Goal: Task Accomplishment & Management: Manage account settings

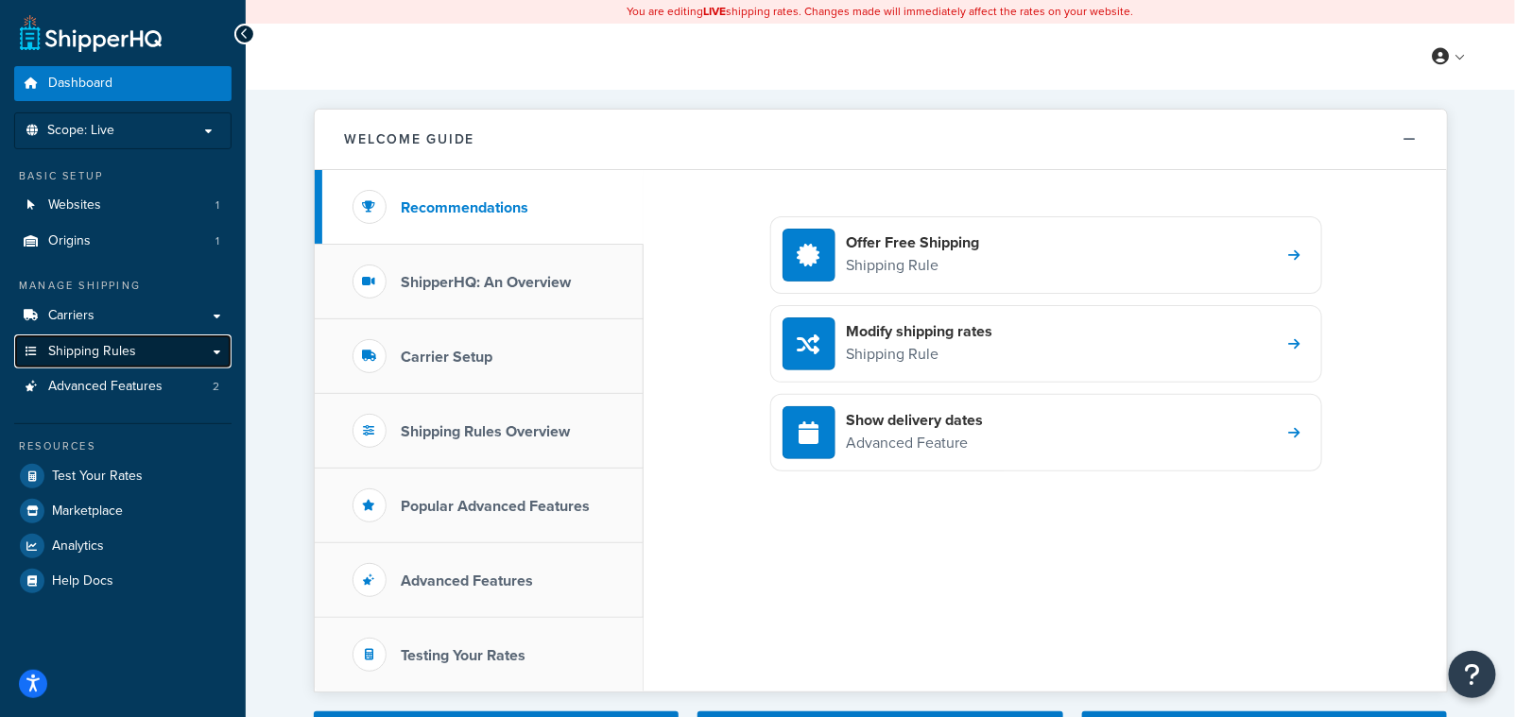
click at [69, 348] on span "Shipping Rules" at bounding box center [92, 352] width 88 height 16
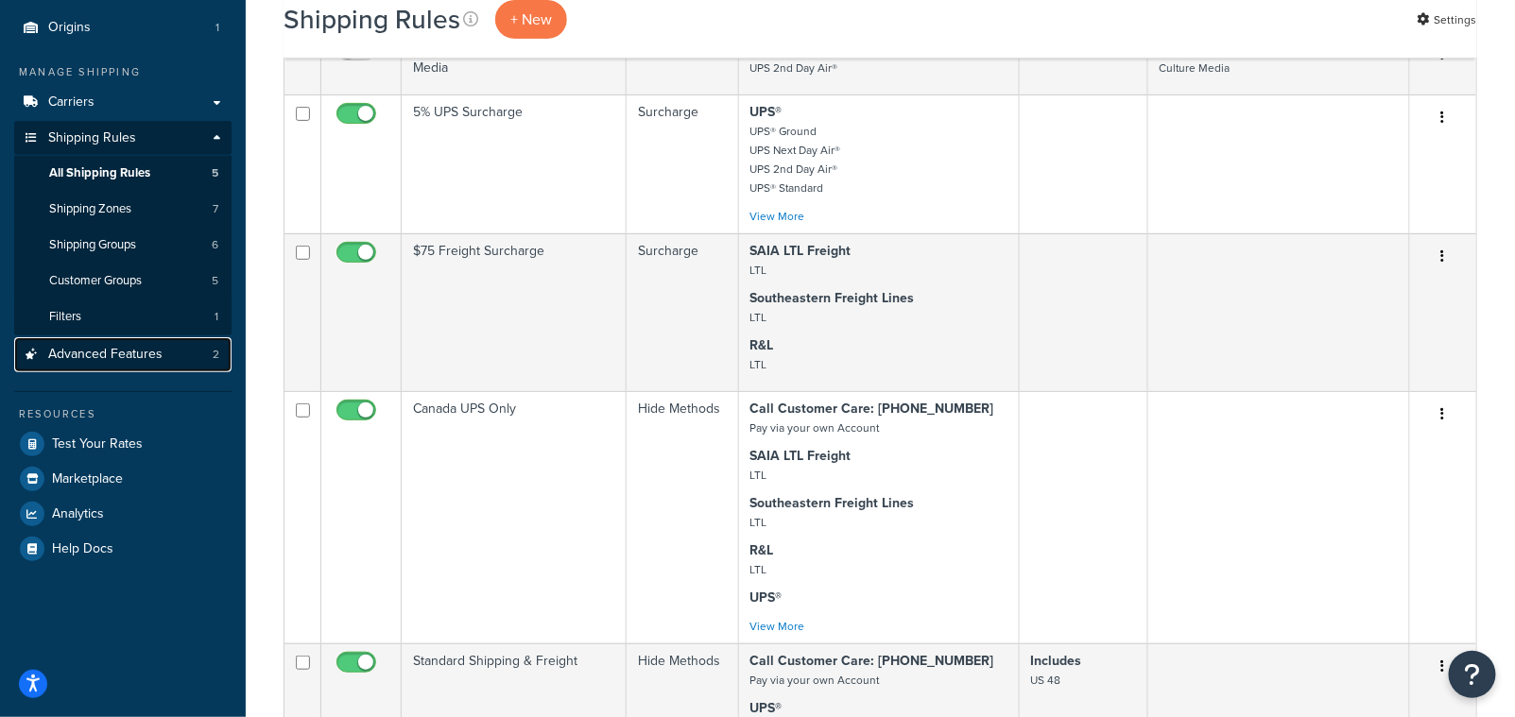
click at [141, 358] on span "Advanced Features" at bounding box center [105, 355] width 114 height 16
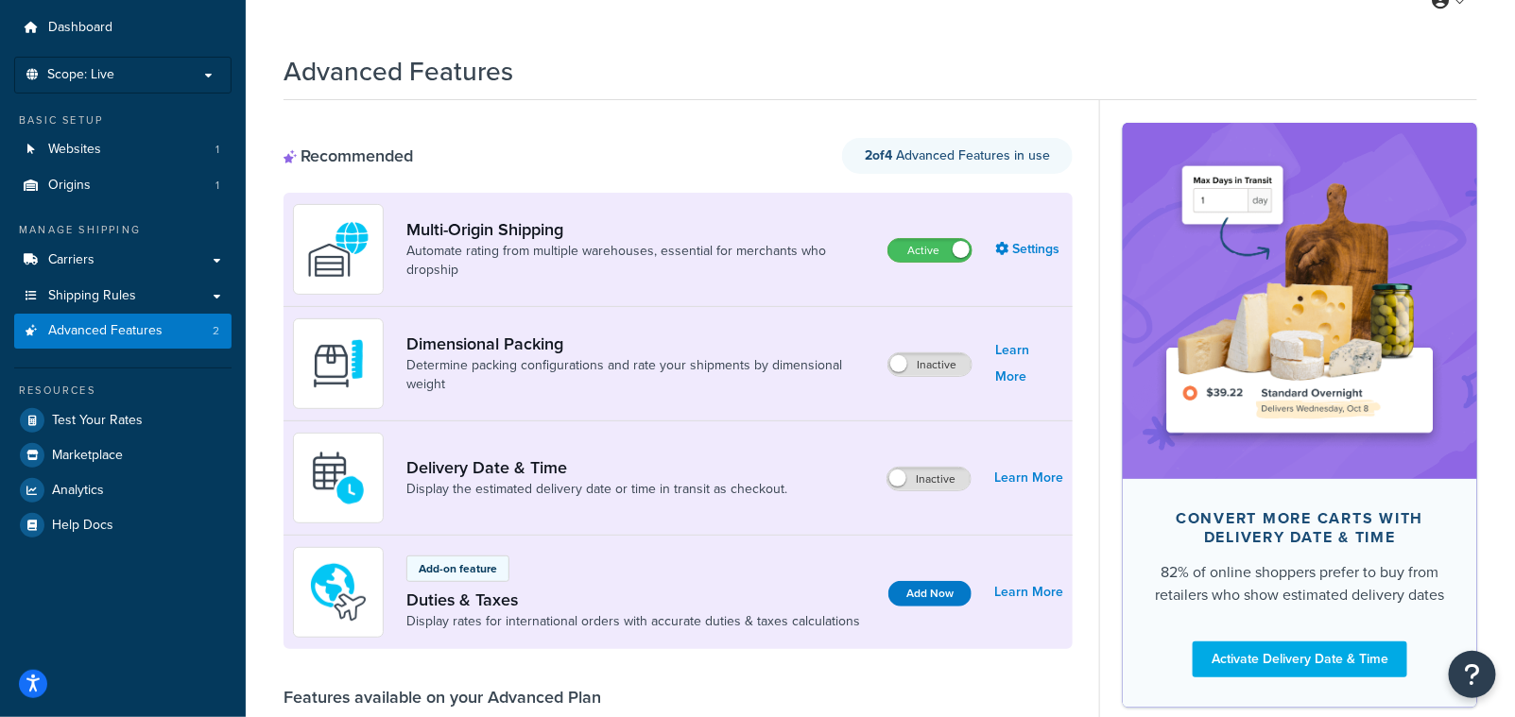
scroll to position [85, 0]
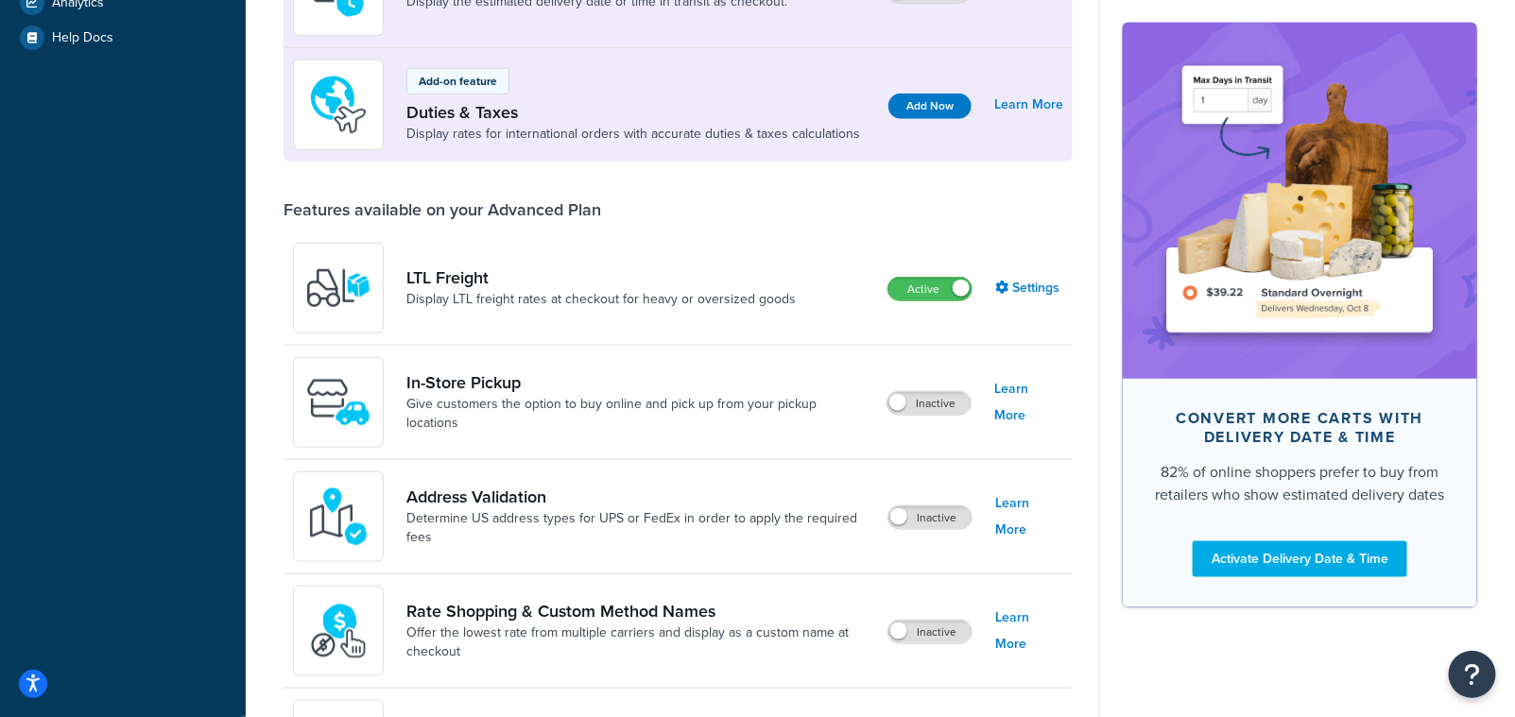
click at [950, 499] on div "Address Validation Determine US address types for UPS or FedEx in order to appl…" at bounding box center [678, 517] width 789 height 114
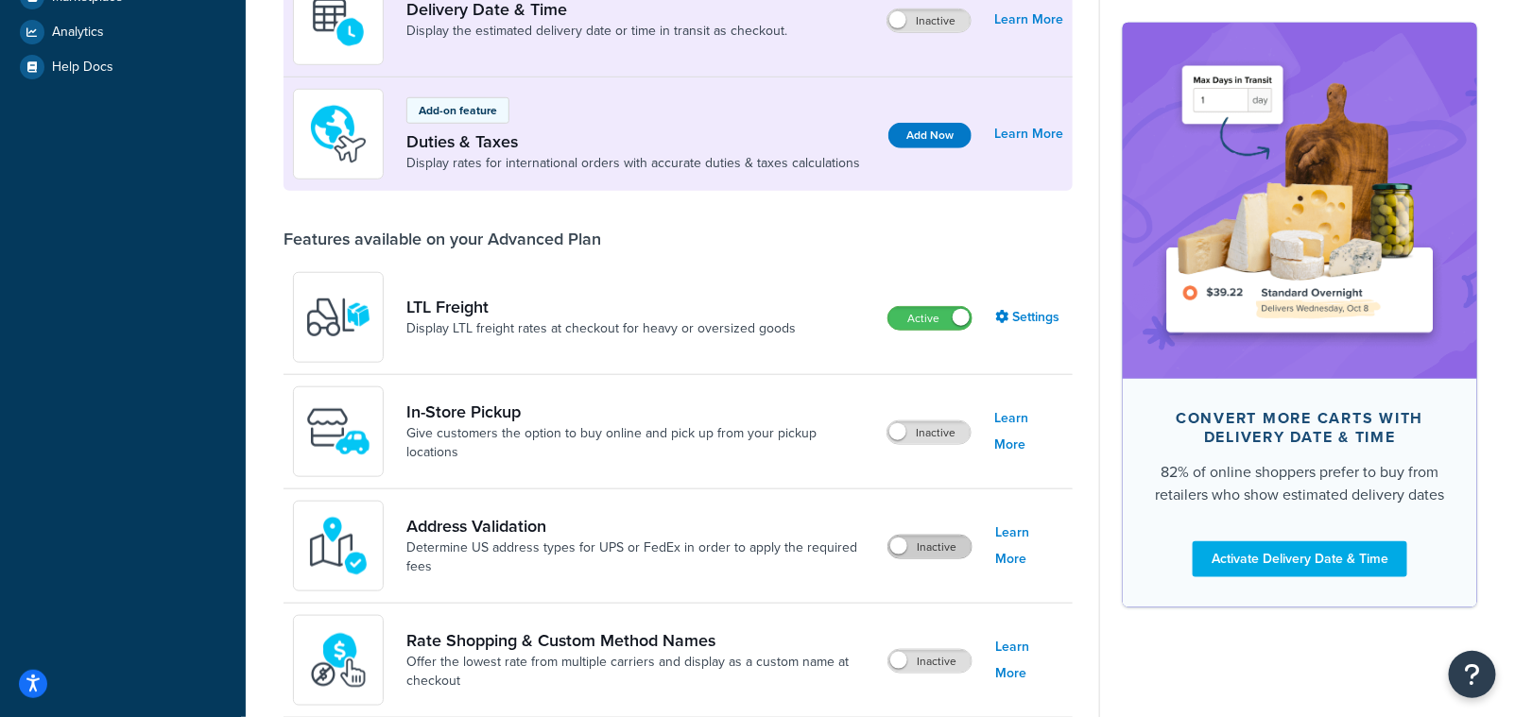
click at [941, 536] on label "Inactive" at bounding box center [929, 547] width 83 height 23
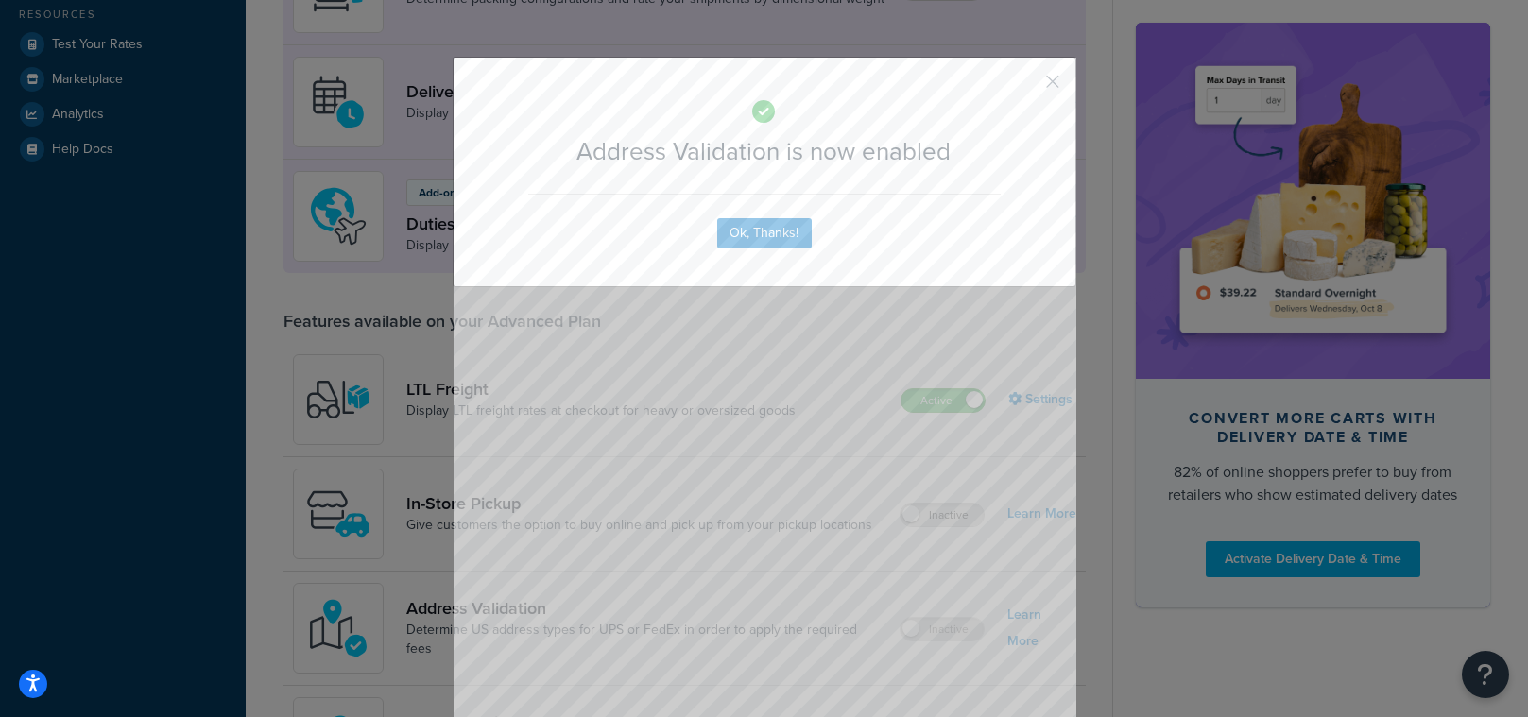
scroll to position [429, 0]
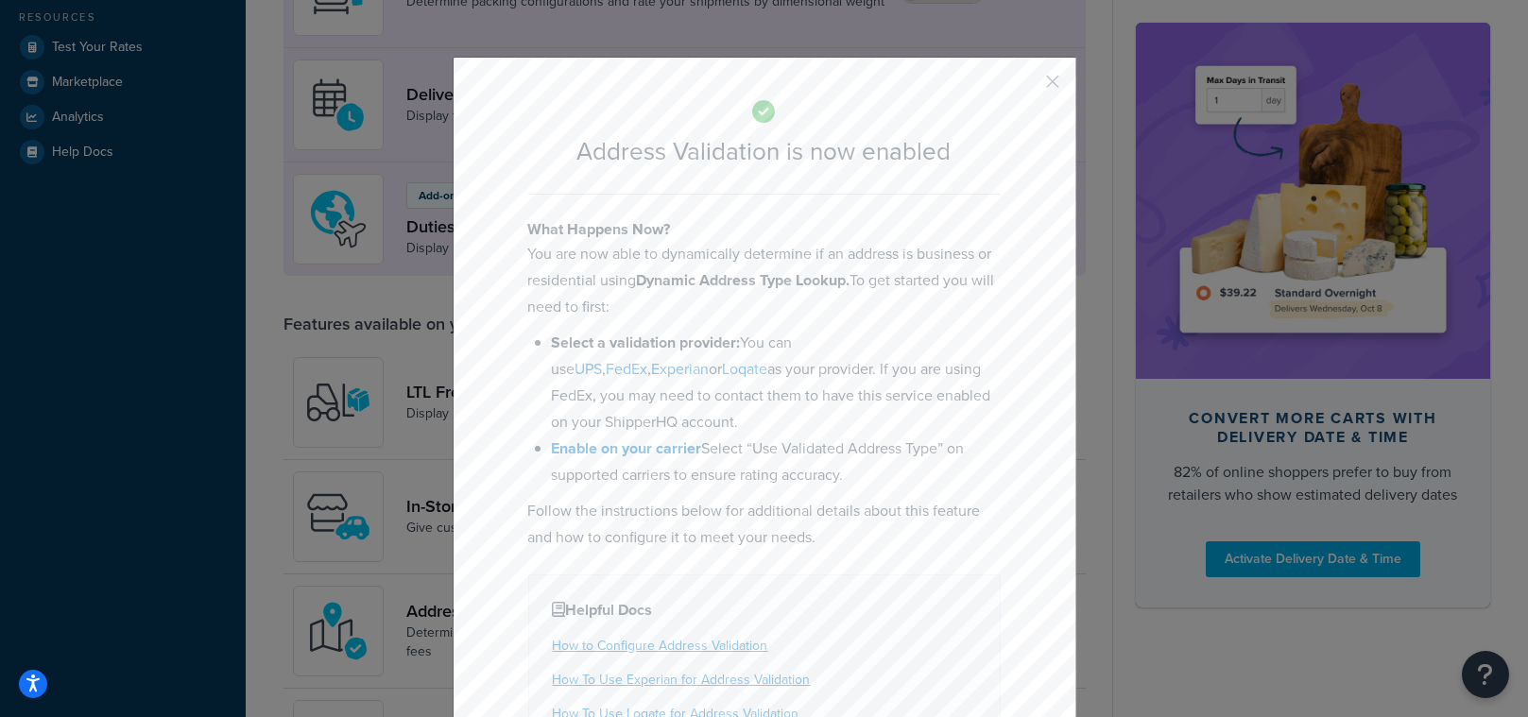
click at [1028, 86] on button "button" at bounding box center [1026, 88] width 5 height 5
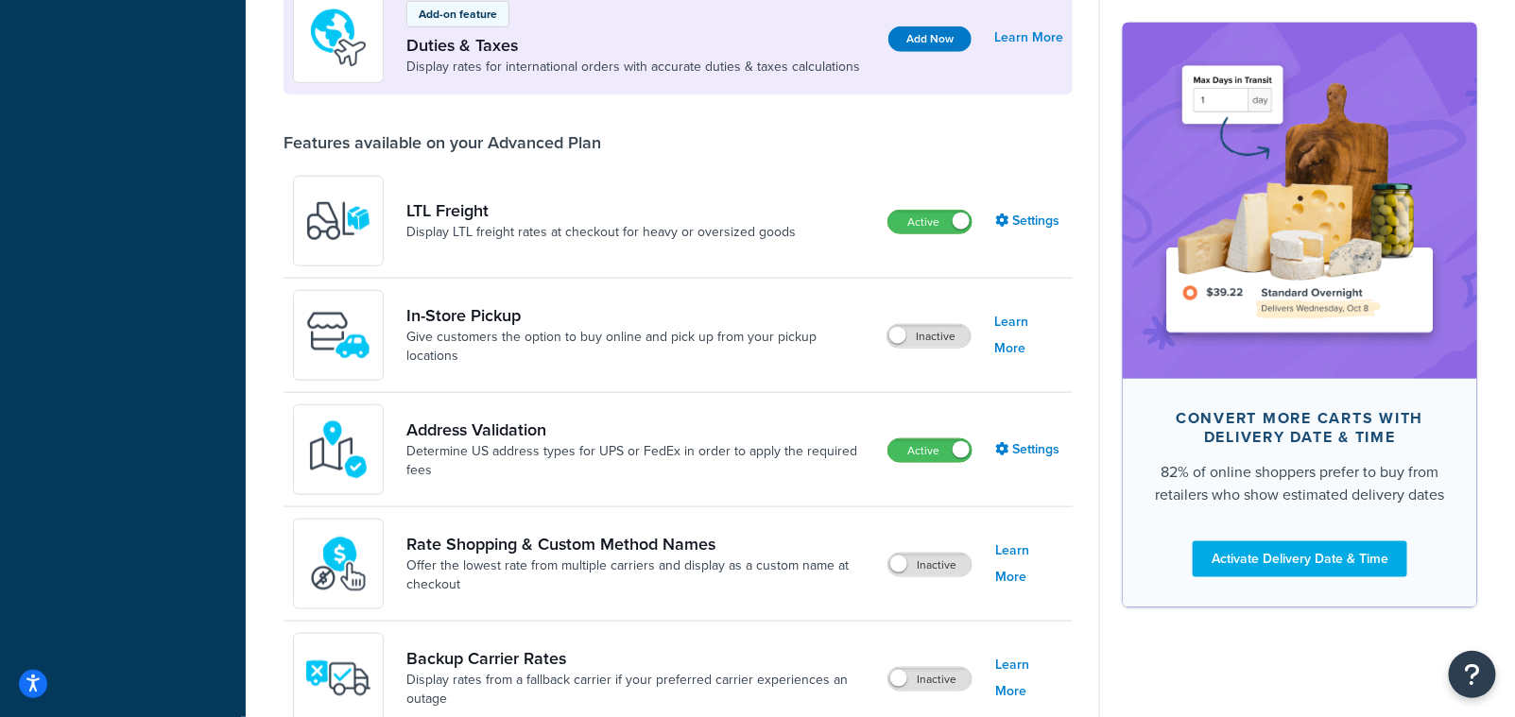
scroll to position [612, 0]
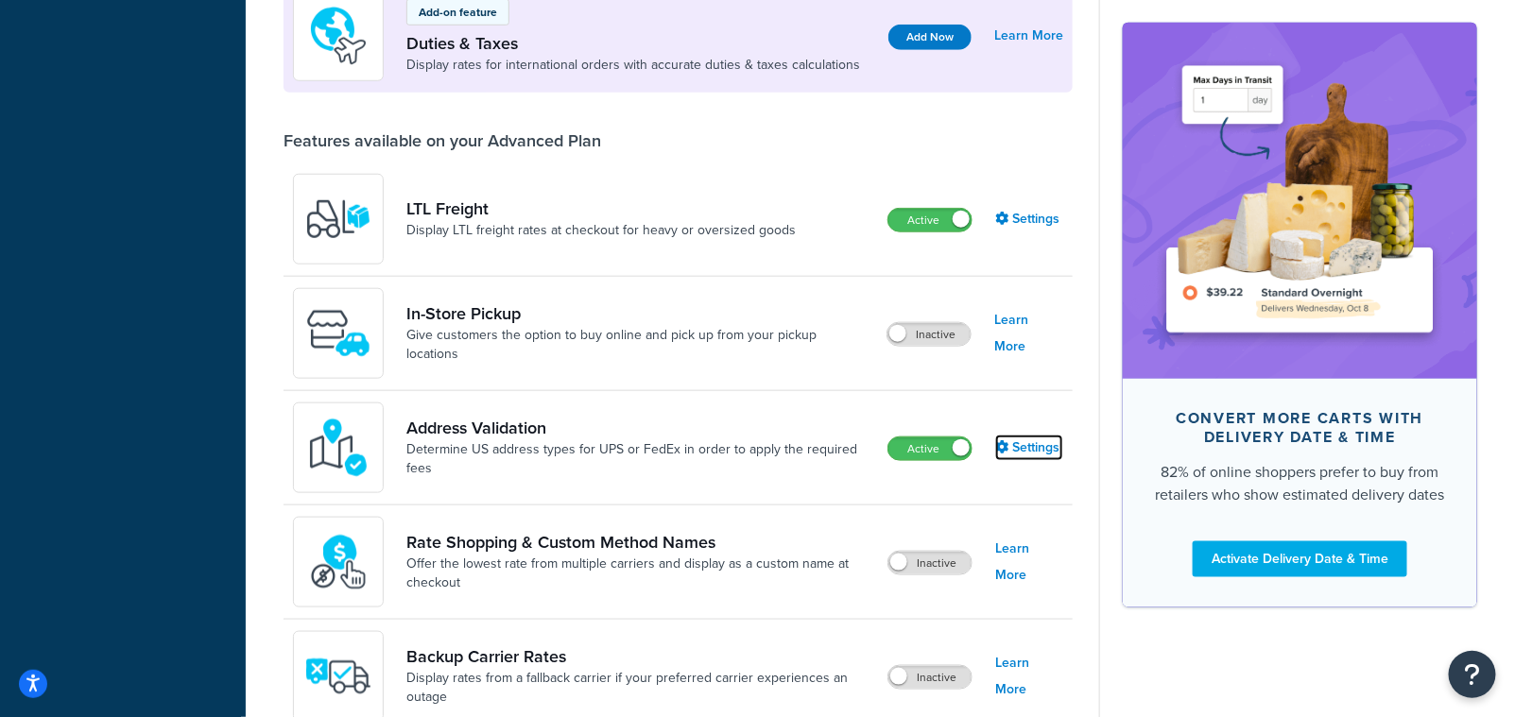
click at [1018, 449] on link "Settings" at bounding box center [1029, 448] width 68 height 26
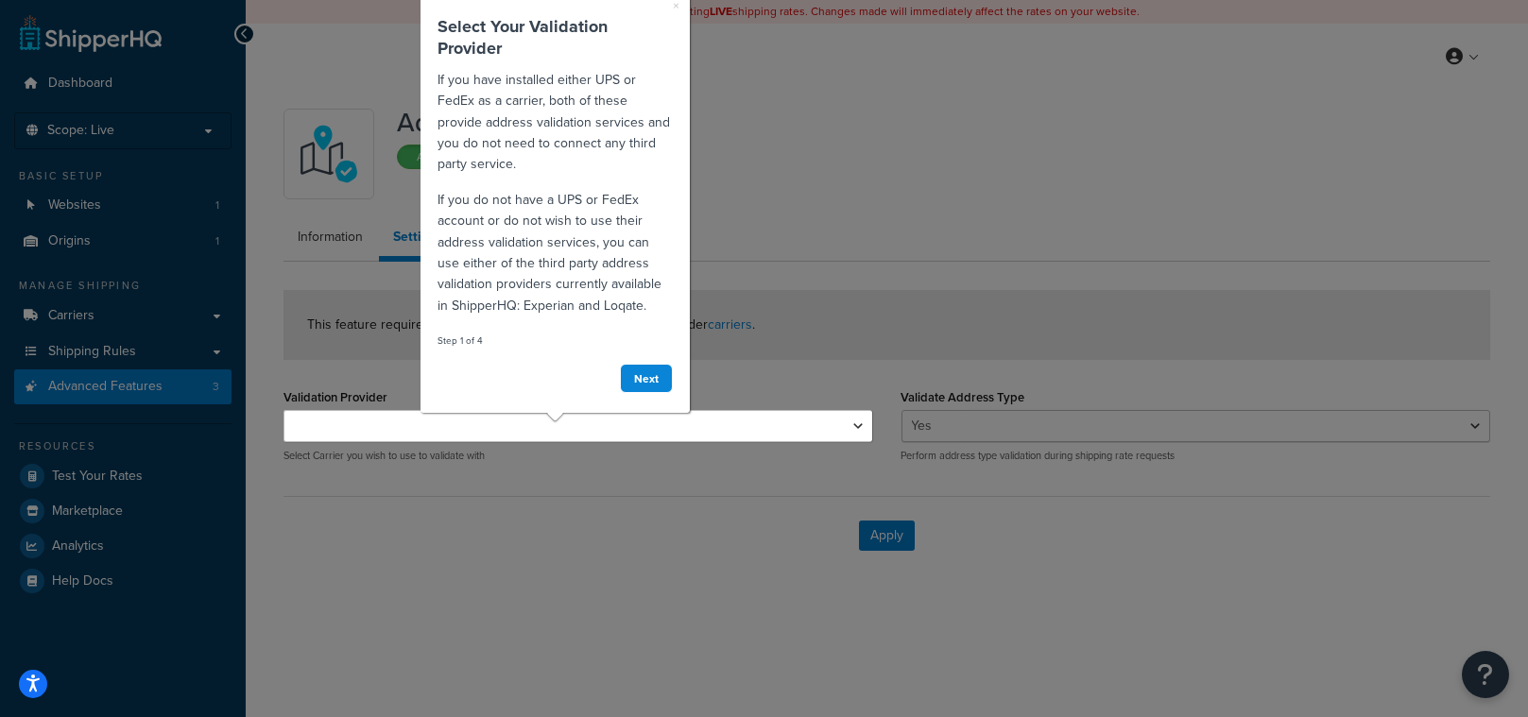
click at [587, 509] on div at bounding box center [579, 579] width 590 height 275
click at [551, 417] on div "× Select Your Validation Provider If you have installed either UPS or FedEx as …" at bounding box center [555, 210] width 275 height 433
click at [641, 382] on link "Next" at bounding box center [646, 378] width 53 height 29
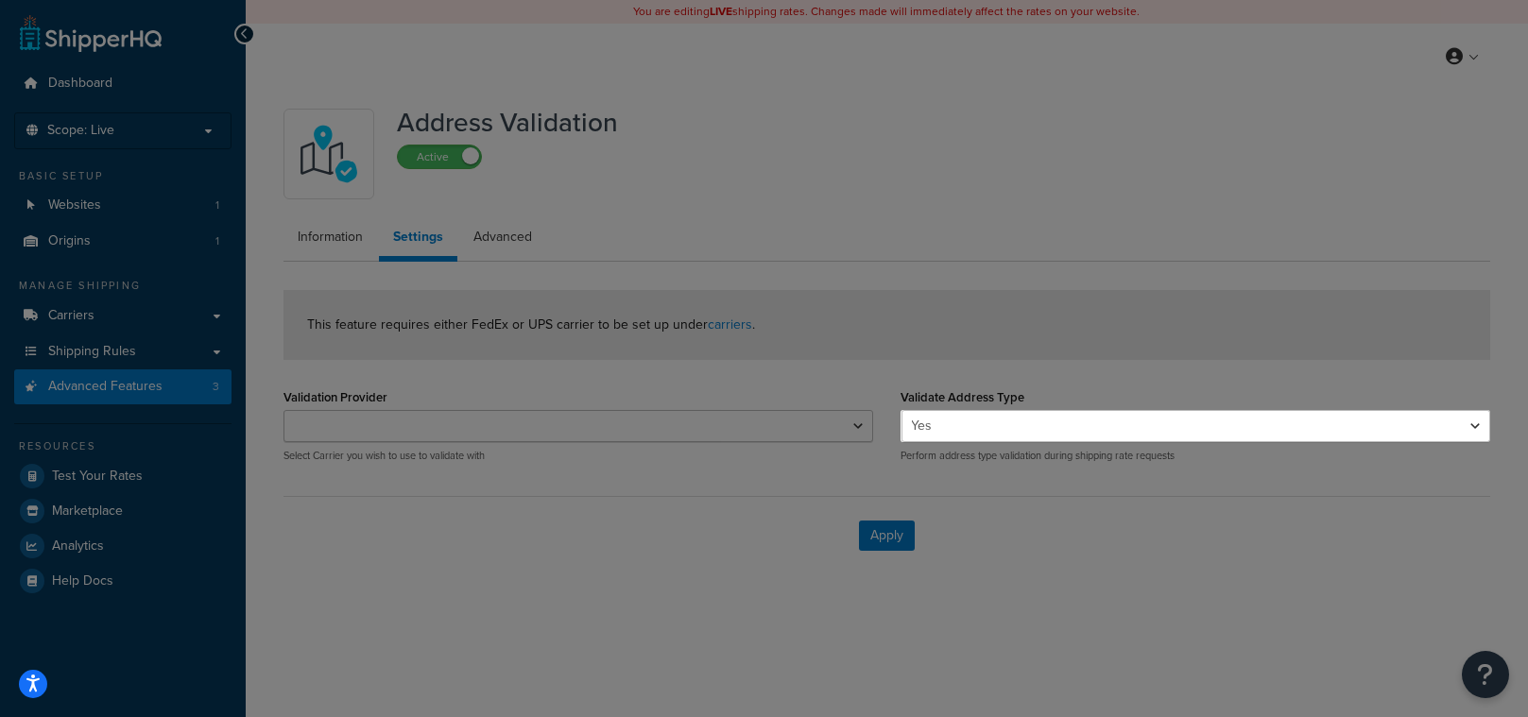
click at [710, 425] on div at bounding box center [450, 358] width 901 height 717
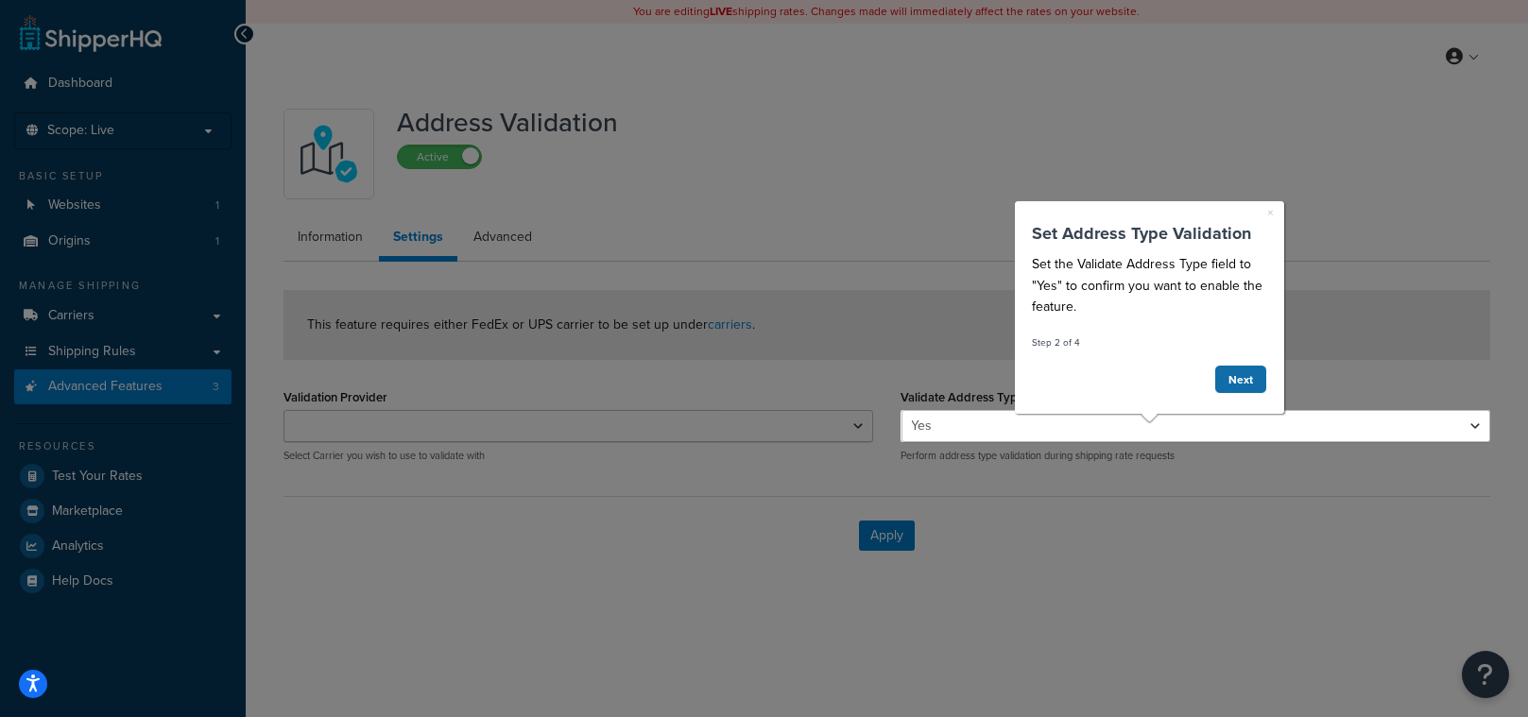
click at [1241, 374] on link "Next" at bounding box center [1241, 378] width 53 height 29
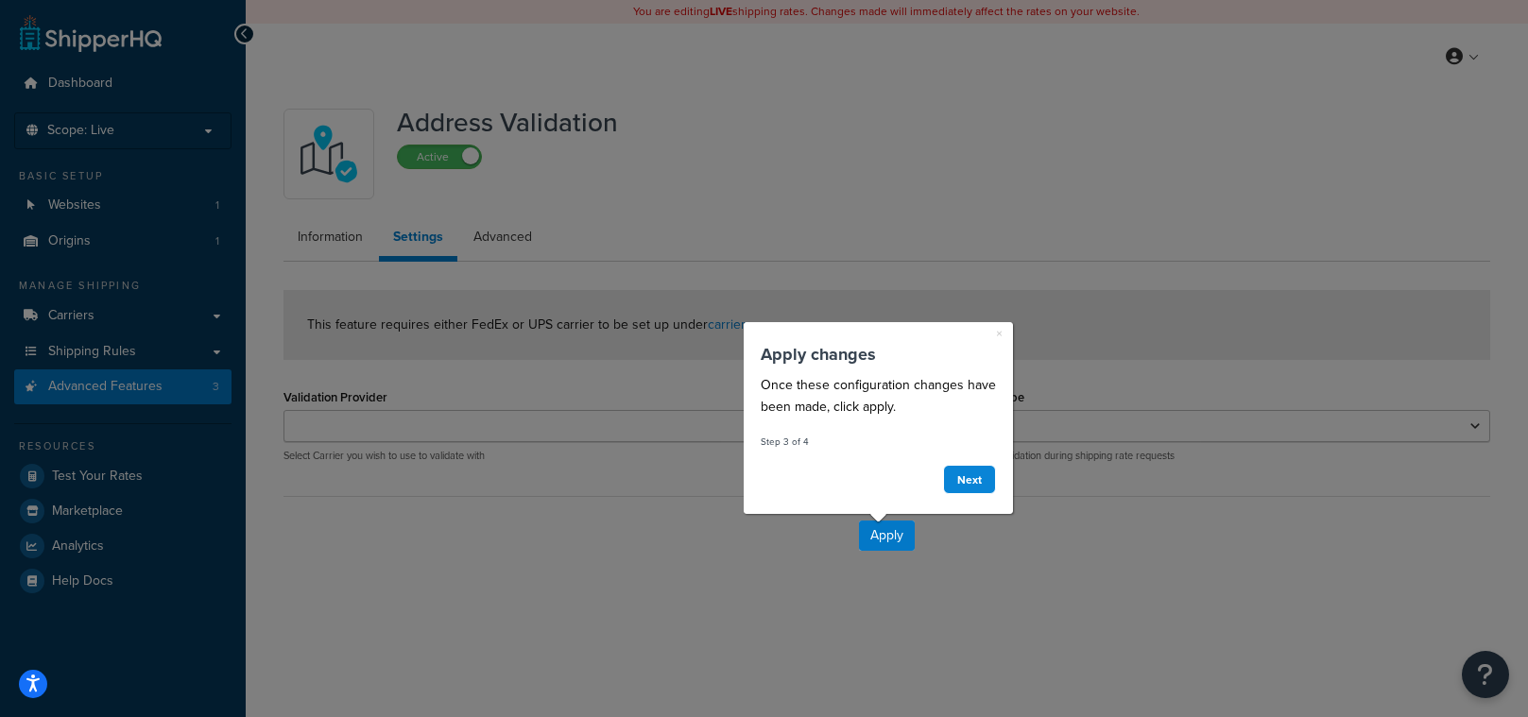
click at [994, 331] on div "× Apply changes Once these configuration changes have been made, click apply. S…" at bounding box center [877, 417] width 245 height 172
click at [996, 331] on link "×" at bounding box center [998, 332] width 7 height 19
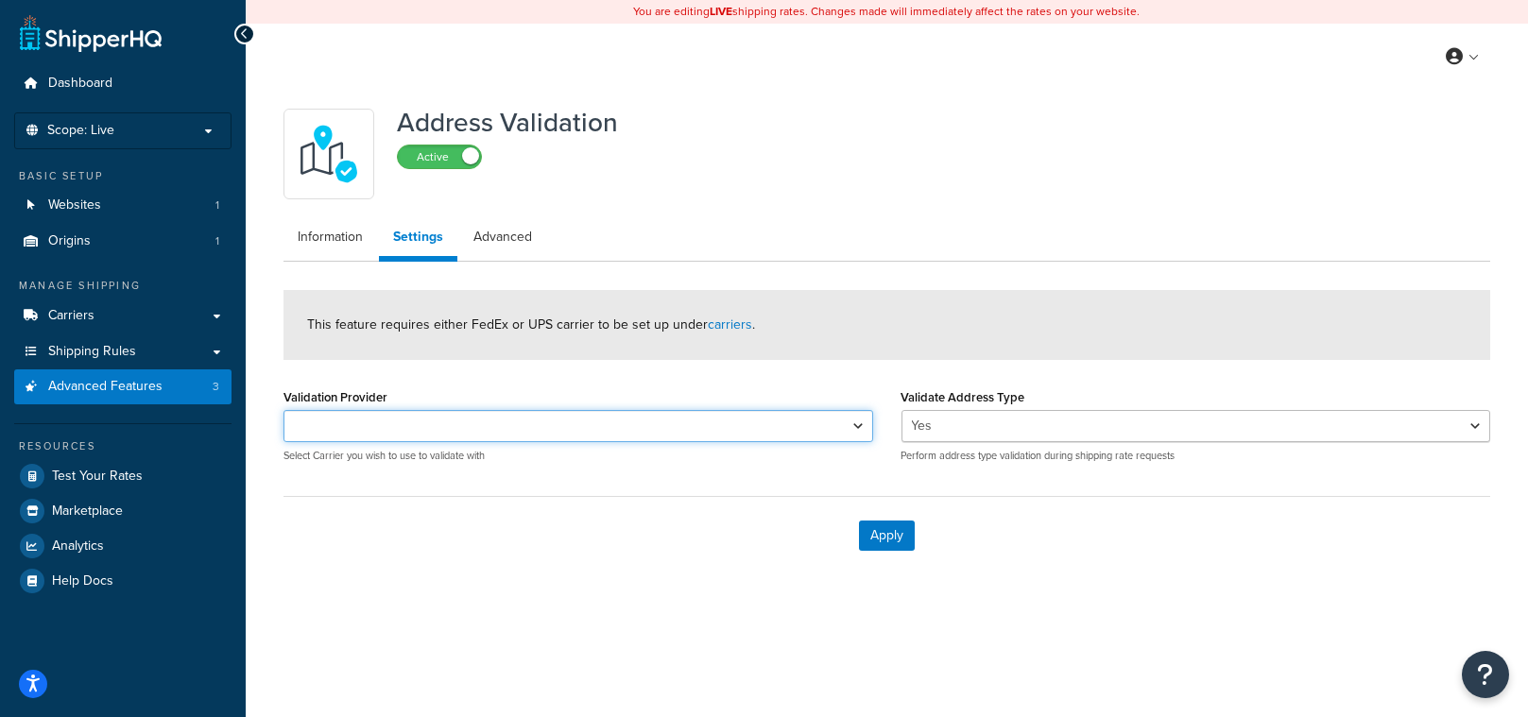
click at [590, 430] on select "UPS®" at bounding box center [579, 426] width 590 height 32
select select "165370"
click at [284, 410] on select "UPS®" at bounding box center [579, 426] width 590 height 32
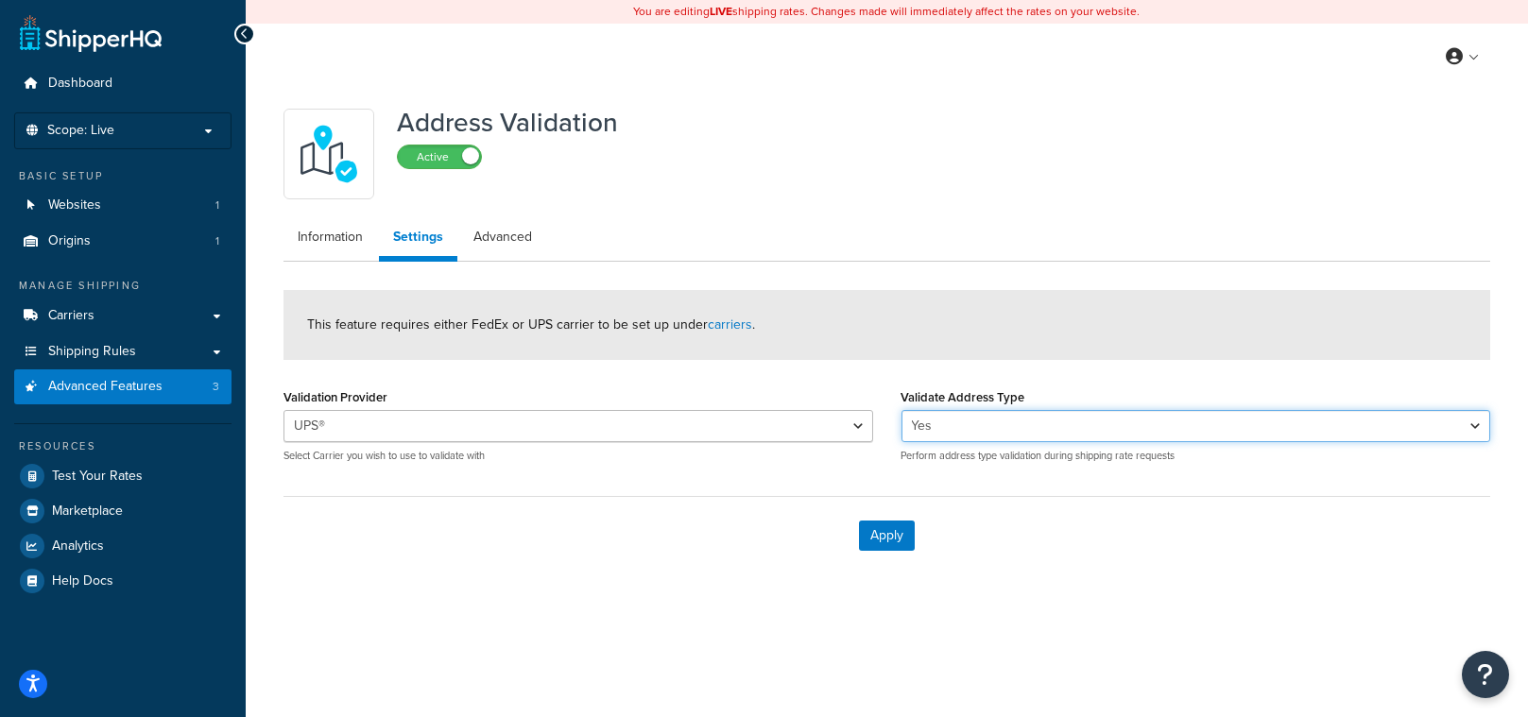
click at [1036, 421] on select "Yes No" at bounding box center [1197, 426] width 590 height 32
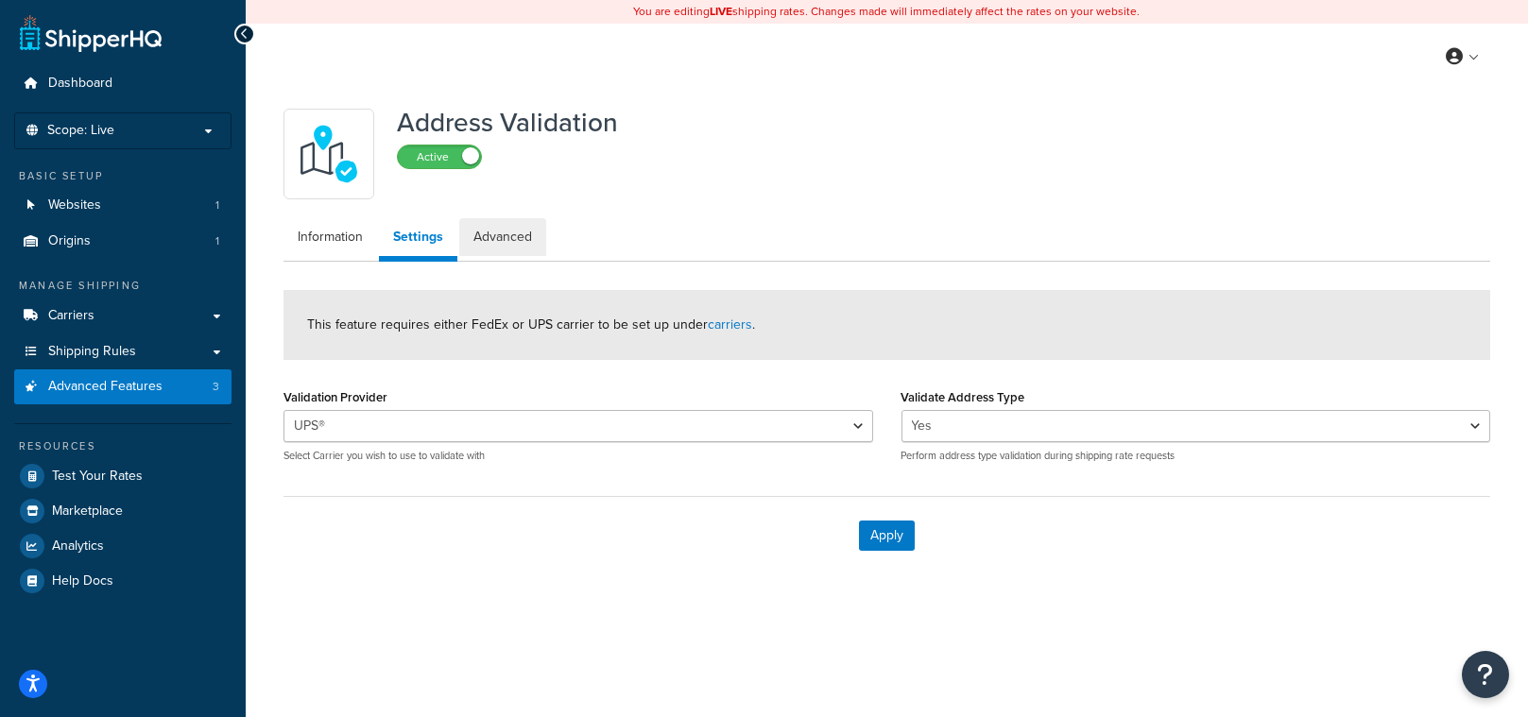
drag, startPoint x: 508, startPoint y: 239, endPoint x: 905, endPoint y: 78, distance: 429.1
click at [508, 239] on link "Advanced" at bounding box center [502, 237] width 87 height 38
click at [901, 534] on button "Apply" at bounding box center [887, 536] width 56 height 30
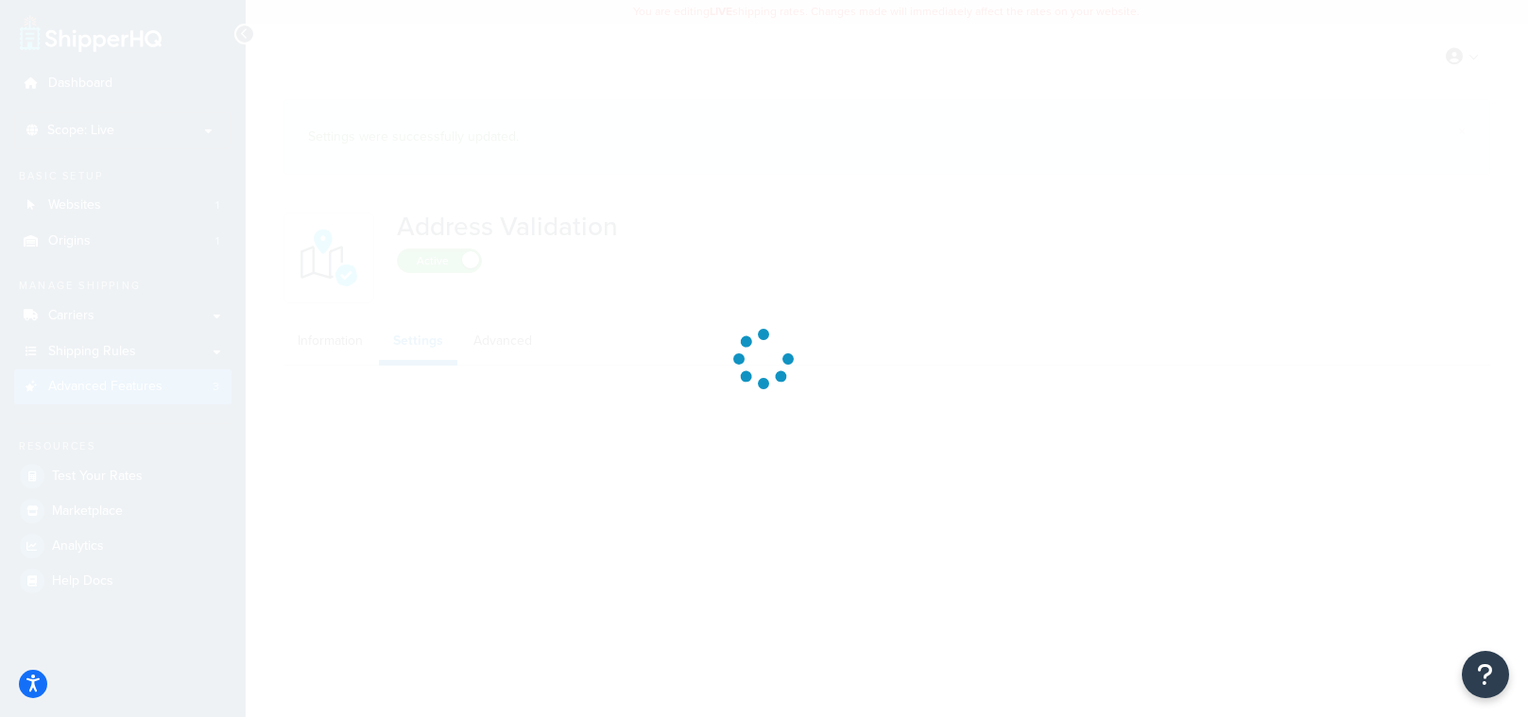
select select "165370"
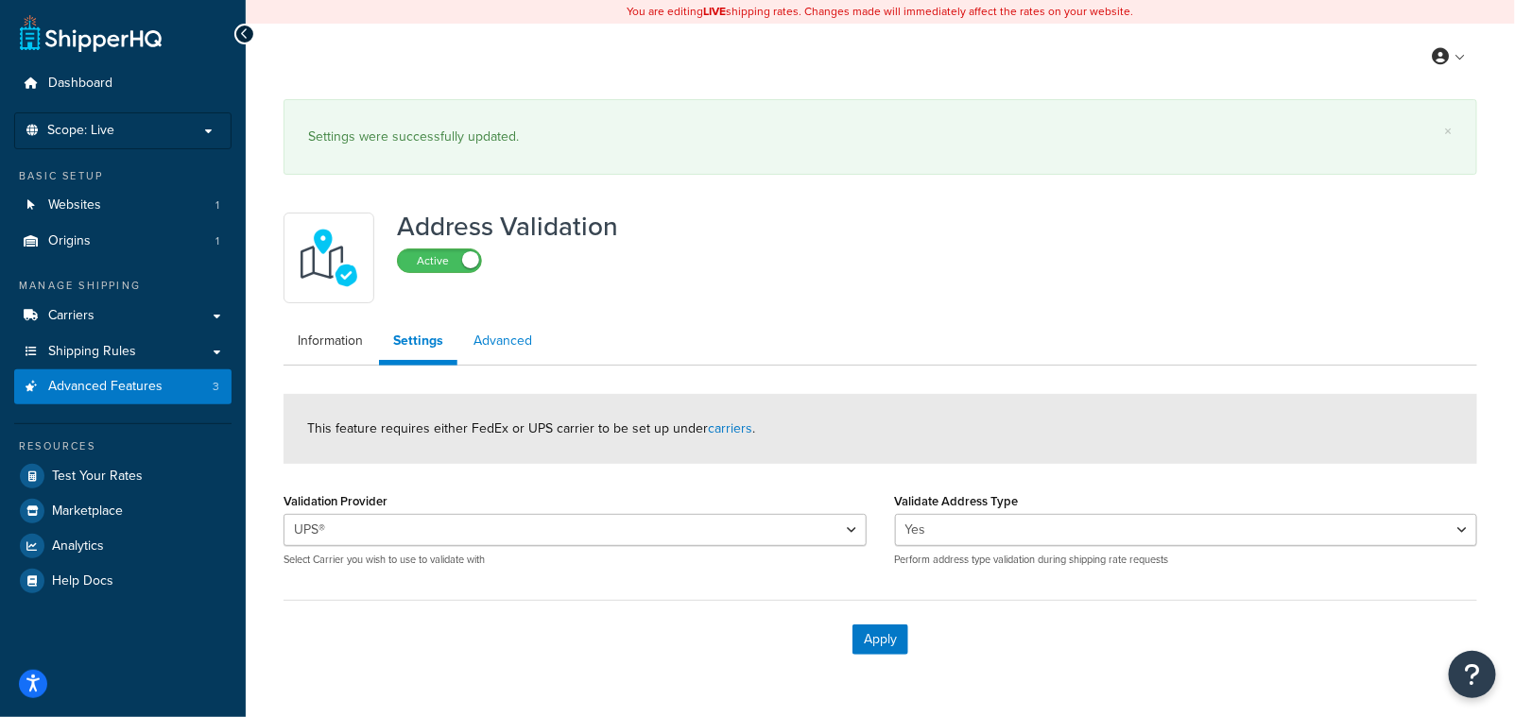
click at [517, 344] on link "Advanced" at bounding box center [502, 341] width 87 height 38
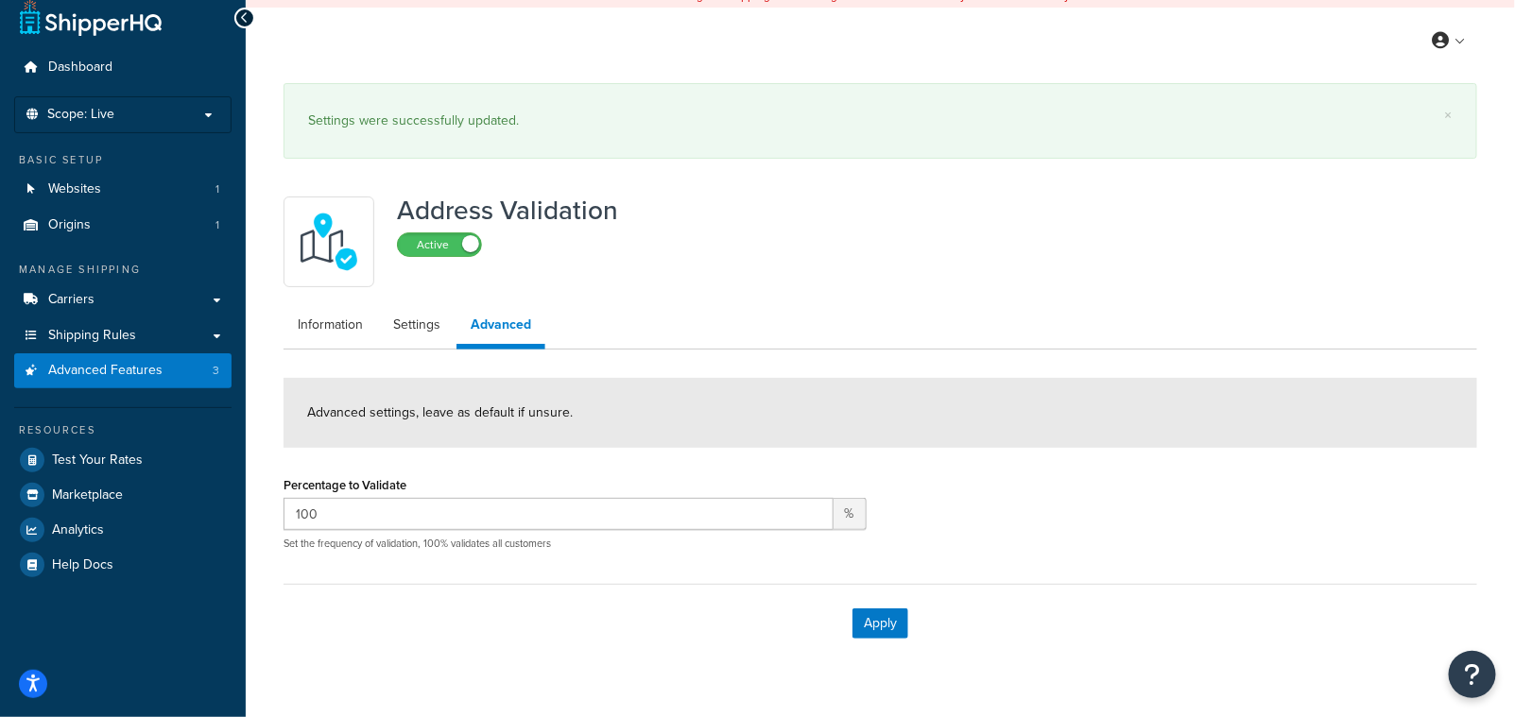
scroll to position [26, 0]
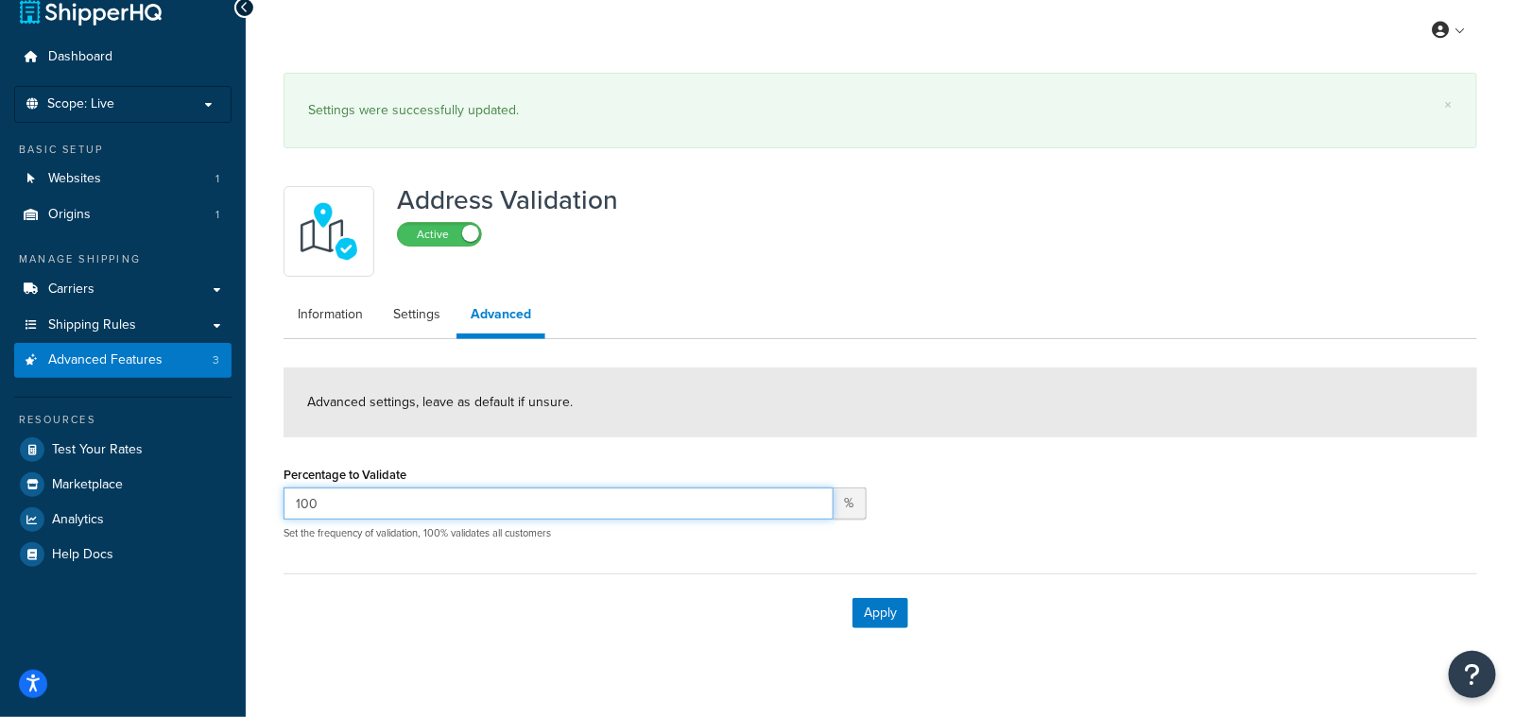
click at [410, 508] on input "100" at bounding box center [559, 504] width 550 height 32
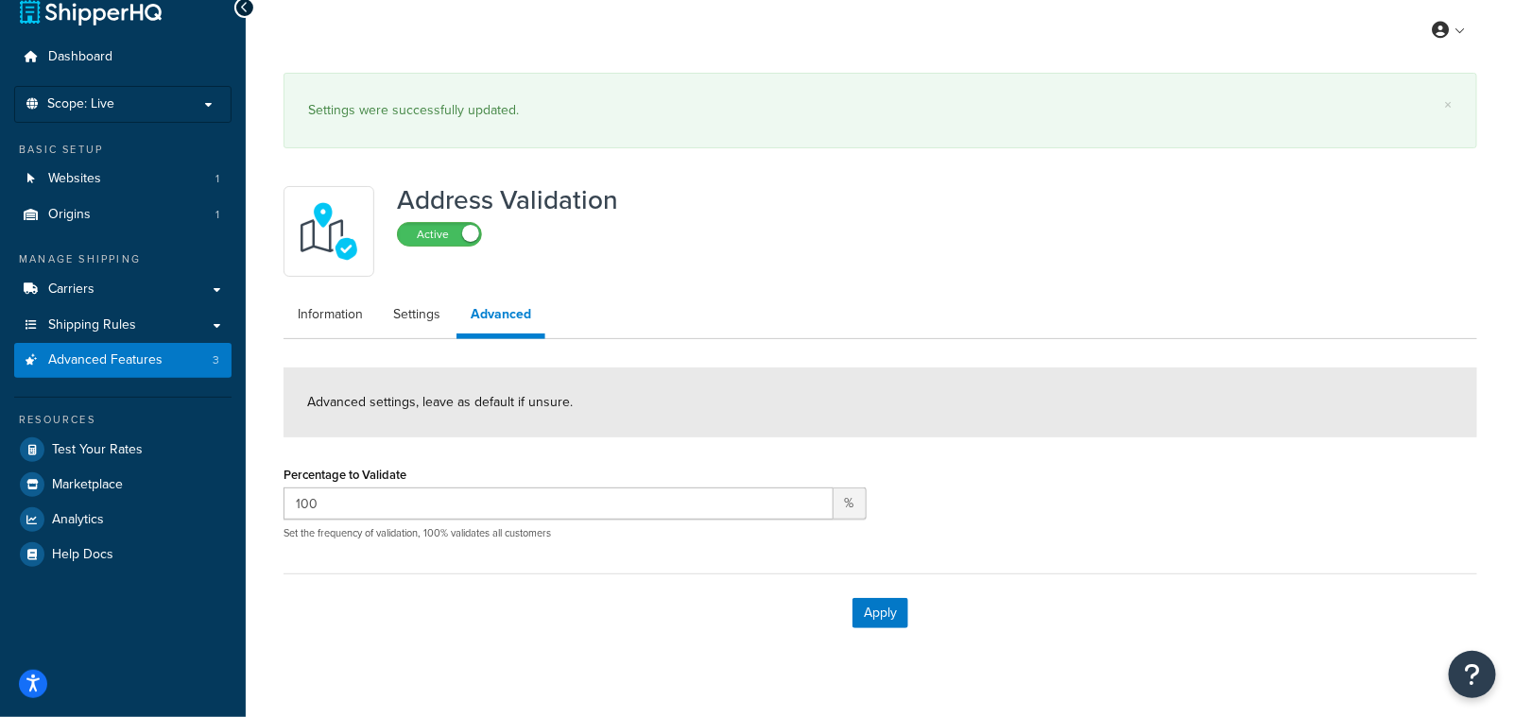
click at [583, 451] on form "Advanced settings, leave as default if unsure. Percentage to Validate 100 % Set…" at bounding box center [881, 510] width 1194 height 285
click at [344, 323] on link "Information" at bounding box center [331, 315] width 94 height 38
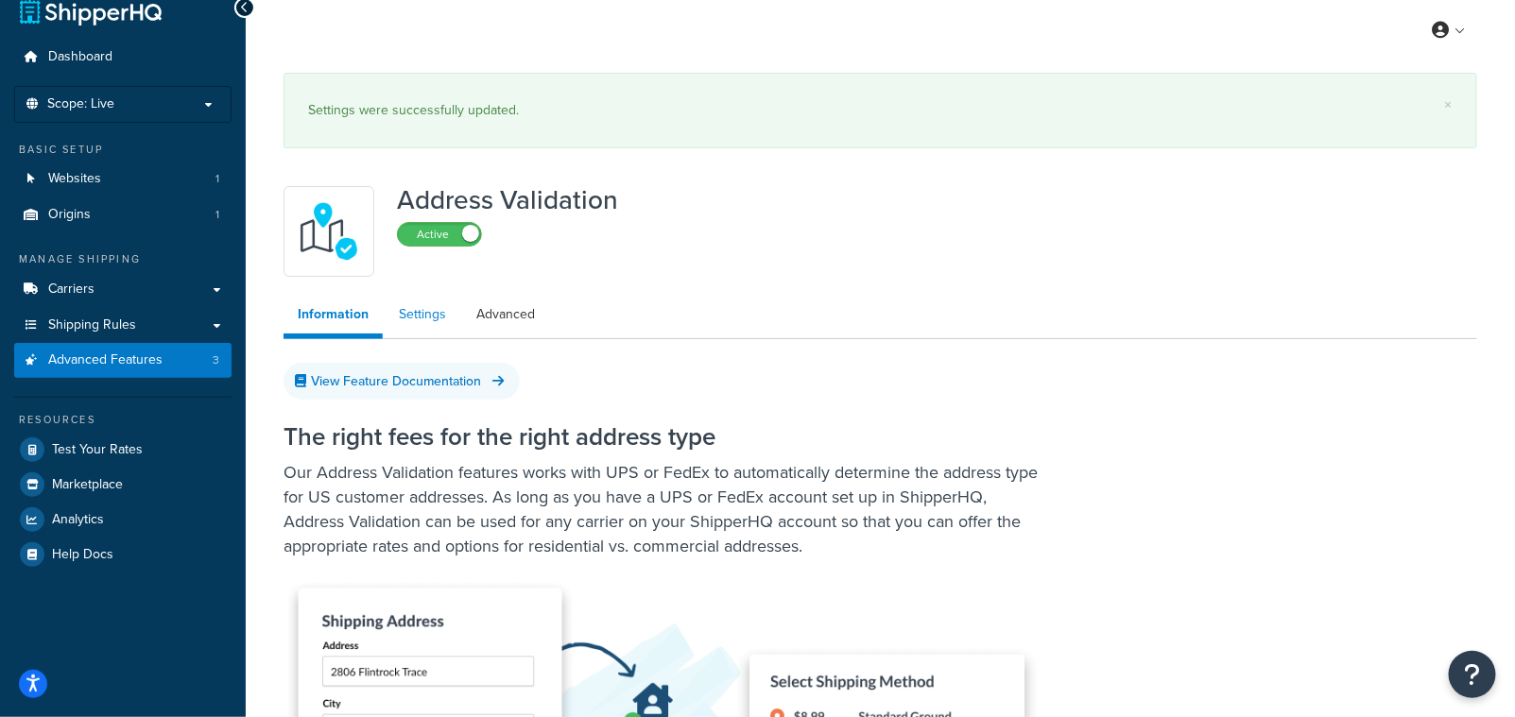
click at [406, 317] on link "Settings" at bounding box center [423, 315] width 76 height 38
select select "165370"
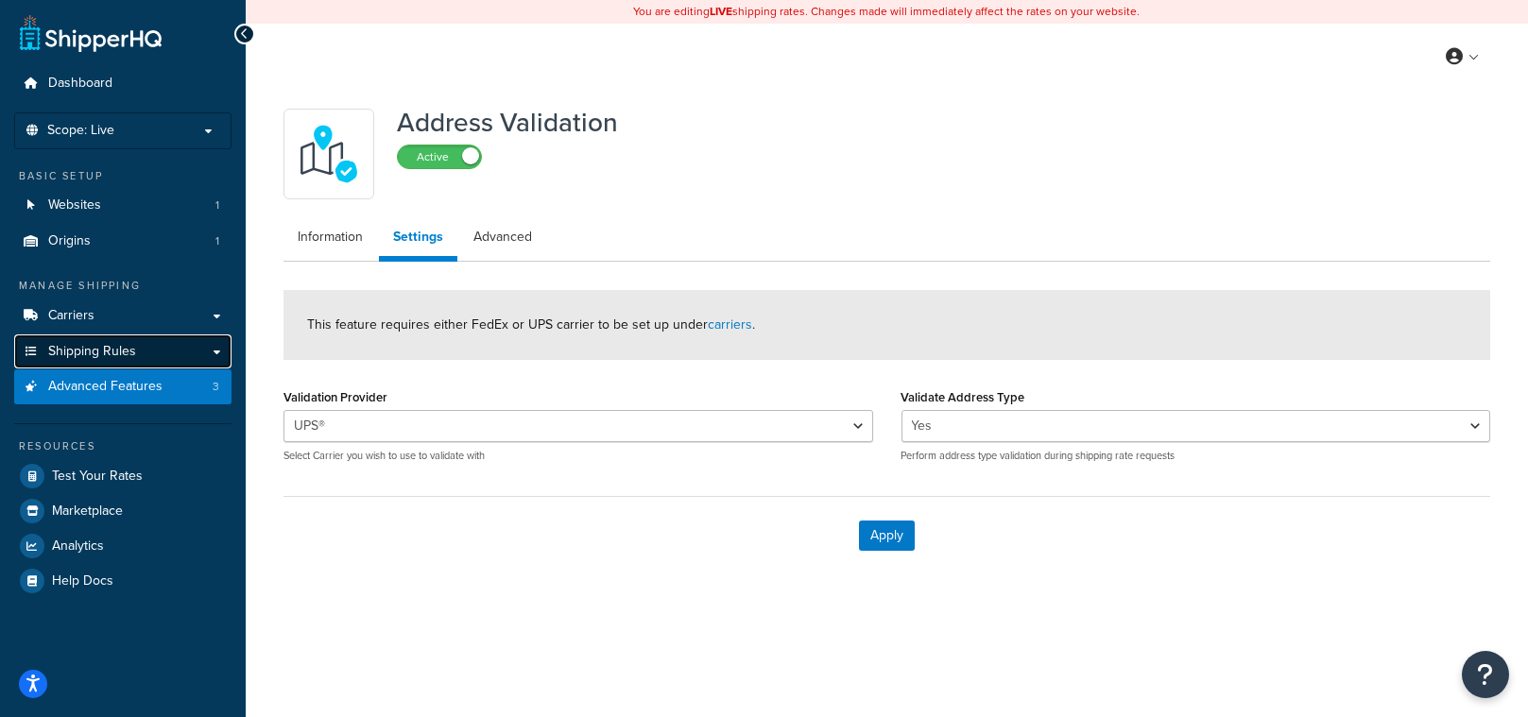
click at [115, 355] on span "Shipping Rules" at bounding box center [92, 352] width 88 height 16
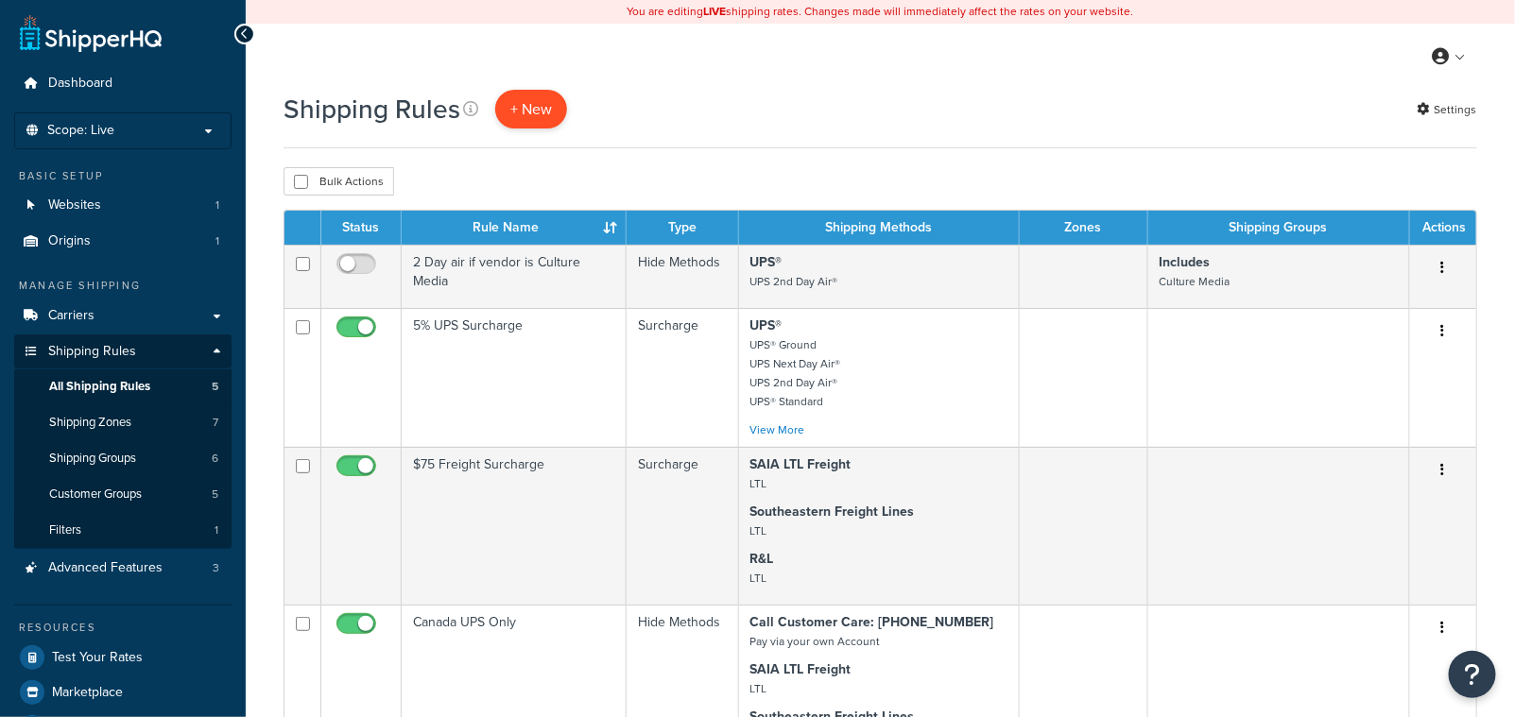
click at [523, 115] on p "+ New" at bounding box center [531, 109] width 72 height 39
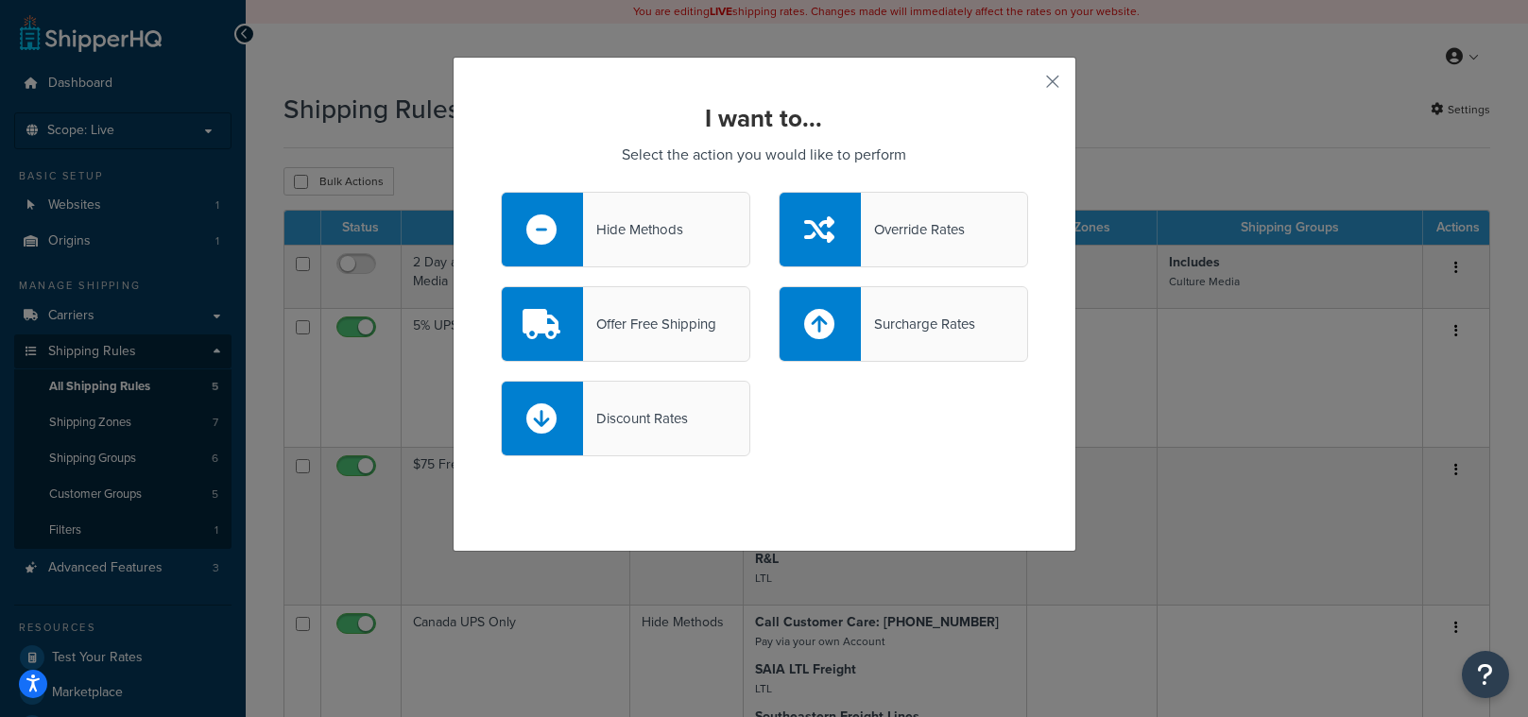
click at [918, 331] on div "Surcharge Rates" at bounding box center [918, 324] width 114 height 26
click at [0, 0] on input "Surcharge Rates" at bounding box center [0, 0] width 0 height 0
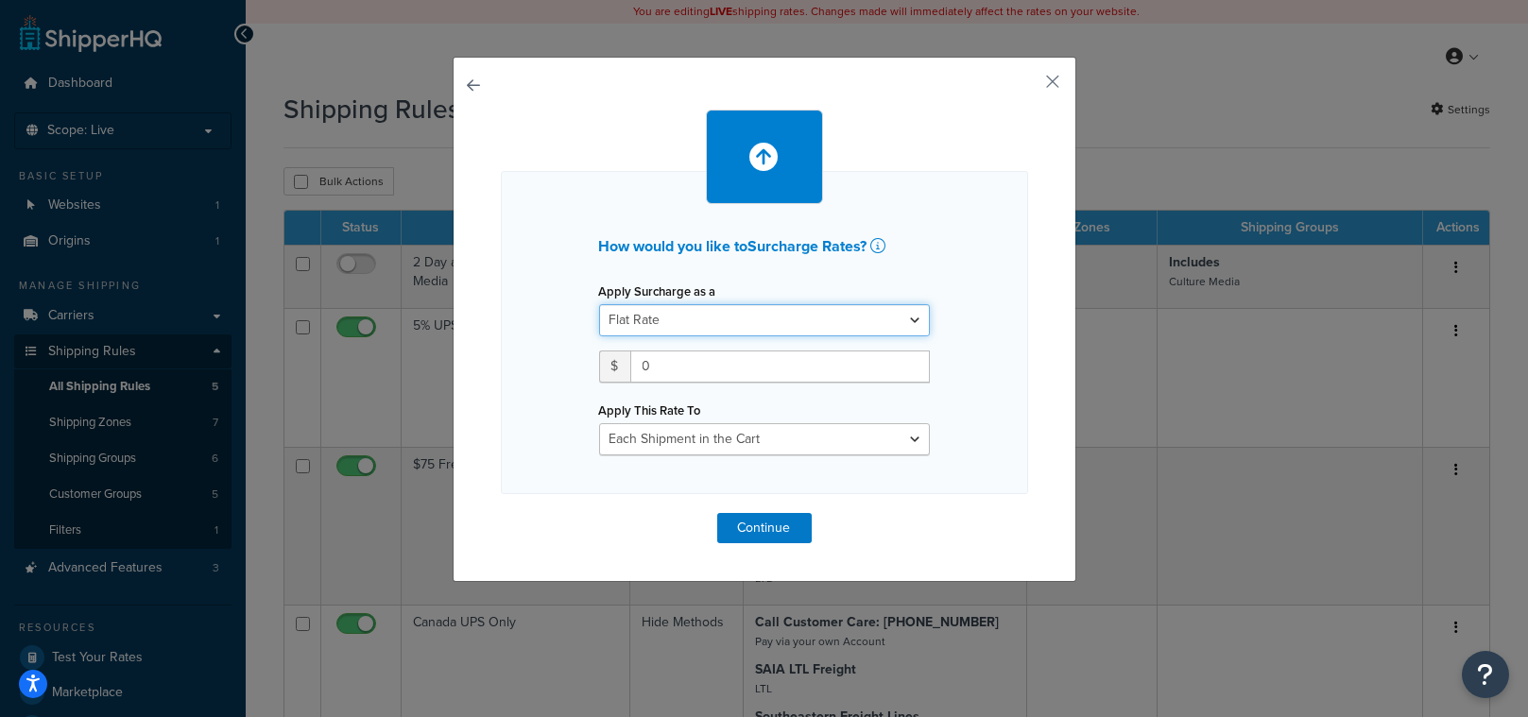
click at [905, 317] on select "Flat Rate Percentage Flat Rate & Percentage" at bounding box center [764, 320] width 331 height 32
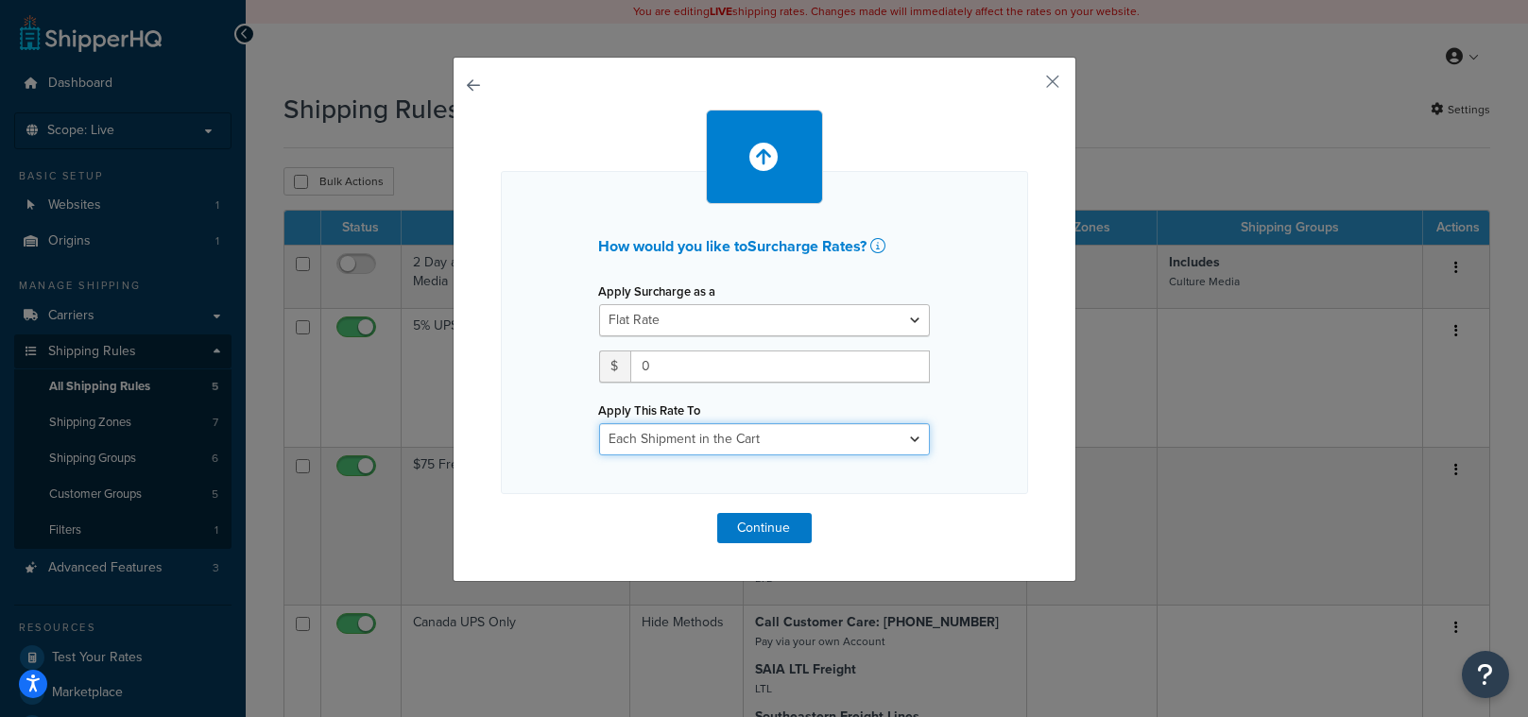
click at [789, 440] on select "Entire Cart Each Shipment in the Cart Each Origin in the Cart Each Shipping Gro…" at bounding box center [764, 439] width 331 height 32
select select "ENTIRE_CART"
click at [599, 423] on select "Entire Cart Each Shipment in the Cart Each Origin in the Cart Each Shipping Gro…" at bounding box center [764, 439] width 331 height 32
click at [645, 369] on input "0" at bounding box center [780, 367] width 300 height 32
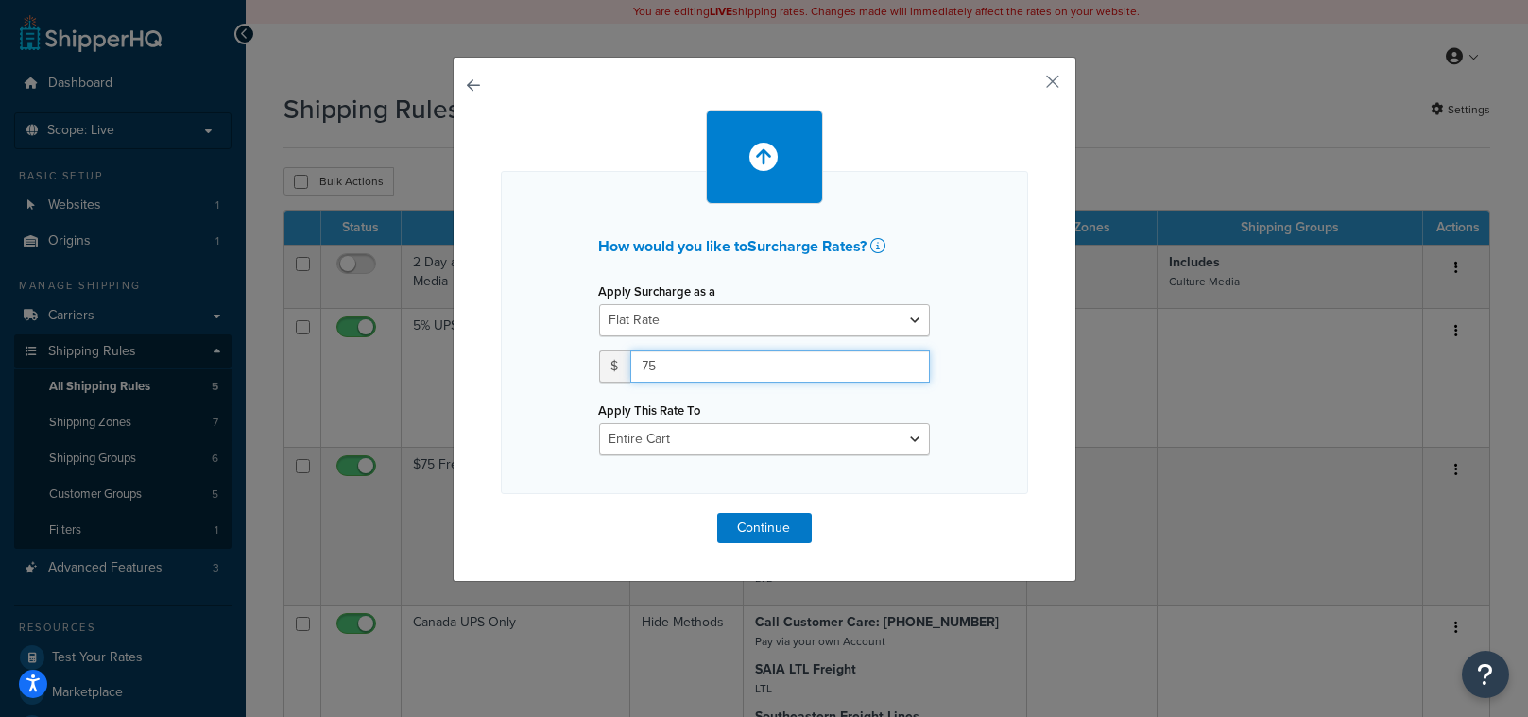
type input "75"
click at [978, 508] on div "How would you like to Surcharge Rates ? Apply Surcharge as a Flat Rate Percenta…" at bounding box center [764, 327] width 527 height 434
click at [763, 529] on button "Continue" at bounding box center [764, 528] width 95 height 30
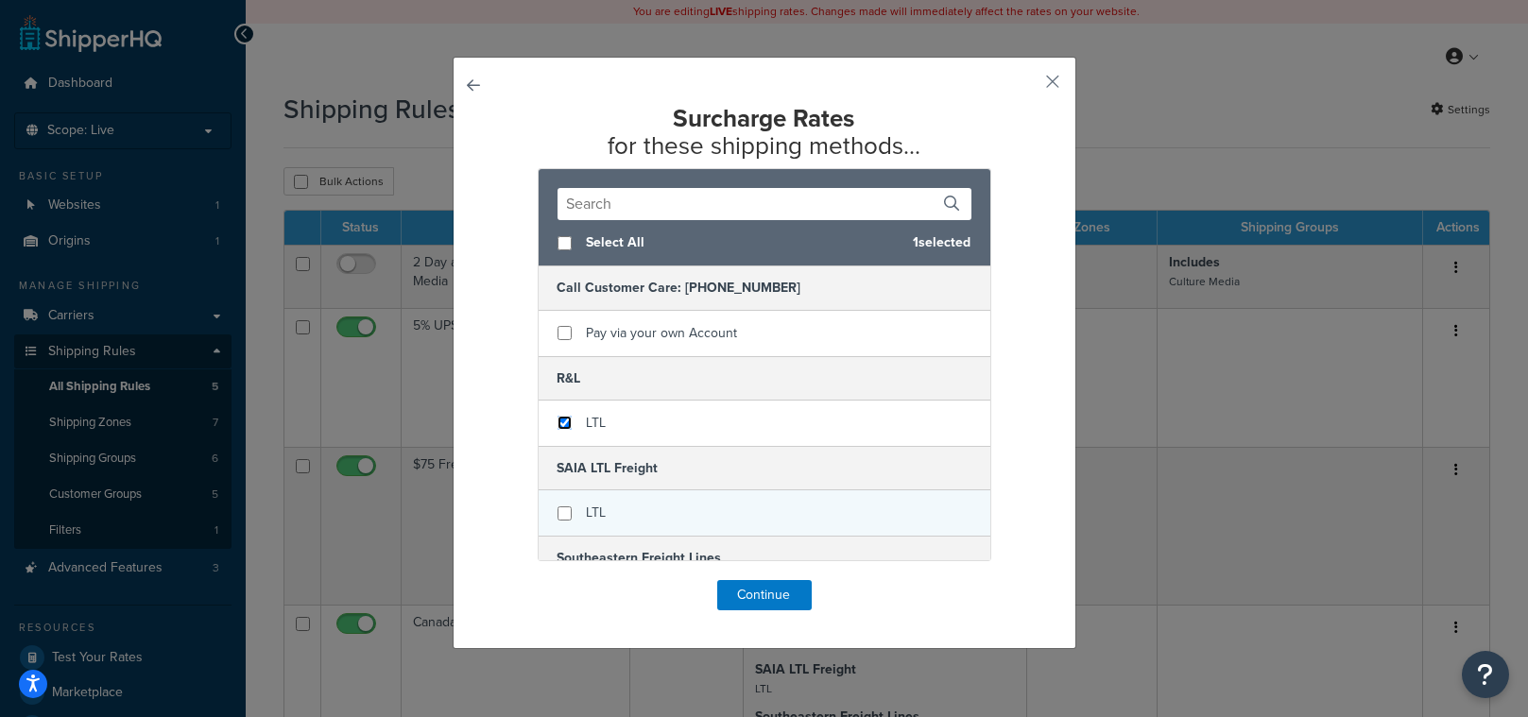
drag, startPoint x: 559, startPoint y: 427, endPoint x: 553, endPoint y: 513, distance: 86.2
click at [559, 427] on input "checkbox" at bounding box center [565, 423] width 14 height 14
checkbox input "true"
click at [558, 517] on input "checkbox" at bounding box center [565, 514] width 14 height 14
checkbox input "true"
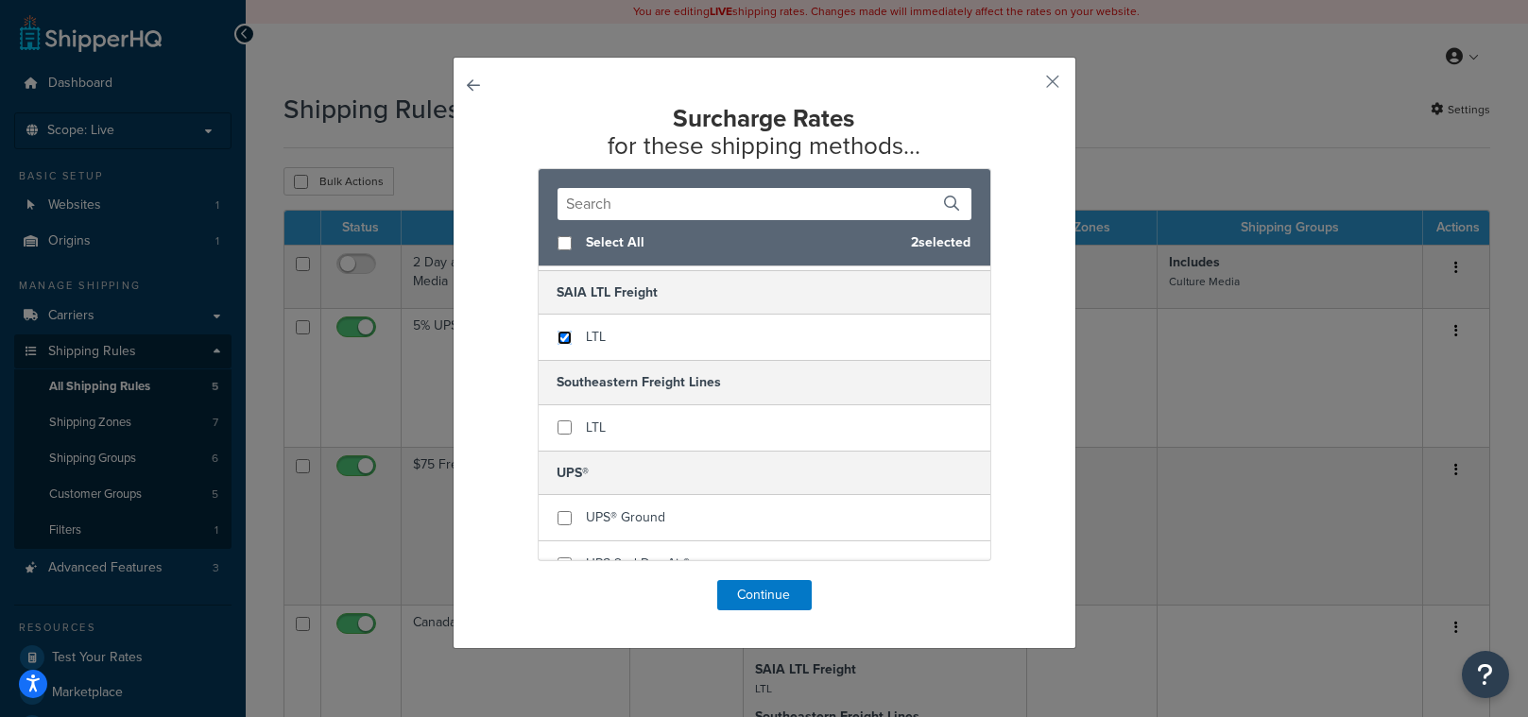
scroll to position [181, 0]
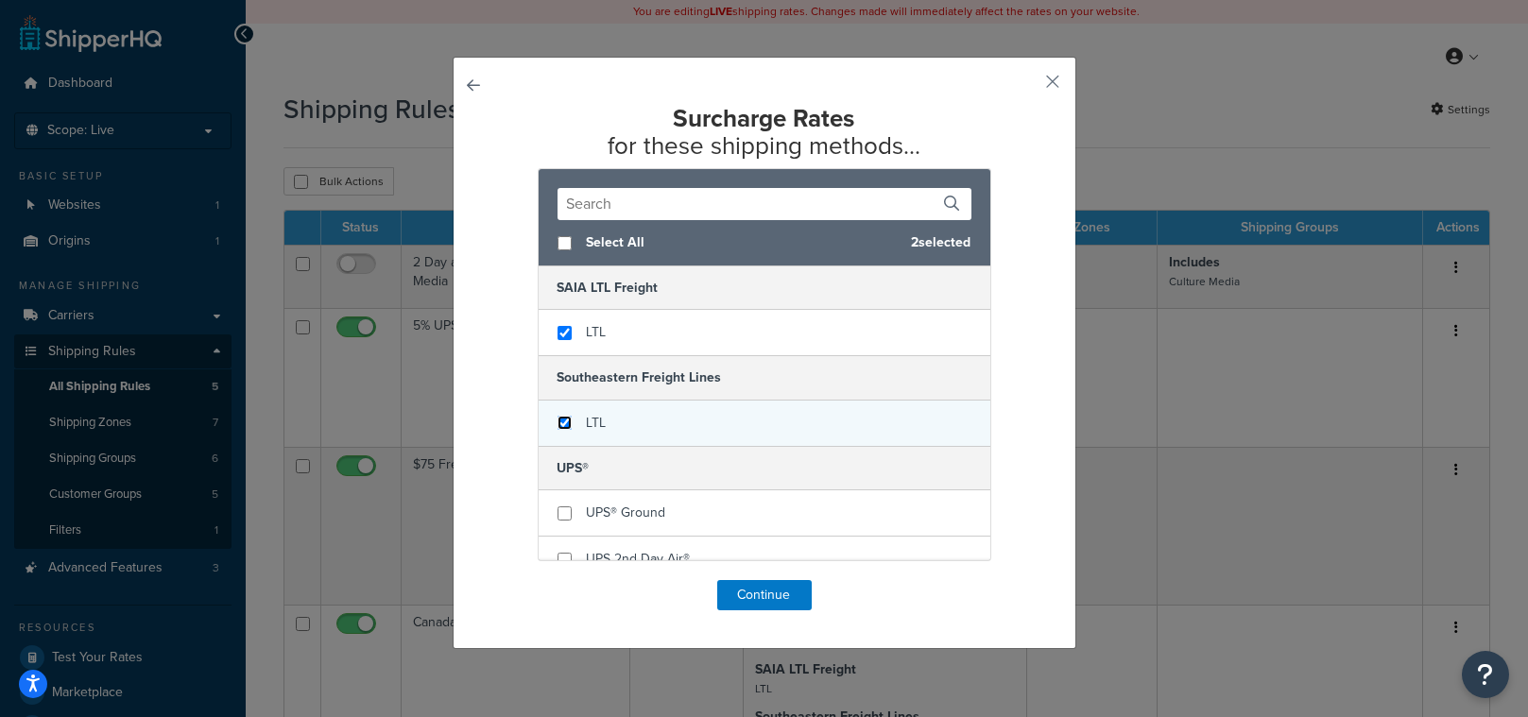
click at [558, 422] on input "checkbox" at bounding box center [565, 423] width 14 height 14
checkbox input "true"
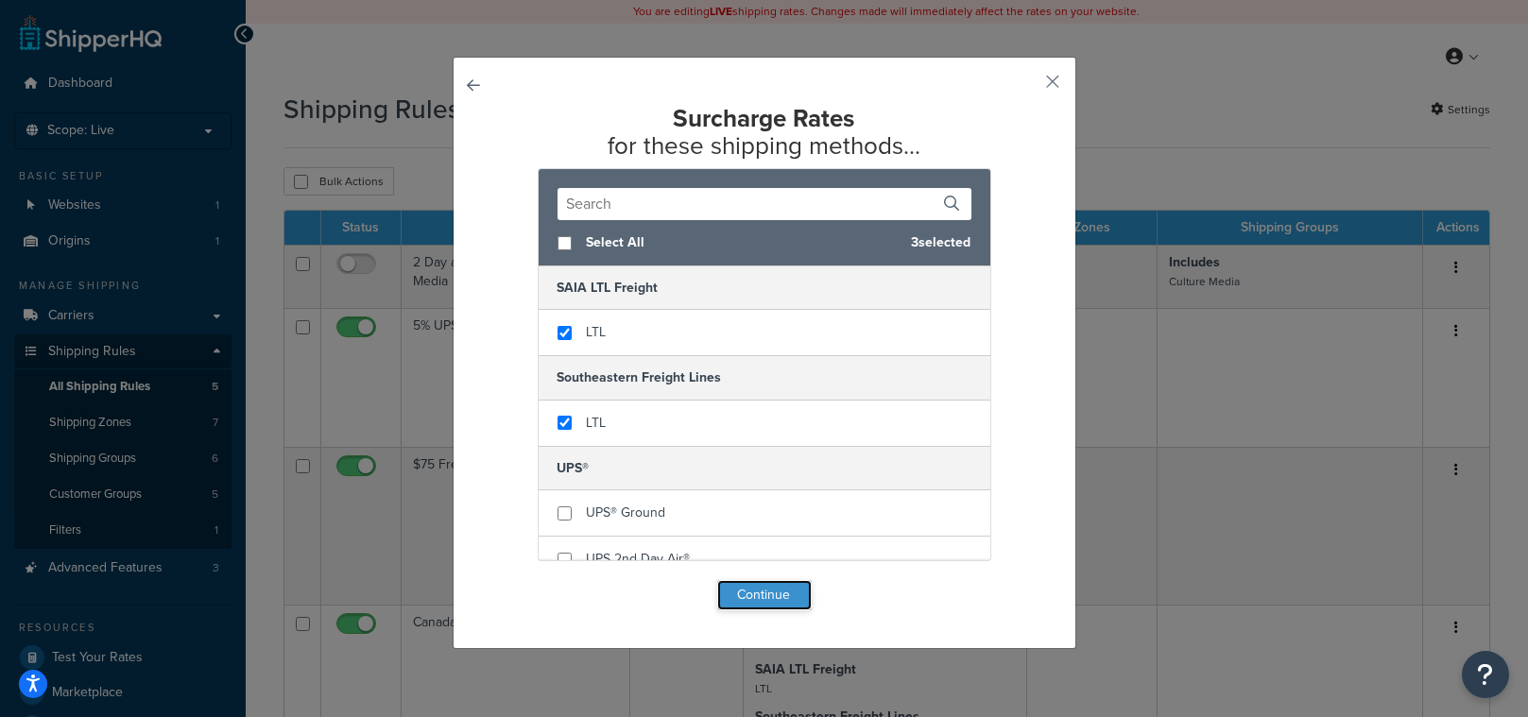
click at [751, 596] on button "Continue" at bounding box center [764, 595] width 95 height 30
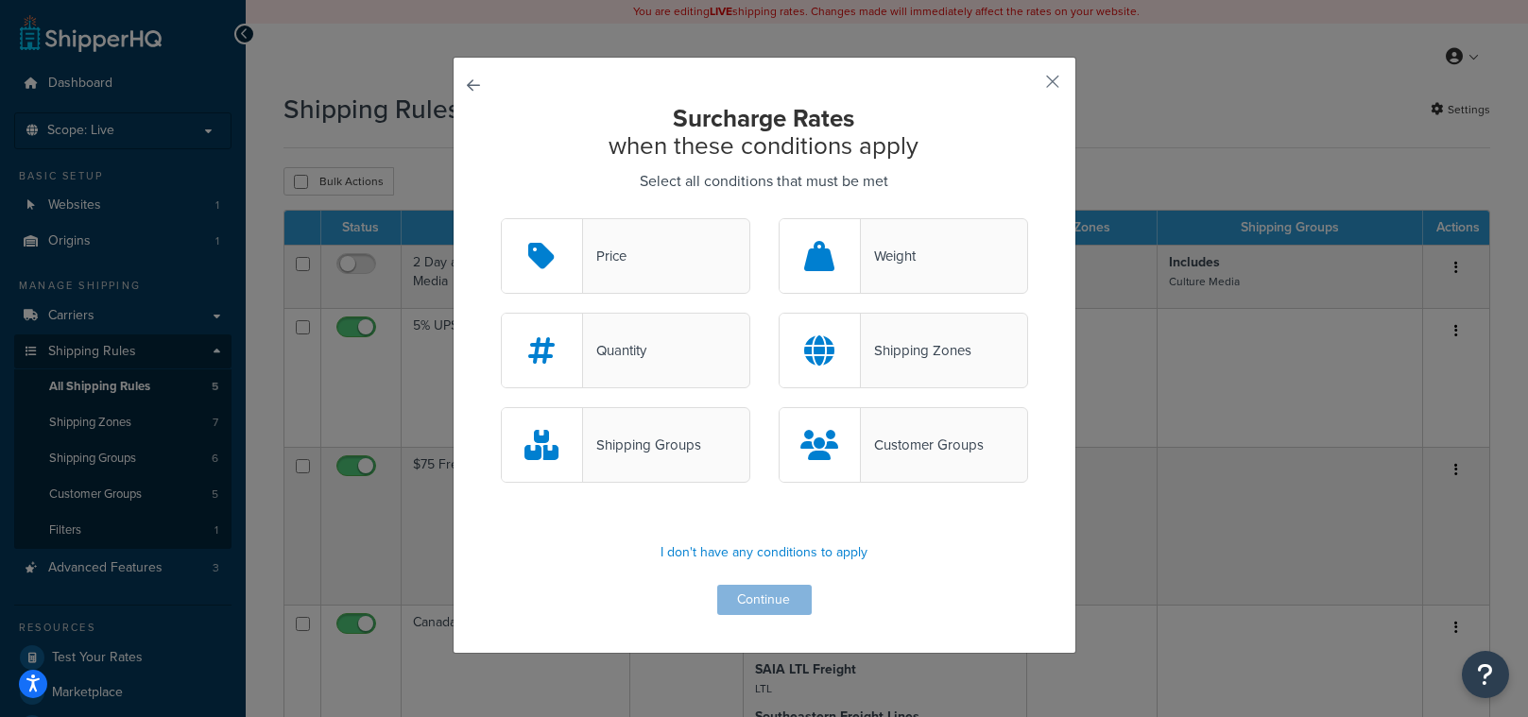
click at [647, 447] on div "Shipping Groups" at bounding box center [642, 445] width 118 height 26
click at [0, 0] on input "Shipping Groups" at bounding box center [0, 0] width 0 height 0
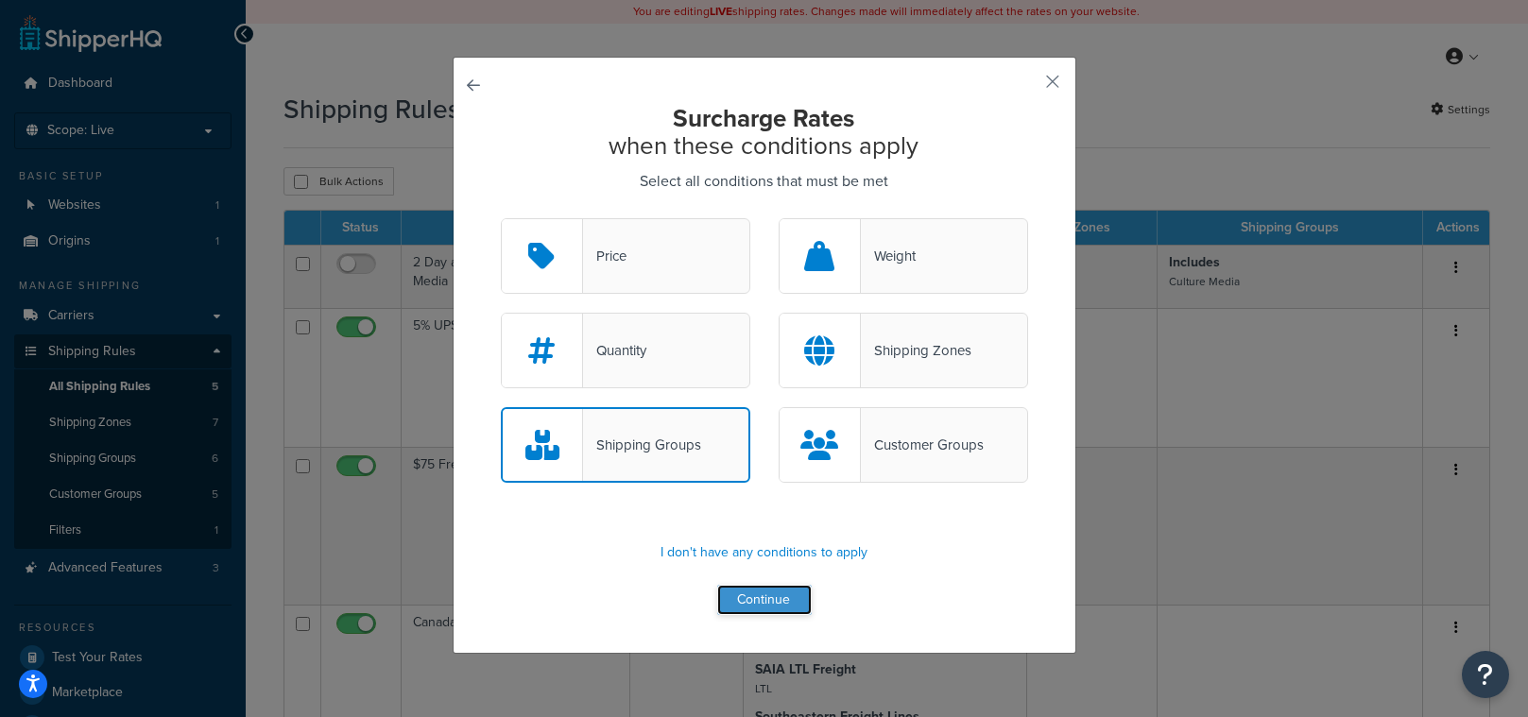
click at [750, 604] on button "Continue" at bounding box center [764, 600] width 95 height 30
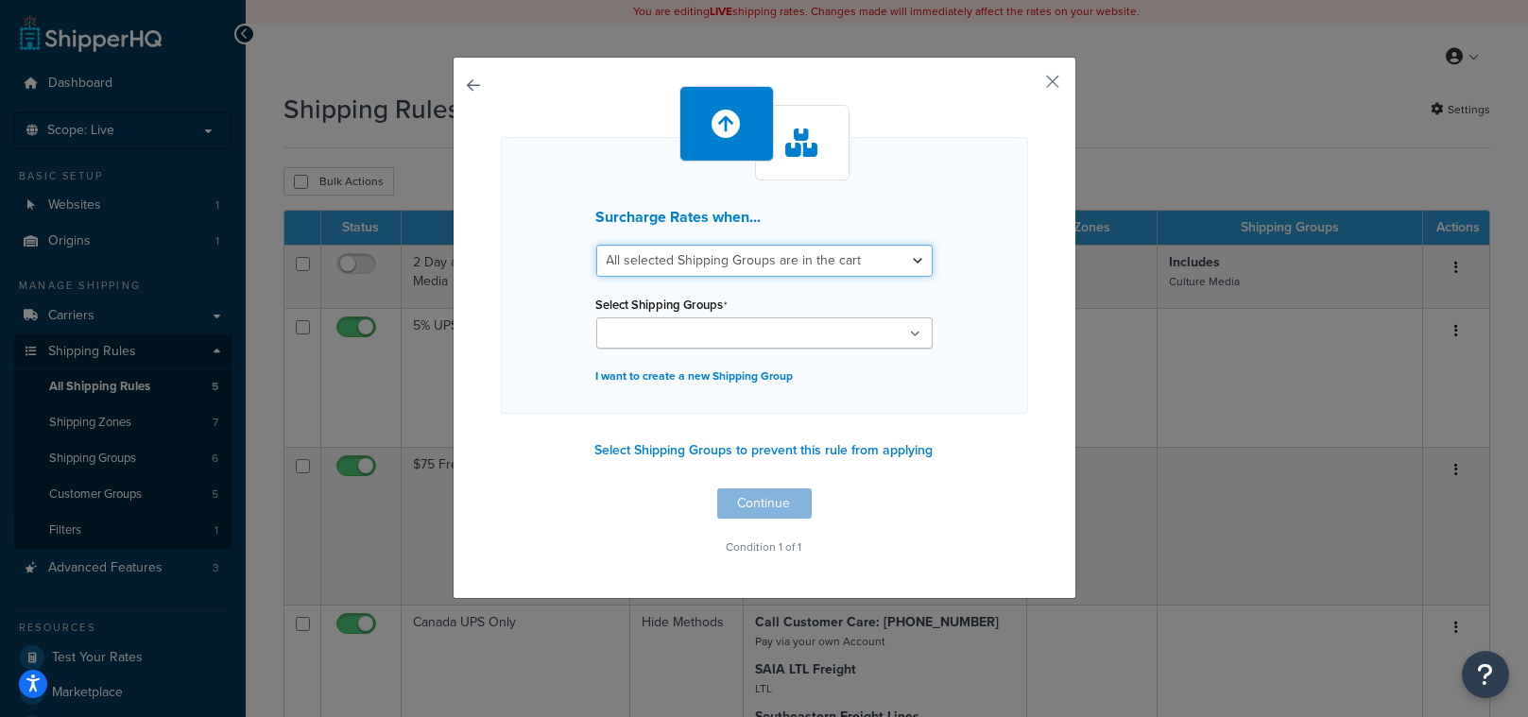
click at [733, 263] on select "All selected Shipping Groups are in the cart Any selected Shipping Groups are i…" at bounding box center [764, 261] width 336 height 32
click at [501, 489] on button "button" at bounding box center [501, 489] width 0 height 0
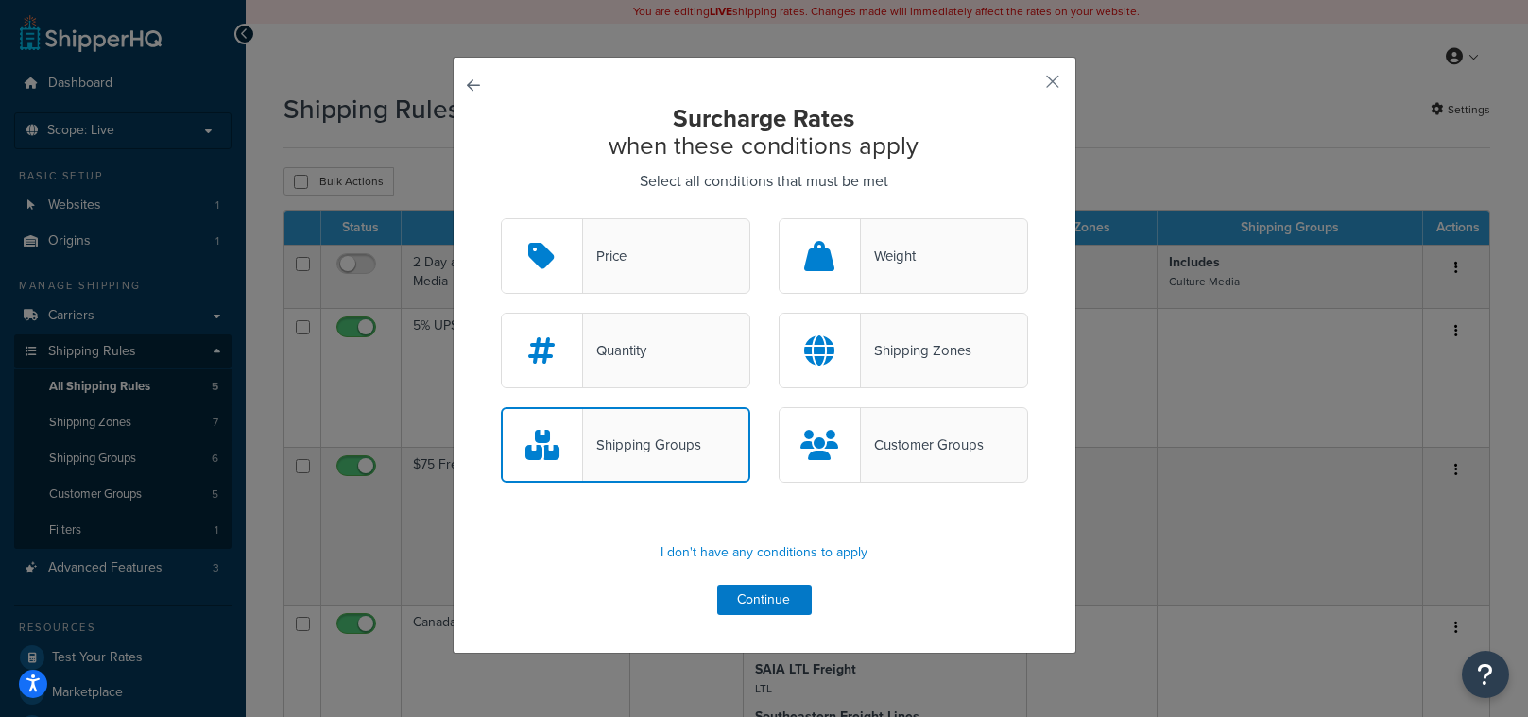
click at [894, 437] on div "Customer Groups" at bounding box center [922, 445] width 123 height 26
click at [0, 0] on input "Customer Groups" at bounding box center [0, 0] width 0 height 0
click at [652, 448] on div "Shipping Groups" at bounding box center [642, 445] width 118 height 26
click at [0, 0] on input "Shipping Groups" at bounding box center [0, 0] width 0 height 0
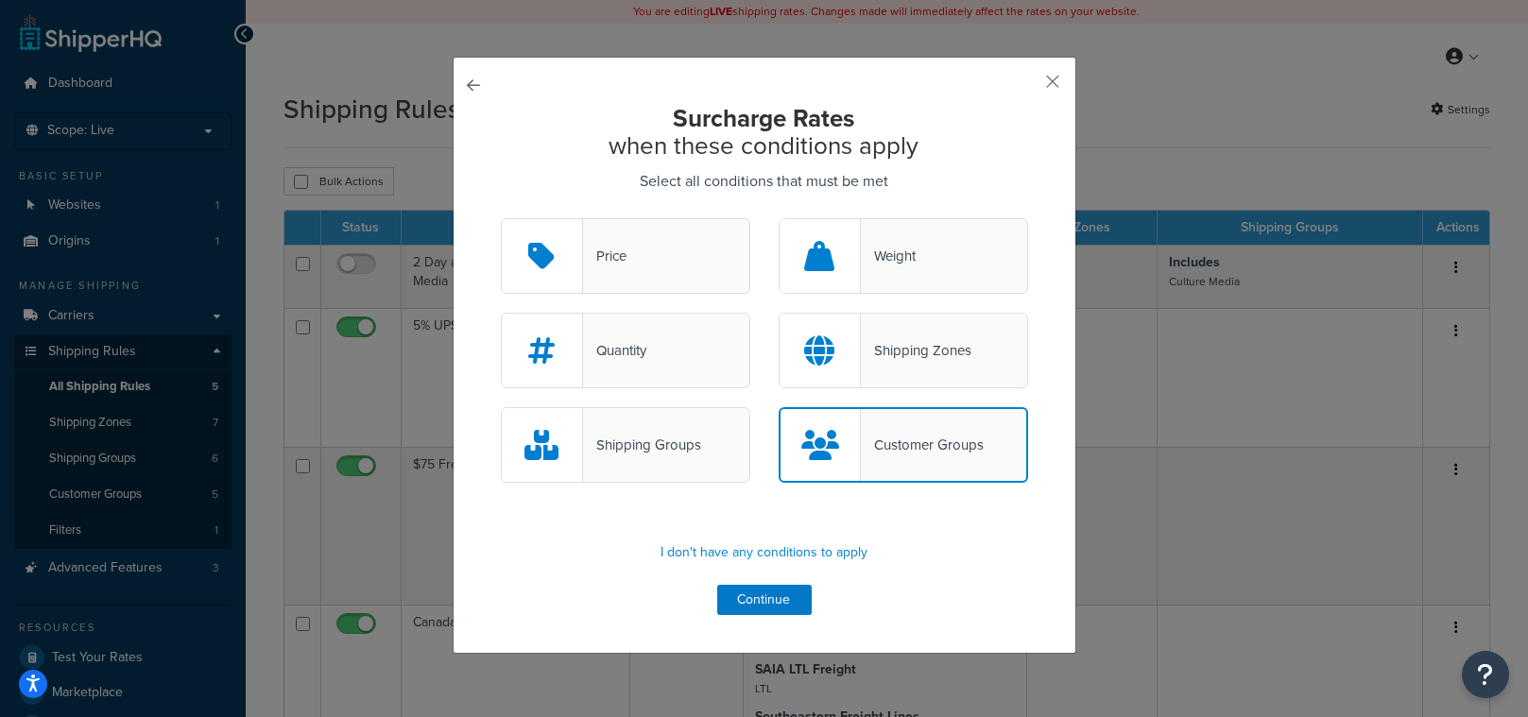
click at [967, 456] on div "Customer Groups" at bounding box center [922, 445] width 123 height 26
click at [0, 0] on input "Customer Groups" at bounding box center [0, 0] width 0 height 0
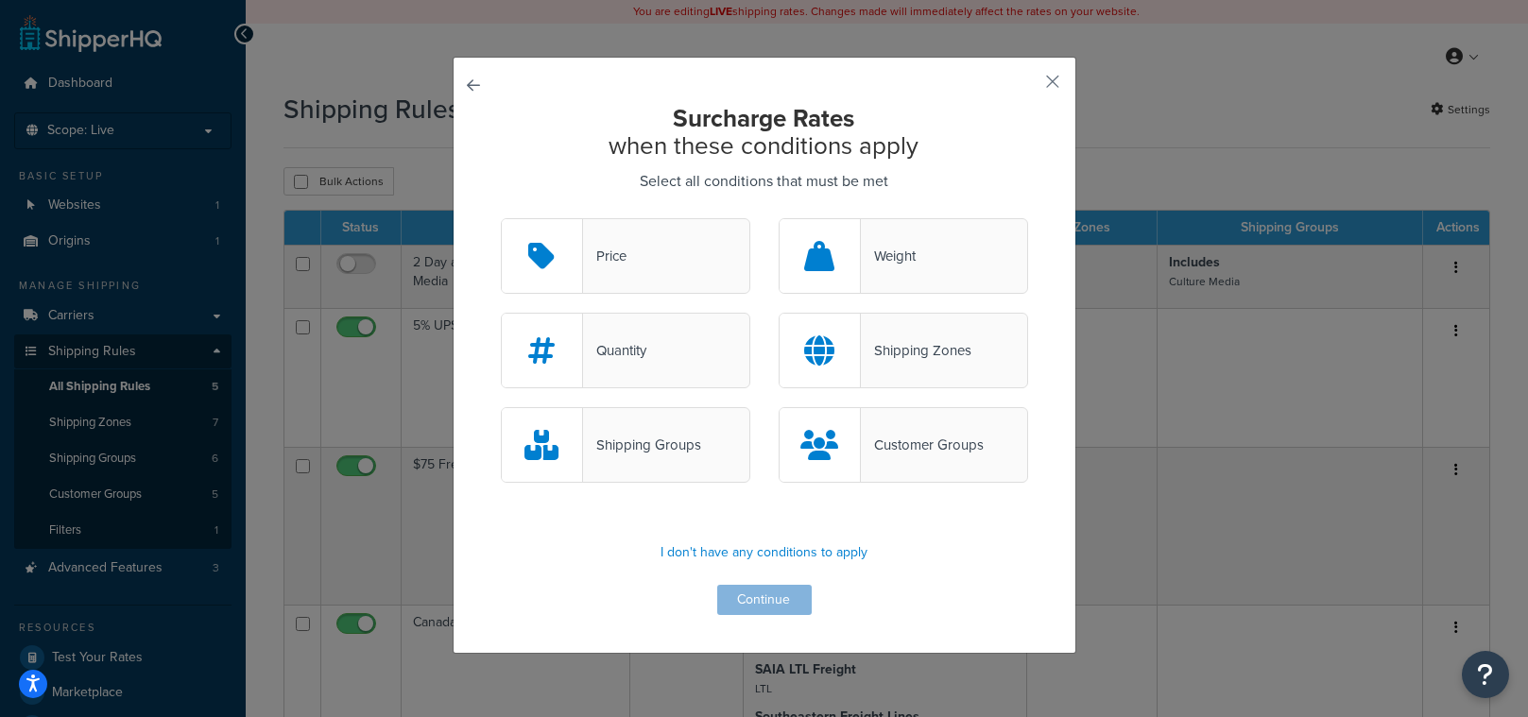
click at [931, 571] on div "Surcharge Rates when these conditions apply Select all conditions that must be …" at bounding box center [764, 360] width 527 height 510
click at [819, 551] on p "I don't have any conditions to apply" at bounding box center [764, 553] width 527 height 26
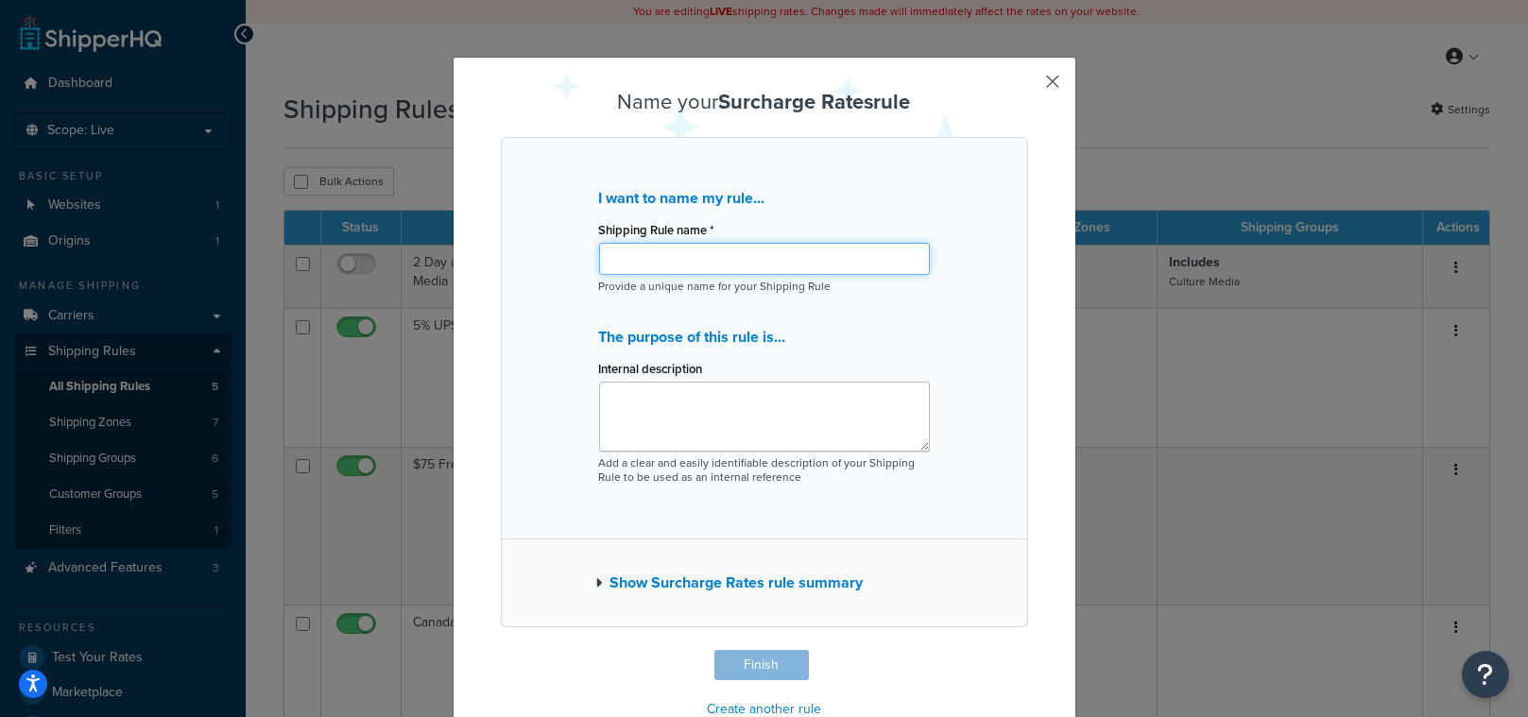
click at [623, 263] on input "Shipping Rule name *" at bounding box center [764, 259] width 331 height 32
type input "$50 Residential Freight Surcharge"
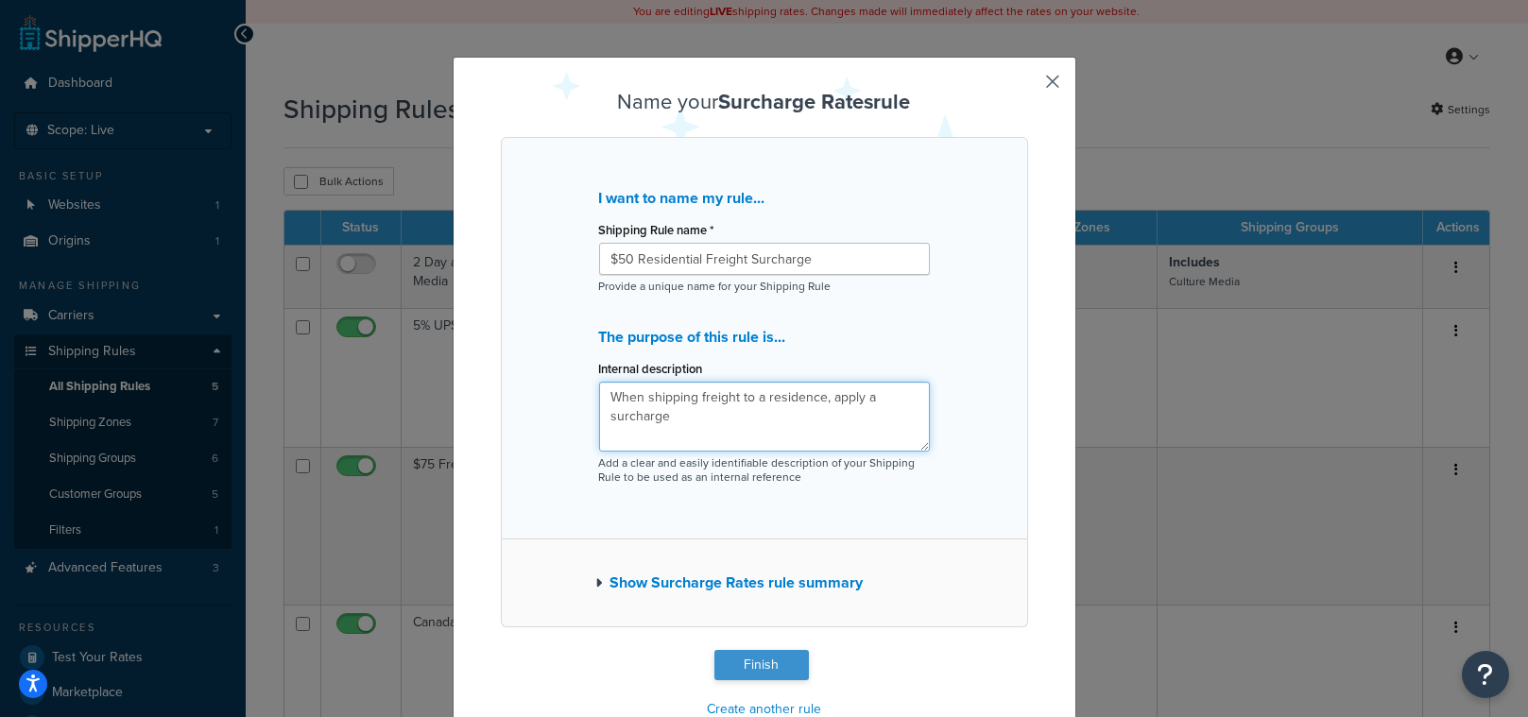
type textarea "When shipping freight to a residence, apply a surcharge"
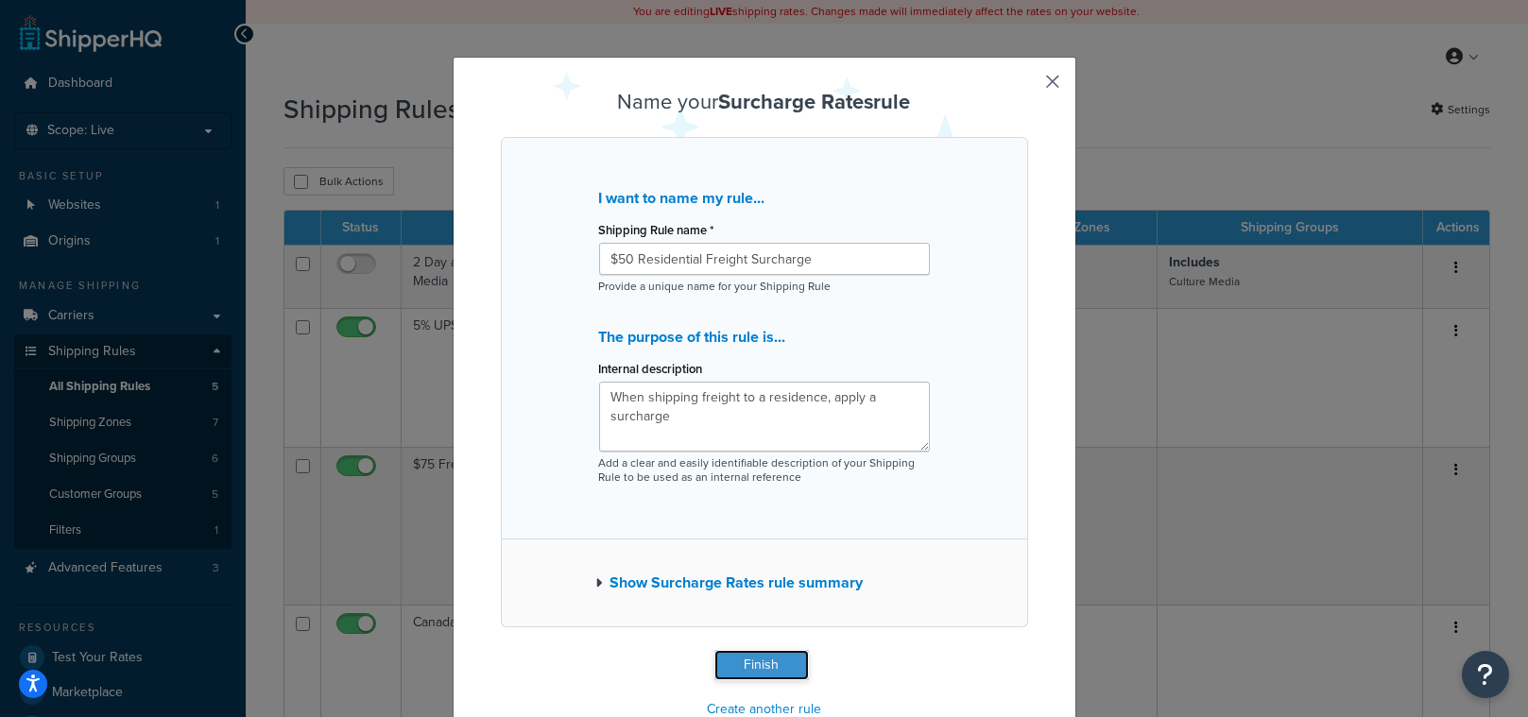
click at [742, 667] on button "Finish" at bounding box center [762, 665] width 95 height 30
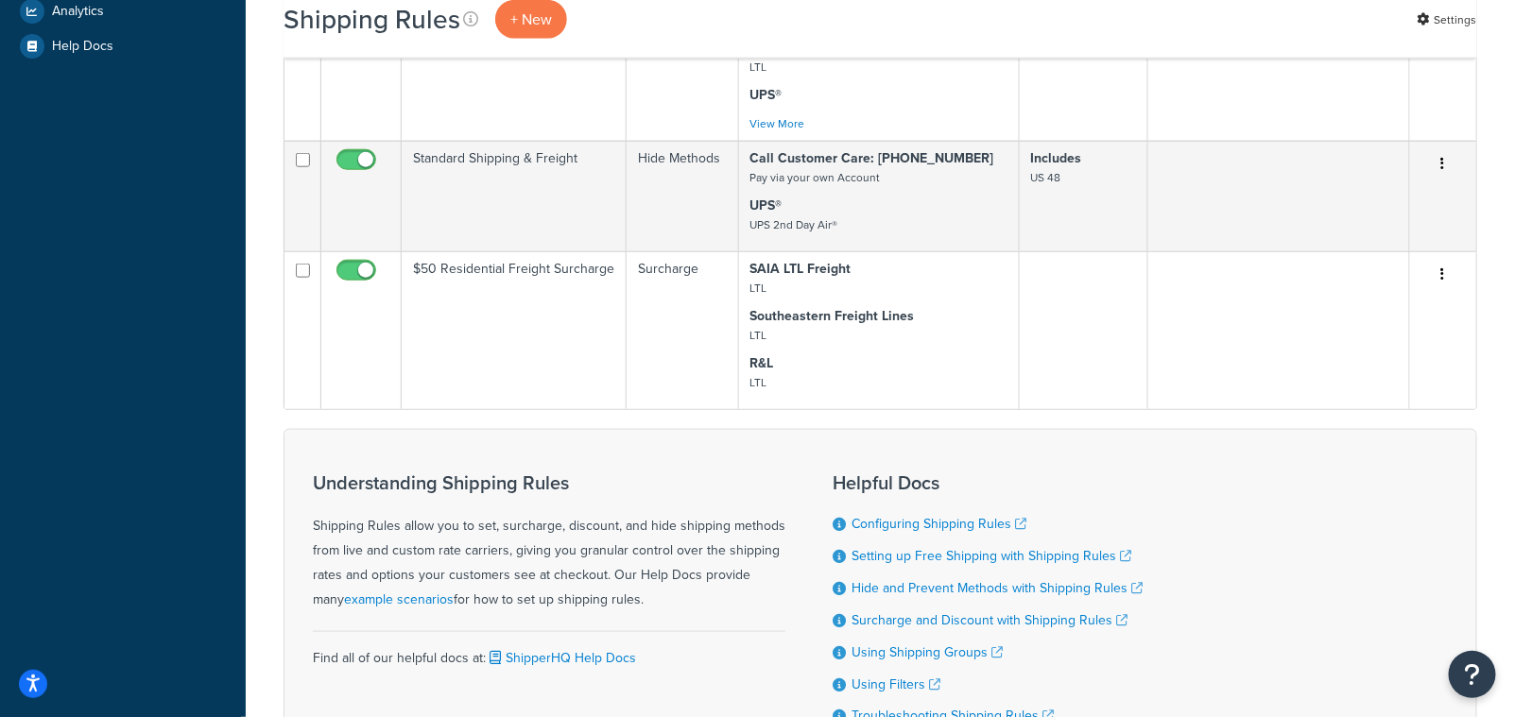
scroll to position [692, 0]
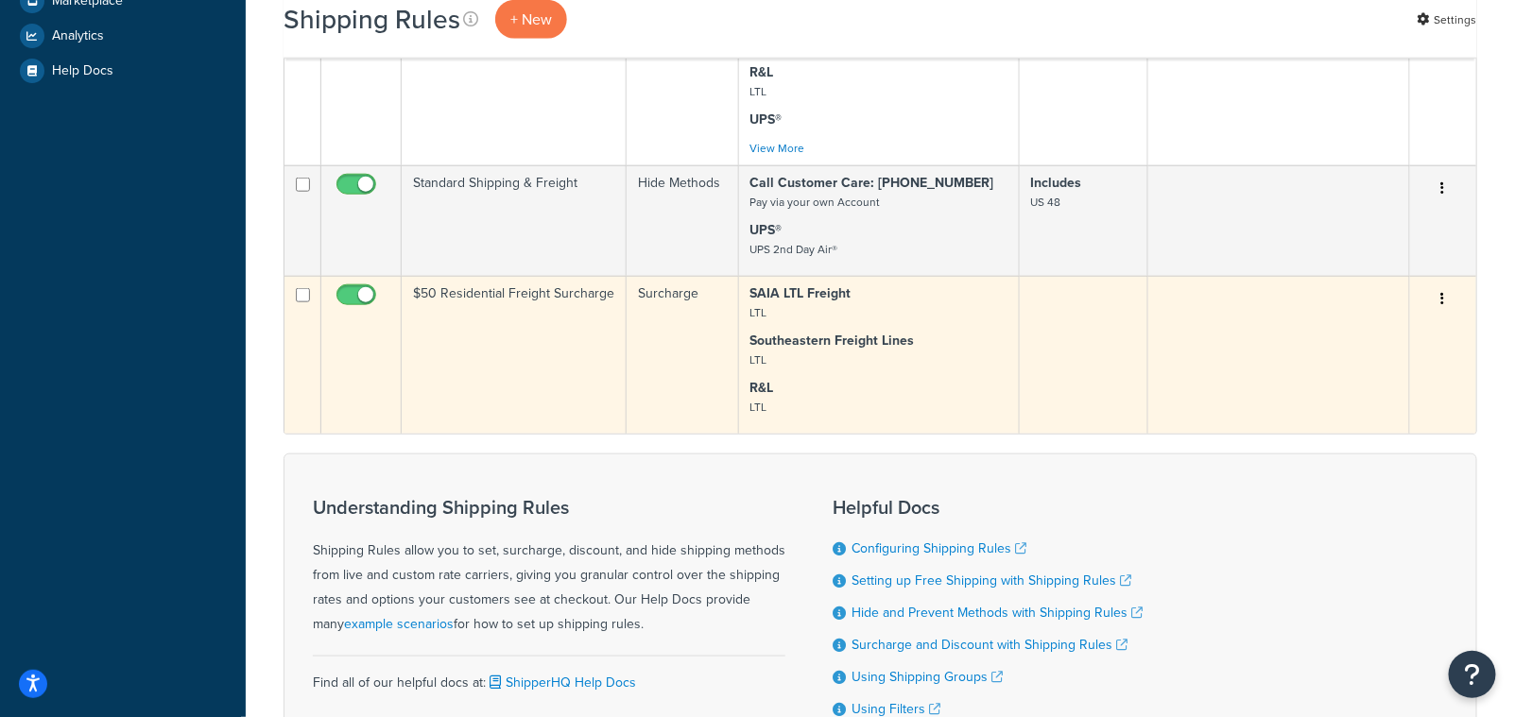
click at [1450, 305] on button "button" at bounding box center [1443, 300] width 26 height 30
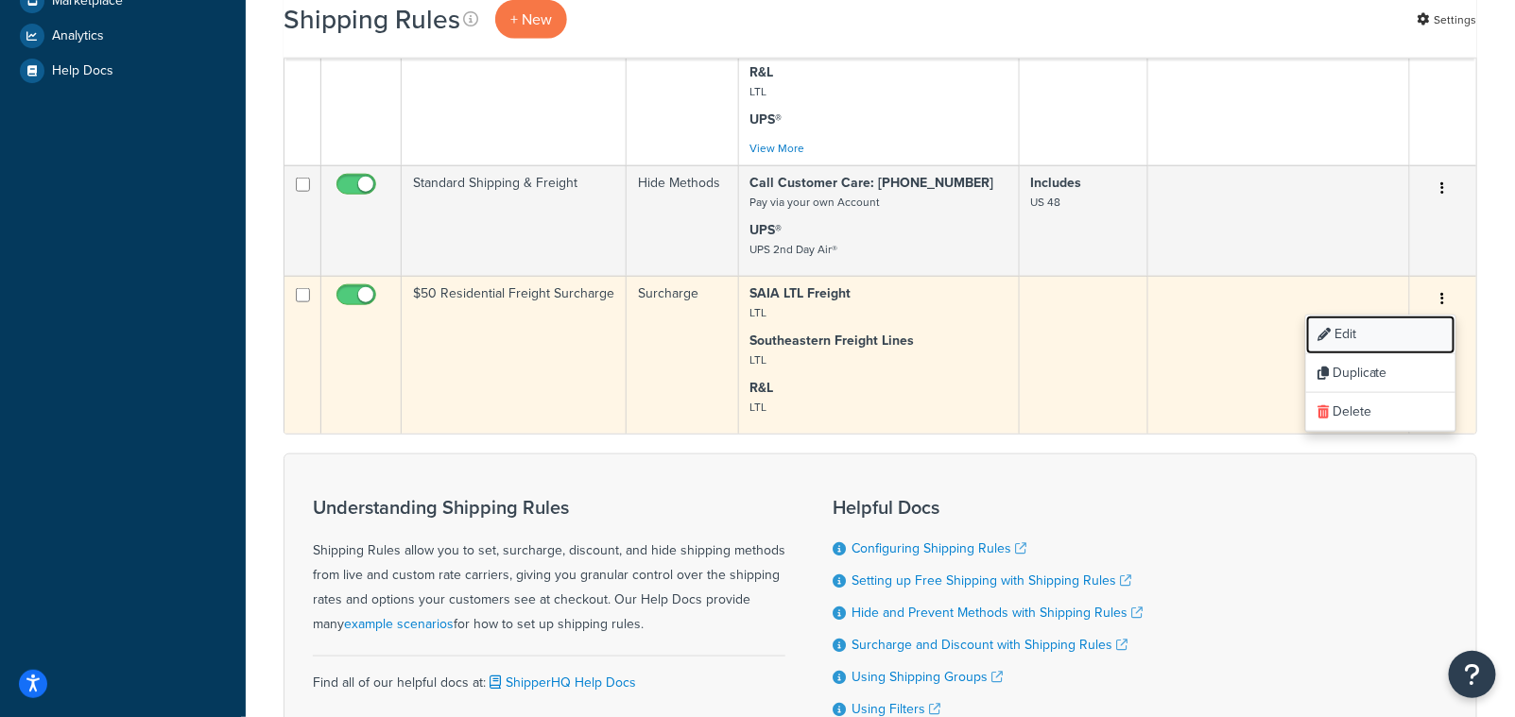
click at [1357, 340] on link "Edit" at bounding box center [1380, 335] width 149 height 39
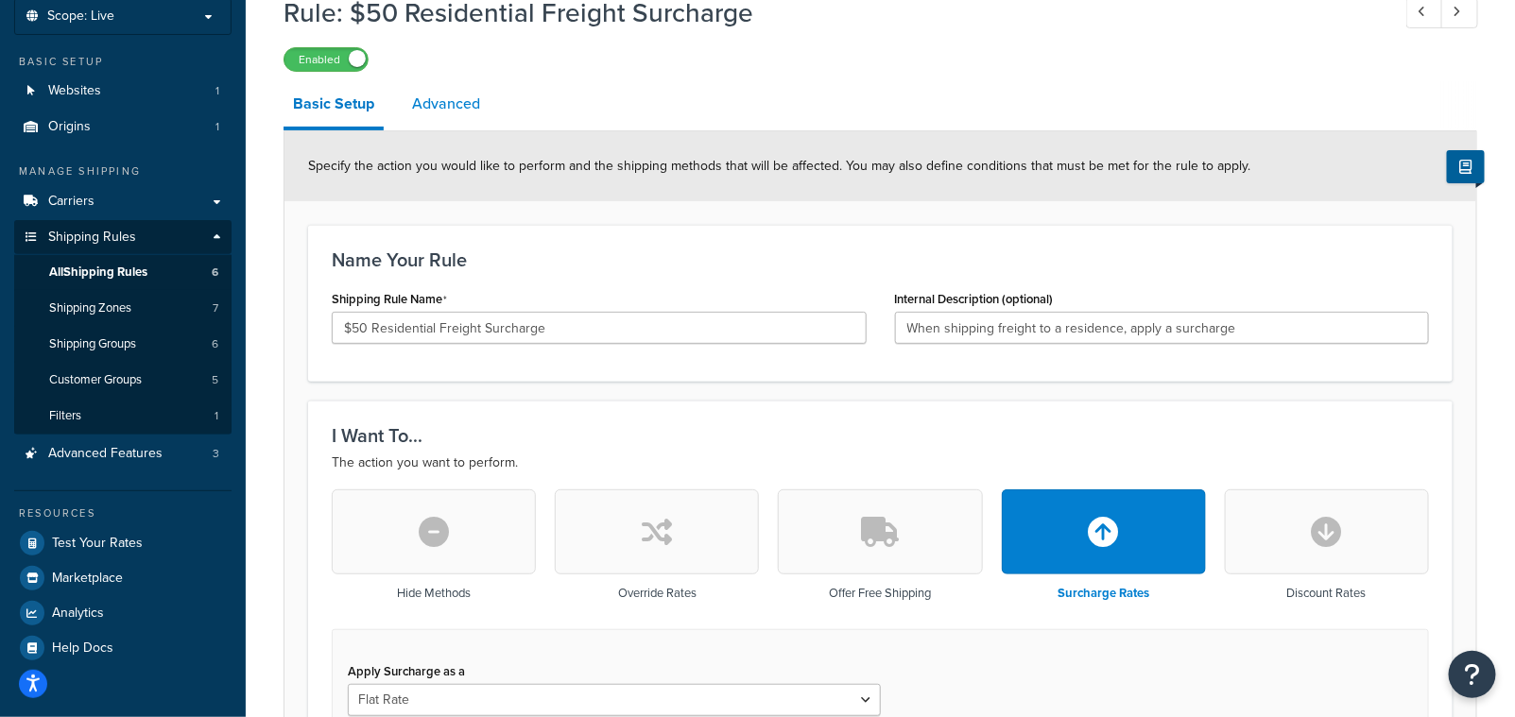
click at [447, 111] on link "Advanced" at bounding box center [446, 103] width 87 height 45
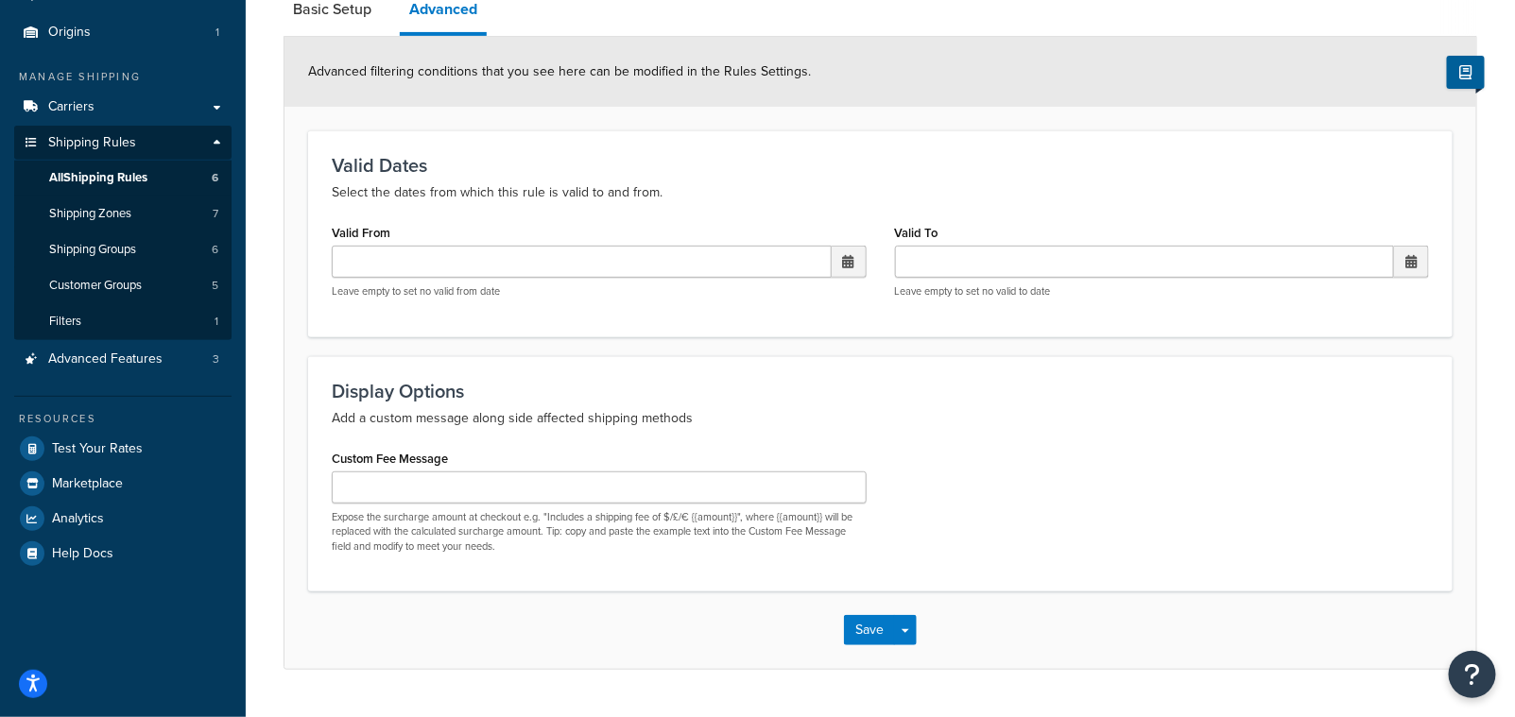
scroll to position [256, 0]
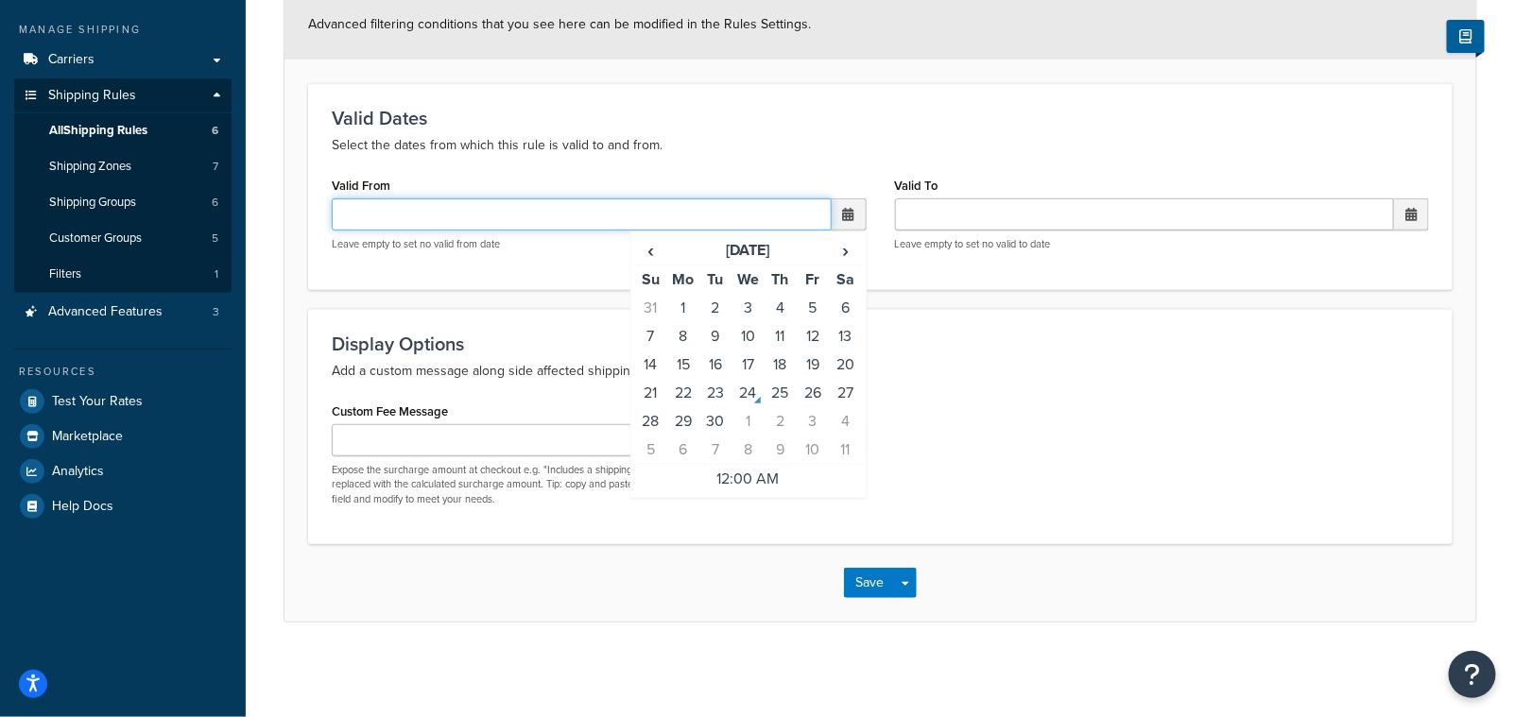
click at [660, 203] on input "Valid From" at bounding box center [582, 214] width 500 height 32
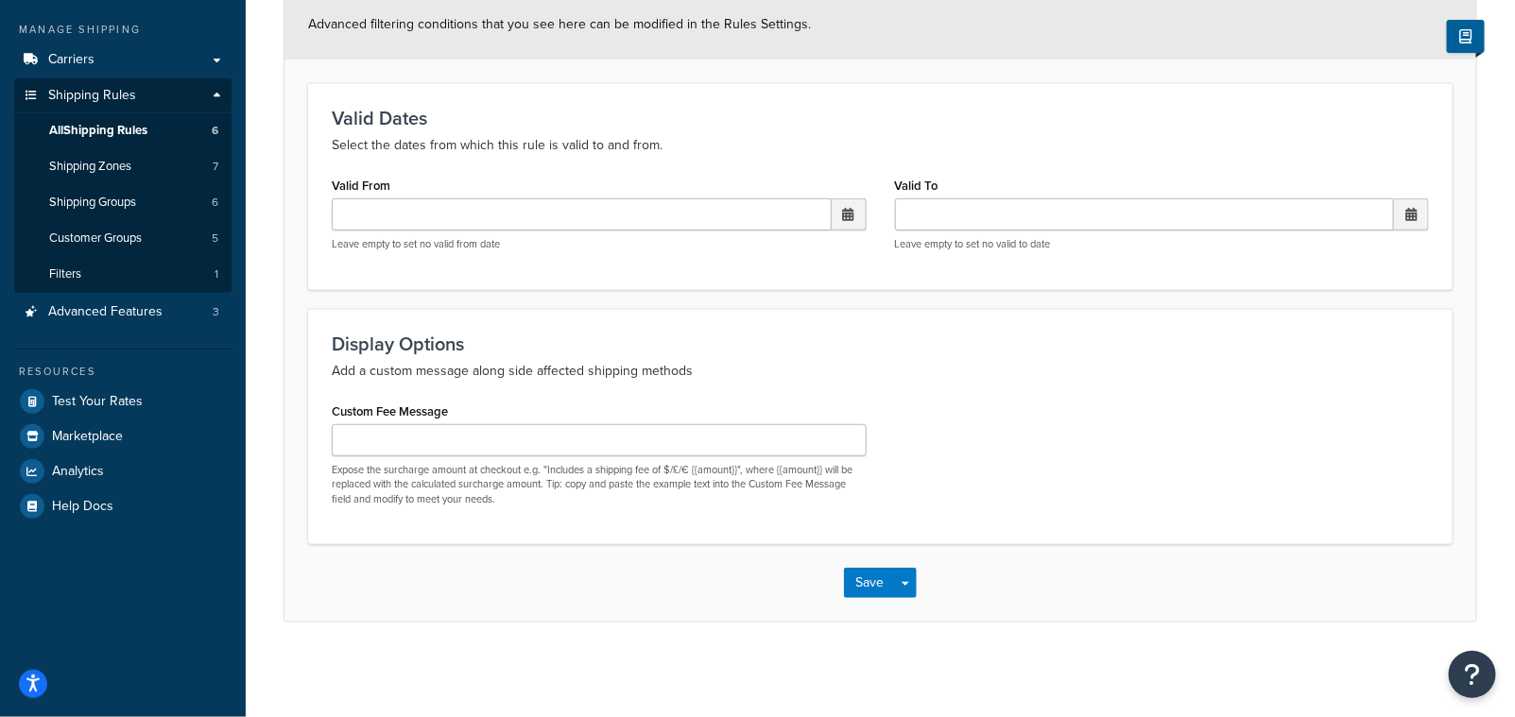
click at [714, 157] on p "Select the dates from which this rule is valid to and from." at bounding box center [880, 145] width 1097 height 23
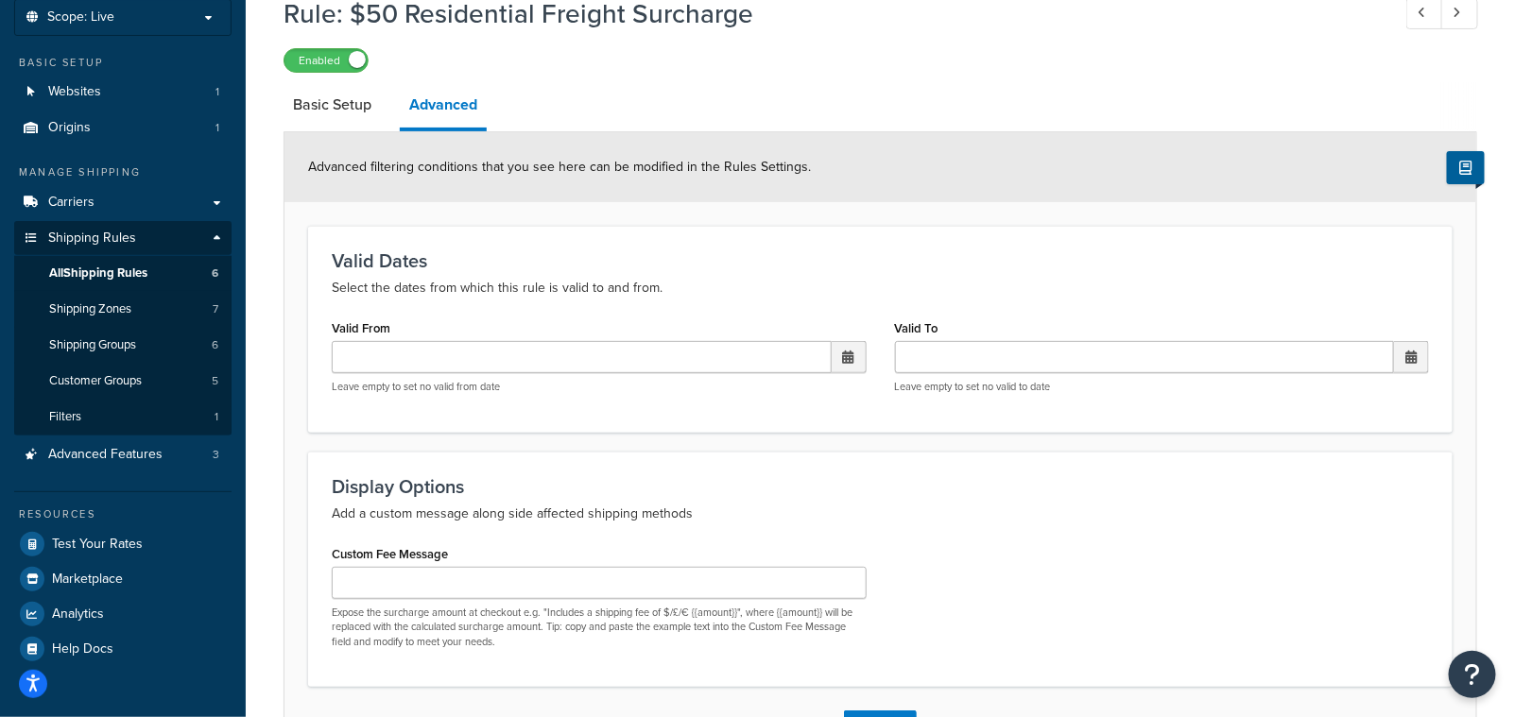
scroll to position [85, 0]
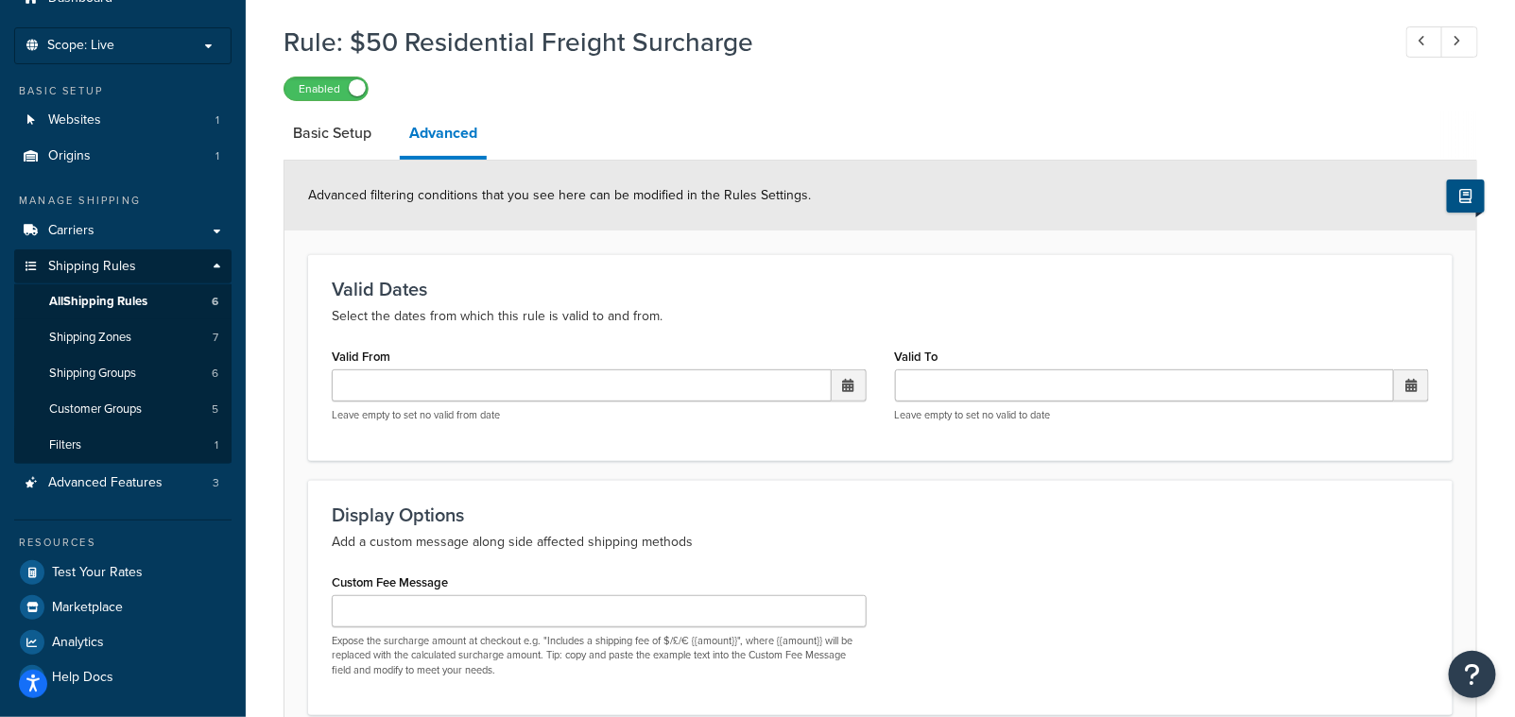
click at [1460, 198] on icon at bounding box center [1466, 196] width 12 height 14
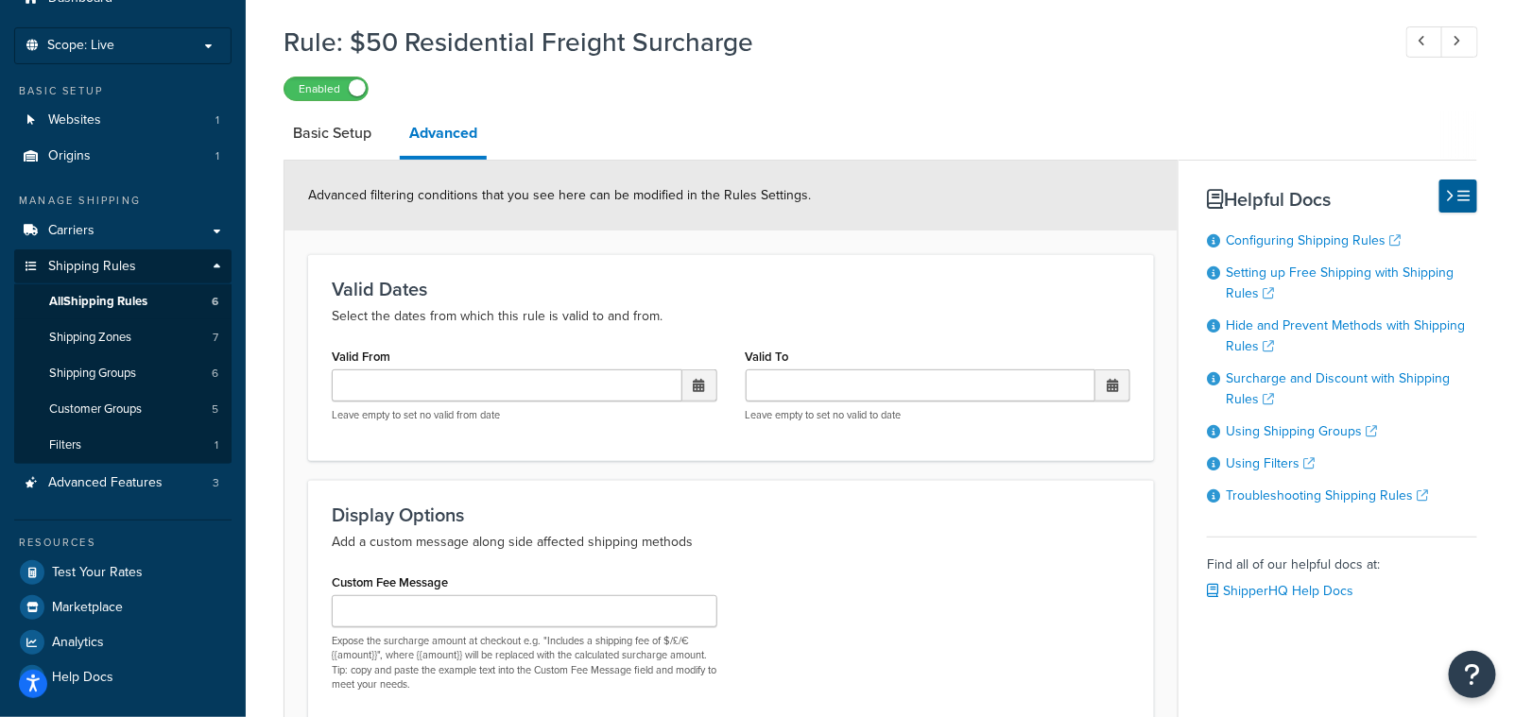
click at [957, 322] on p "Select the dates from which this rule is valid to and from." at bounding box center [731, 316] width 799 height 23
click at [336, 136] on link "Basic Setup" at bounding box center [332, 133] width 97 height 45
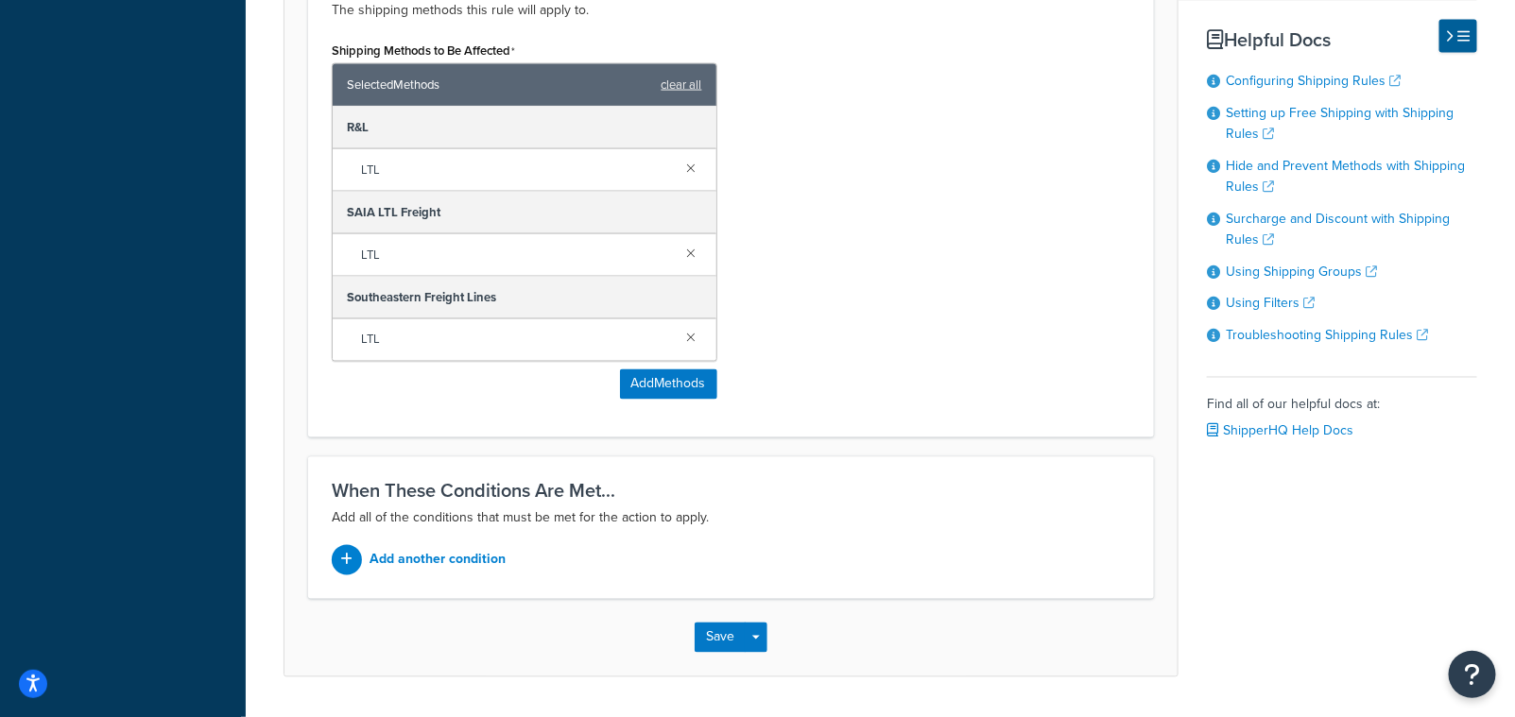
scroll to position [1163, 0]
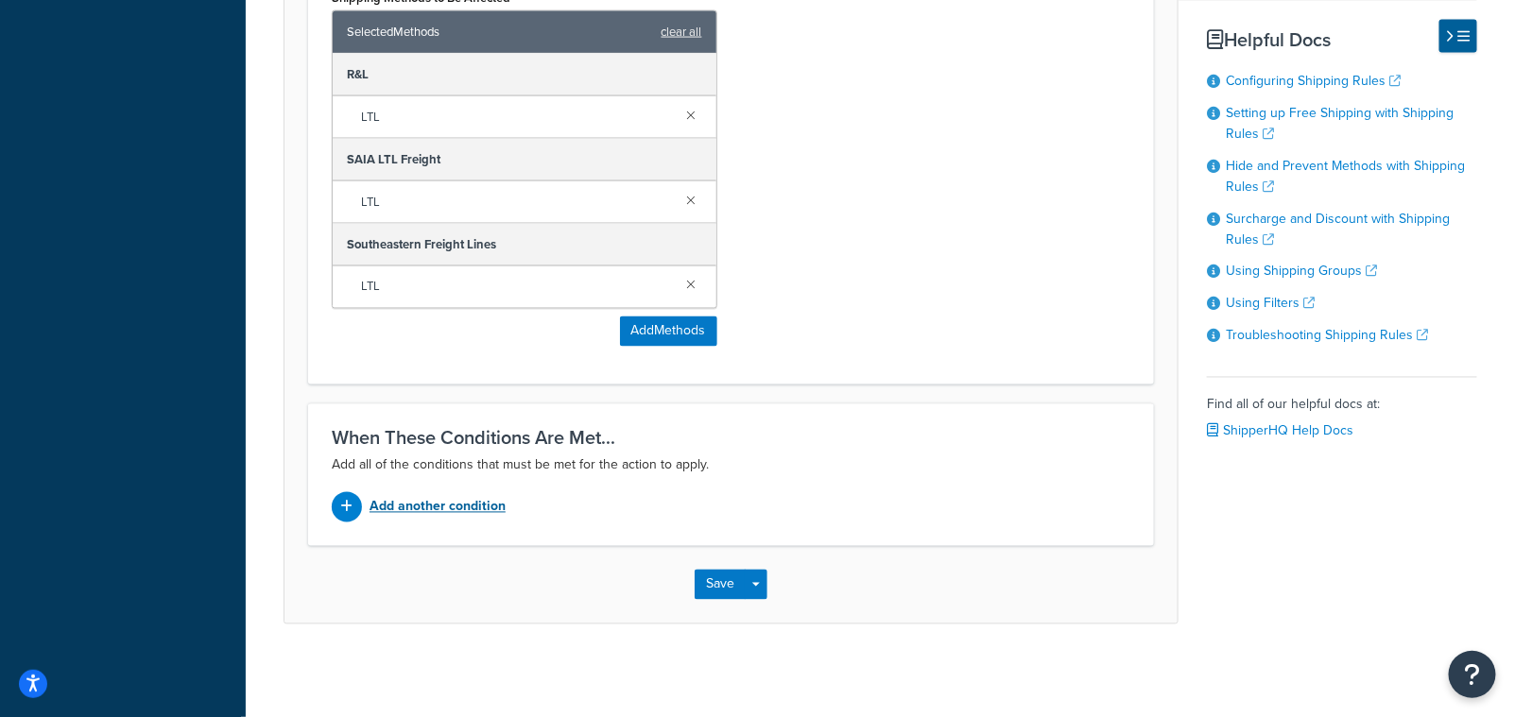
click at [424, 508] on p "Add another condition" at bounding box center [438, 507] width 136 height 26
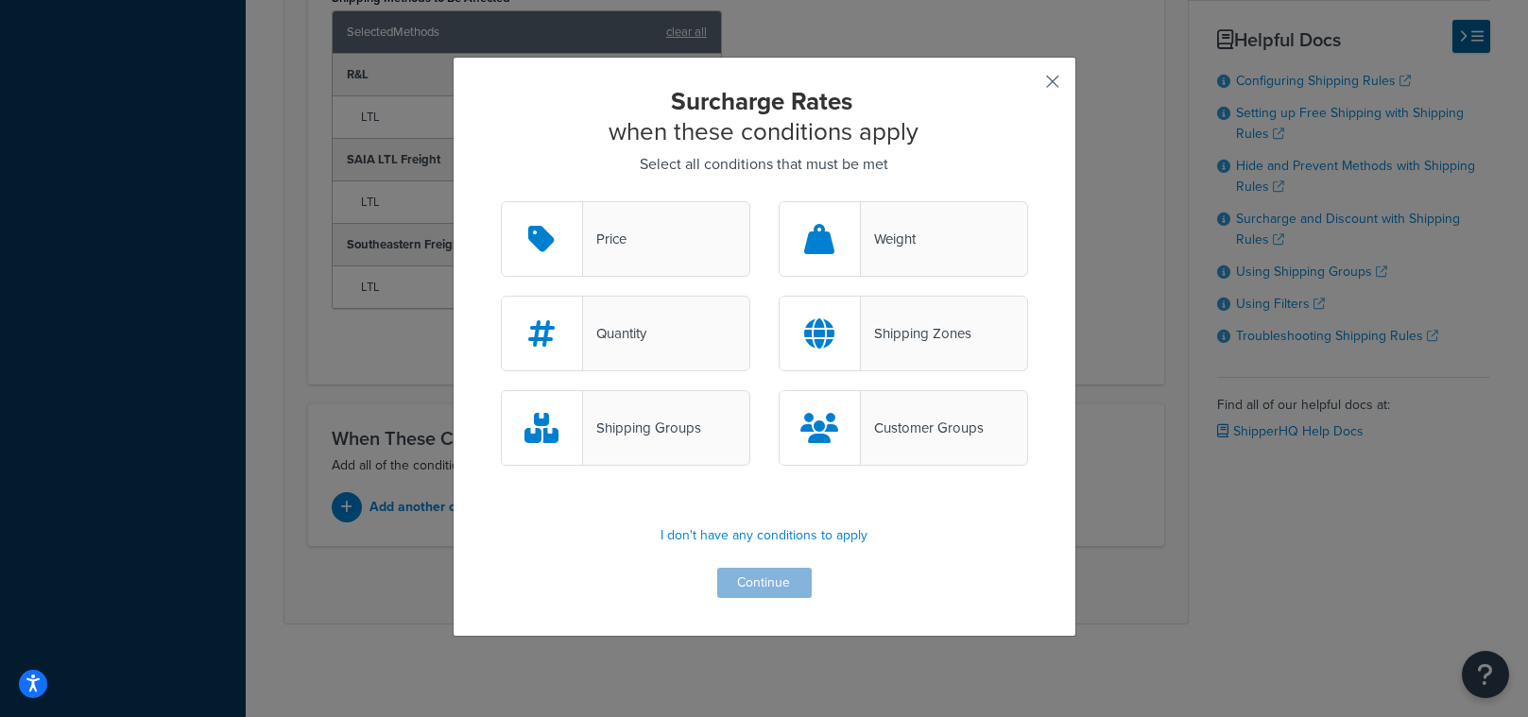
click at [1028, 86] on button "button" at bounding box center [1026, 88] width 5 height 5
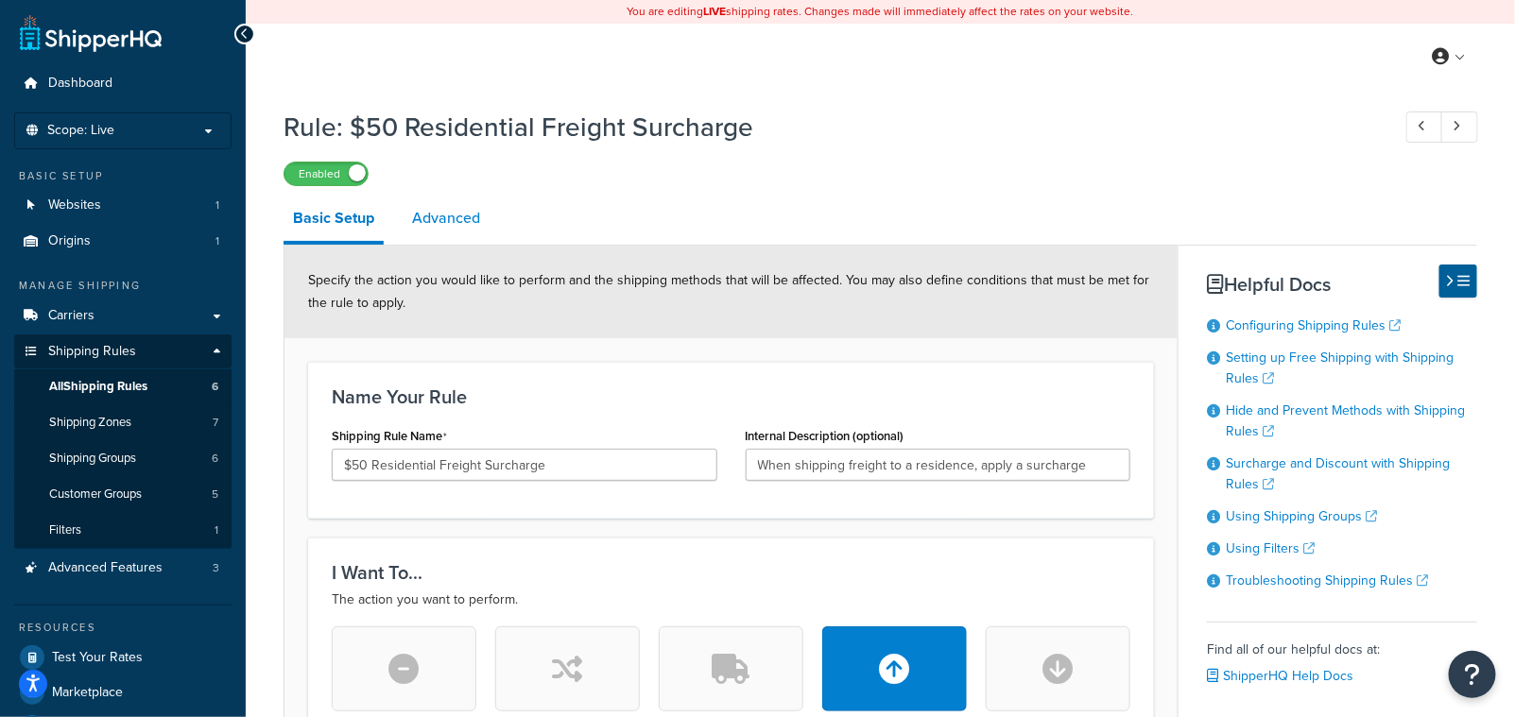
click at [421, 213] on link "Advanced" at bounding box center [446, 218] width 87 height 45
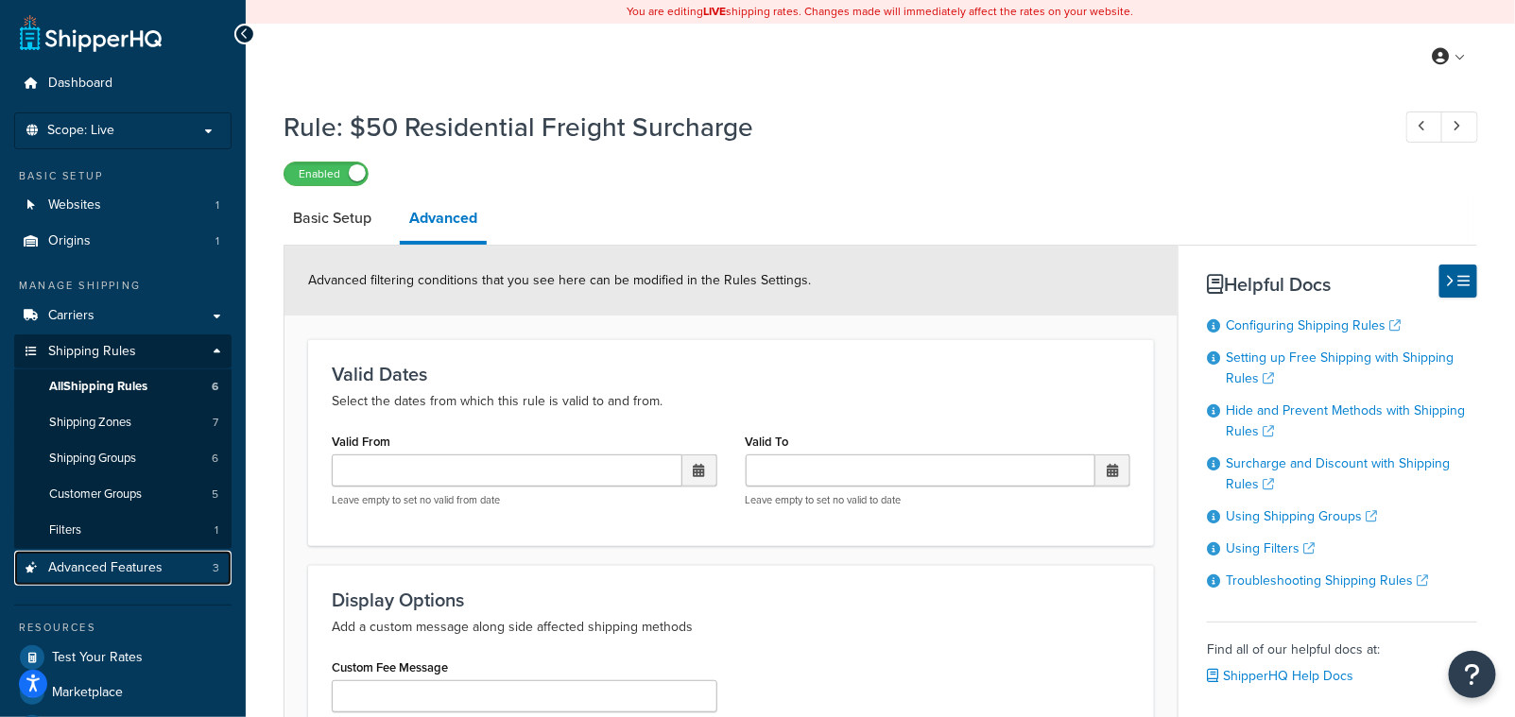
drag, startPoint x: 95, startPoint y: 574, endPoint x: 901, endPoint y: 75, distance: 947.4
click at [95, 574] on span "Advanced Features" at bounding box center [105, 568] width 114 height 16
click at [88, 564] on span "Advanced Features" at bounding box center [105, 568] width 114 height 16
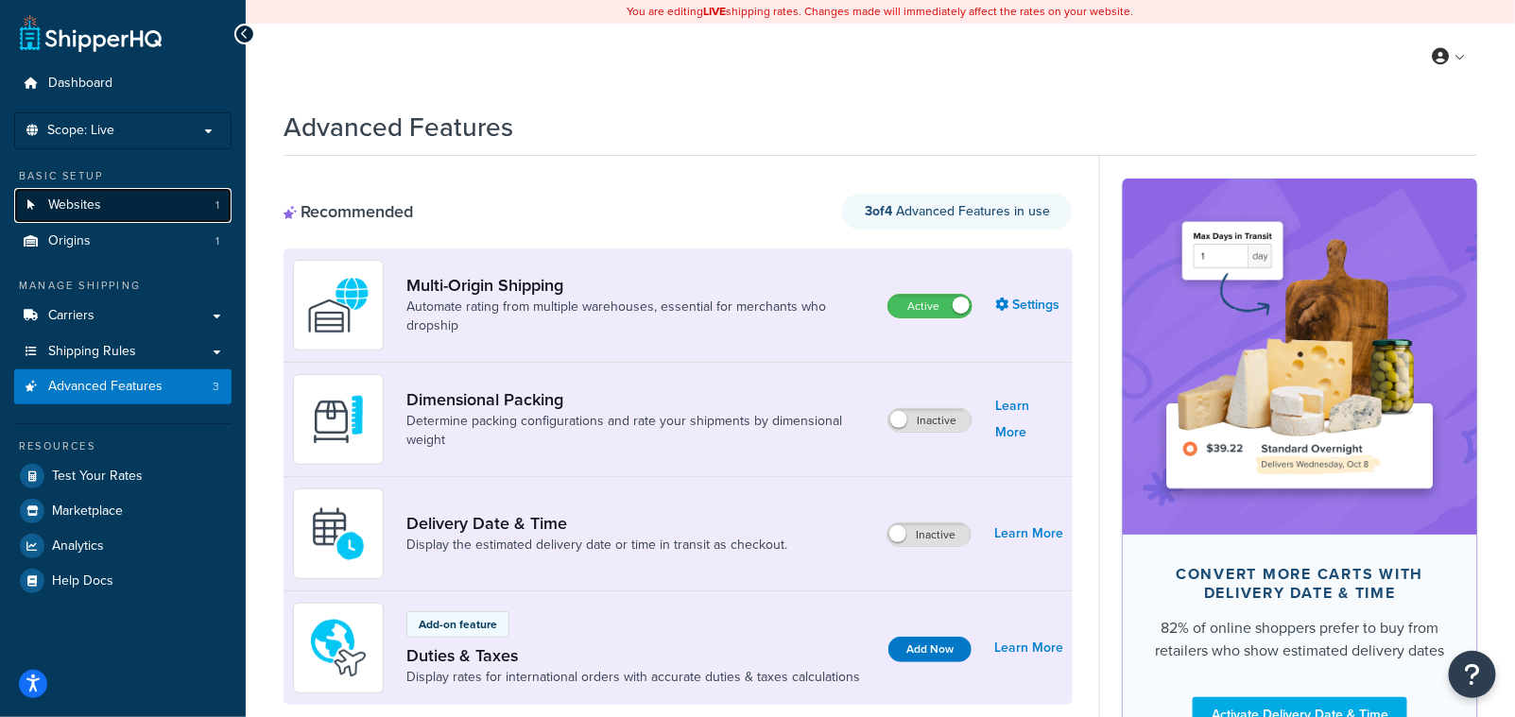
click at [96, 210] on span "Websites" at bounding box center [74, 206] width 53 height 16
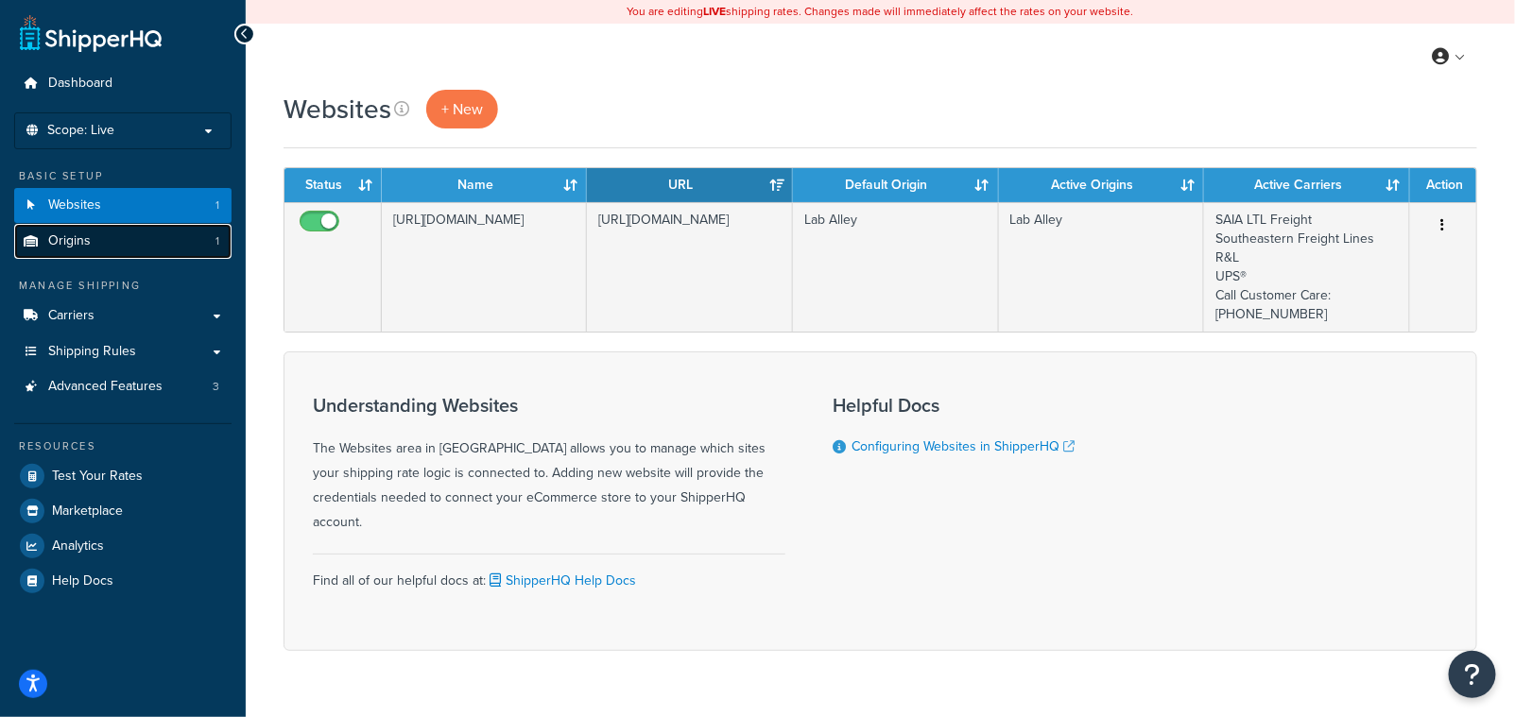
click at [94, 237] on link "Origins 1" at bounding box center [122, 241] width 217 height 35
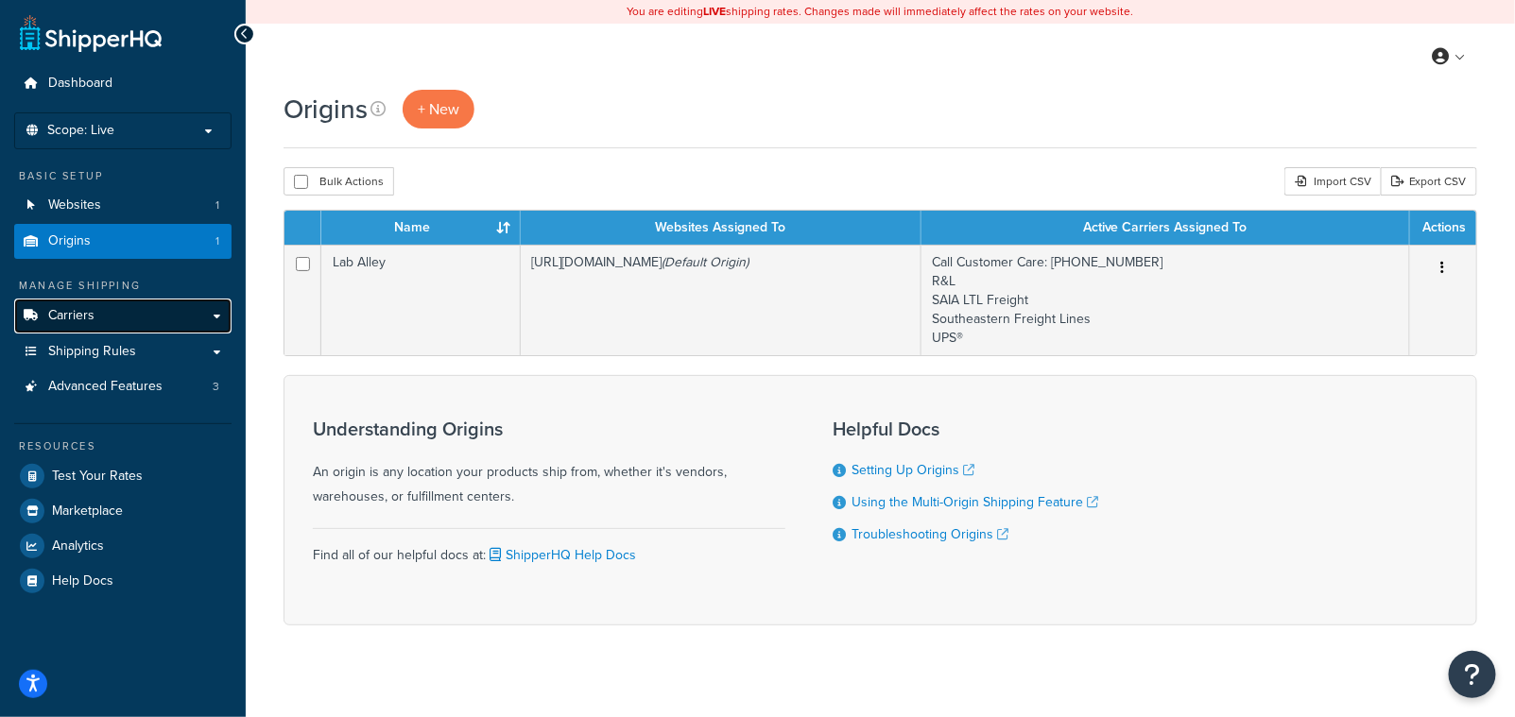
click at [87, 315] on span "Carriers" at bounding box center [71, 316] width 46 height 16
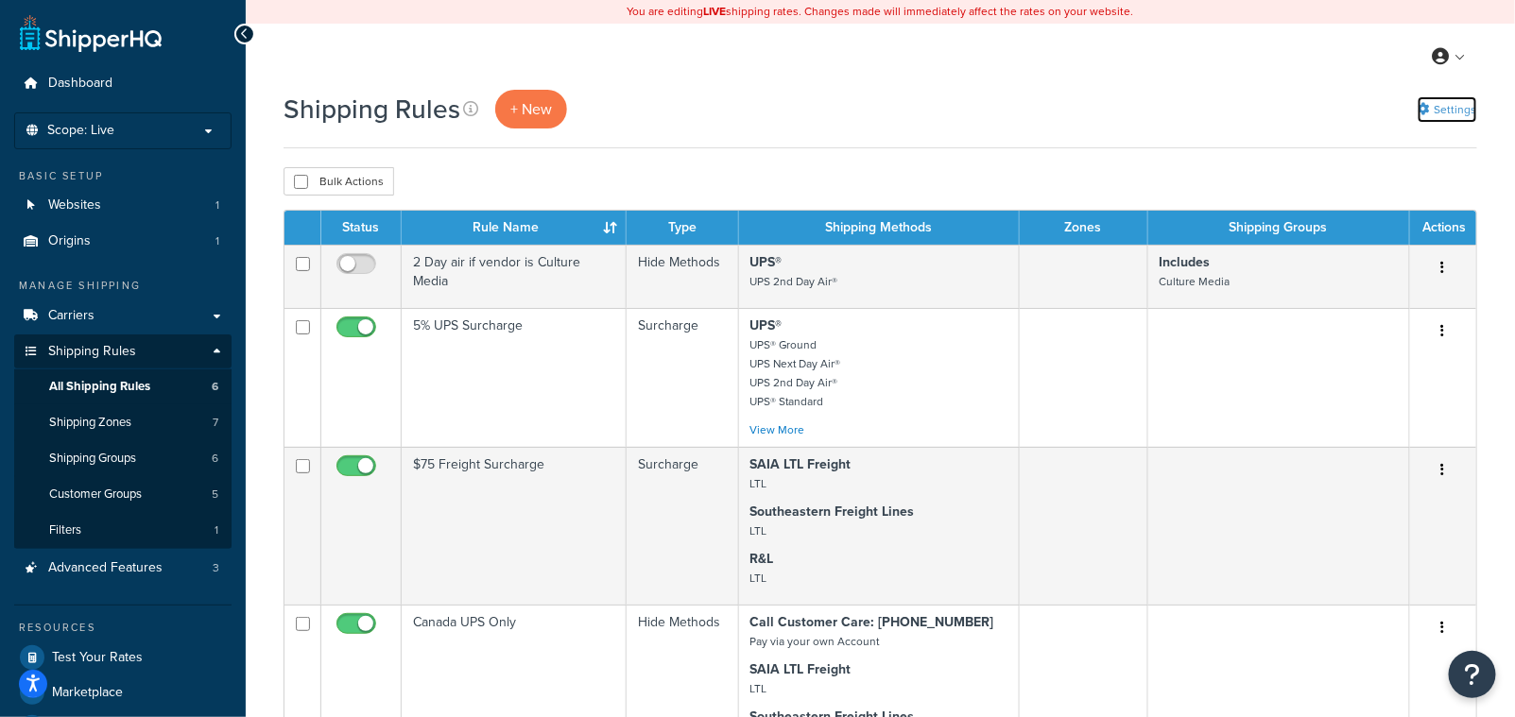
click at [1463, 112] on link "Settings" at bounding box center [1448, 109] width 60 height 26
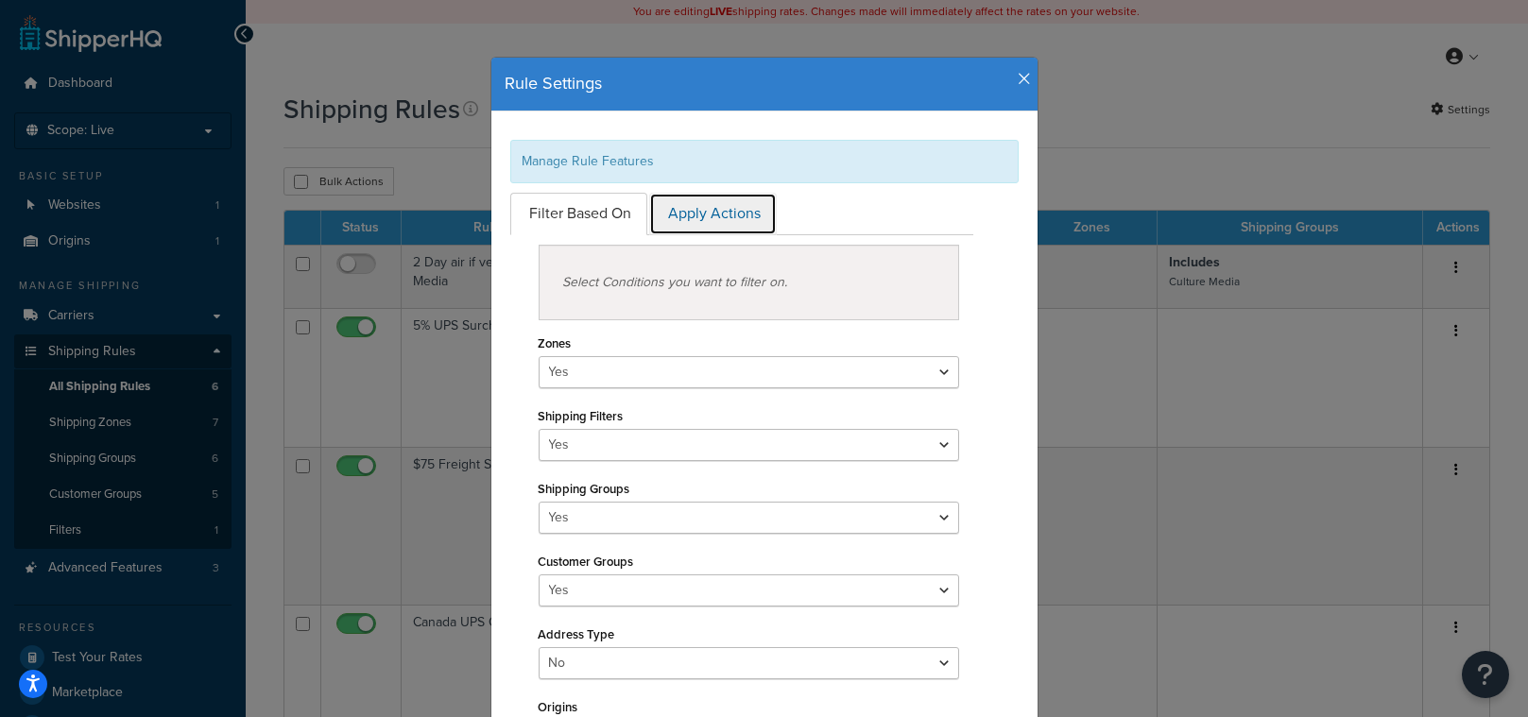
click at [698, 215] on link "Apply Actions" at bounding box center [713, 214] width 128 height 43
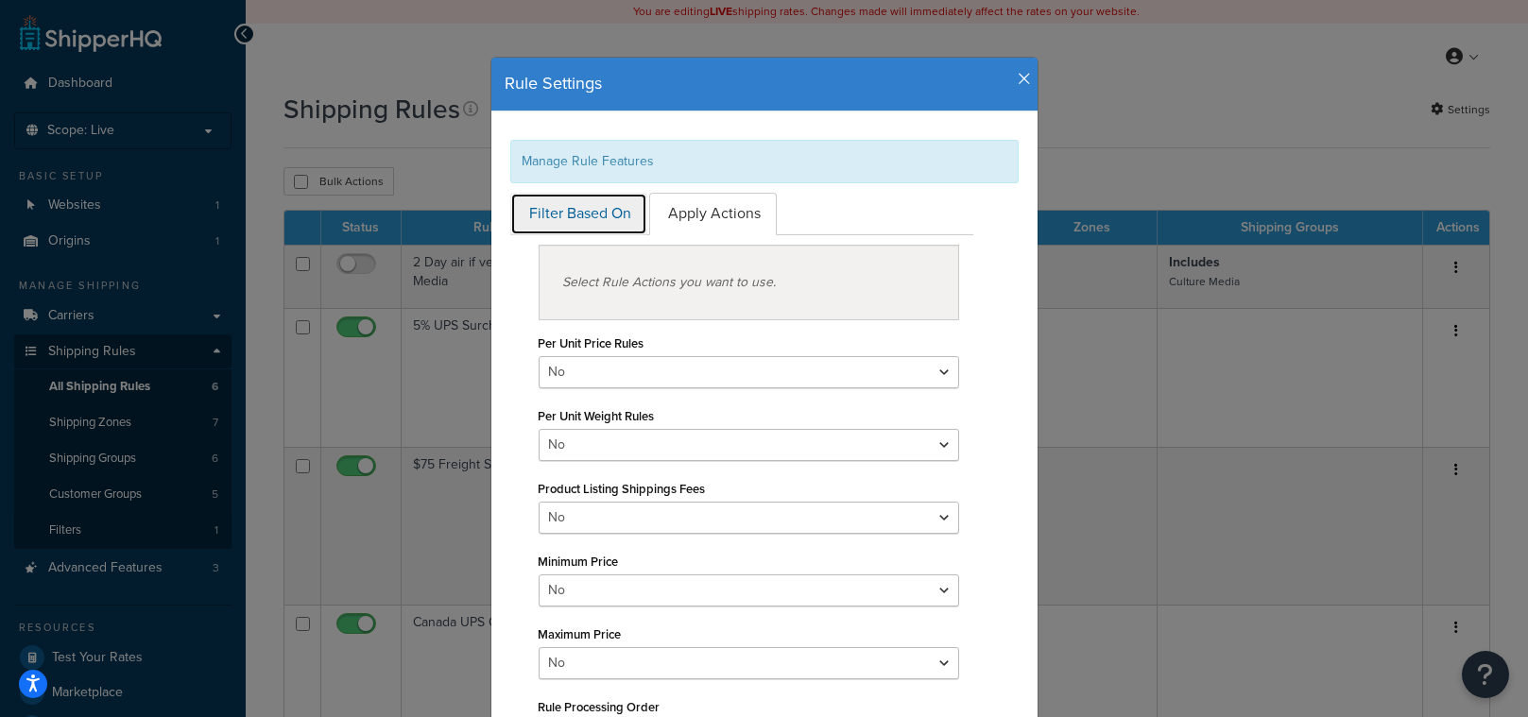
click at [588, 217] on link "Filter Based On" at bounding box center [578, 214] width 137 height 43
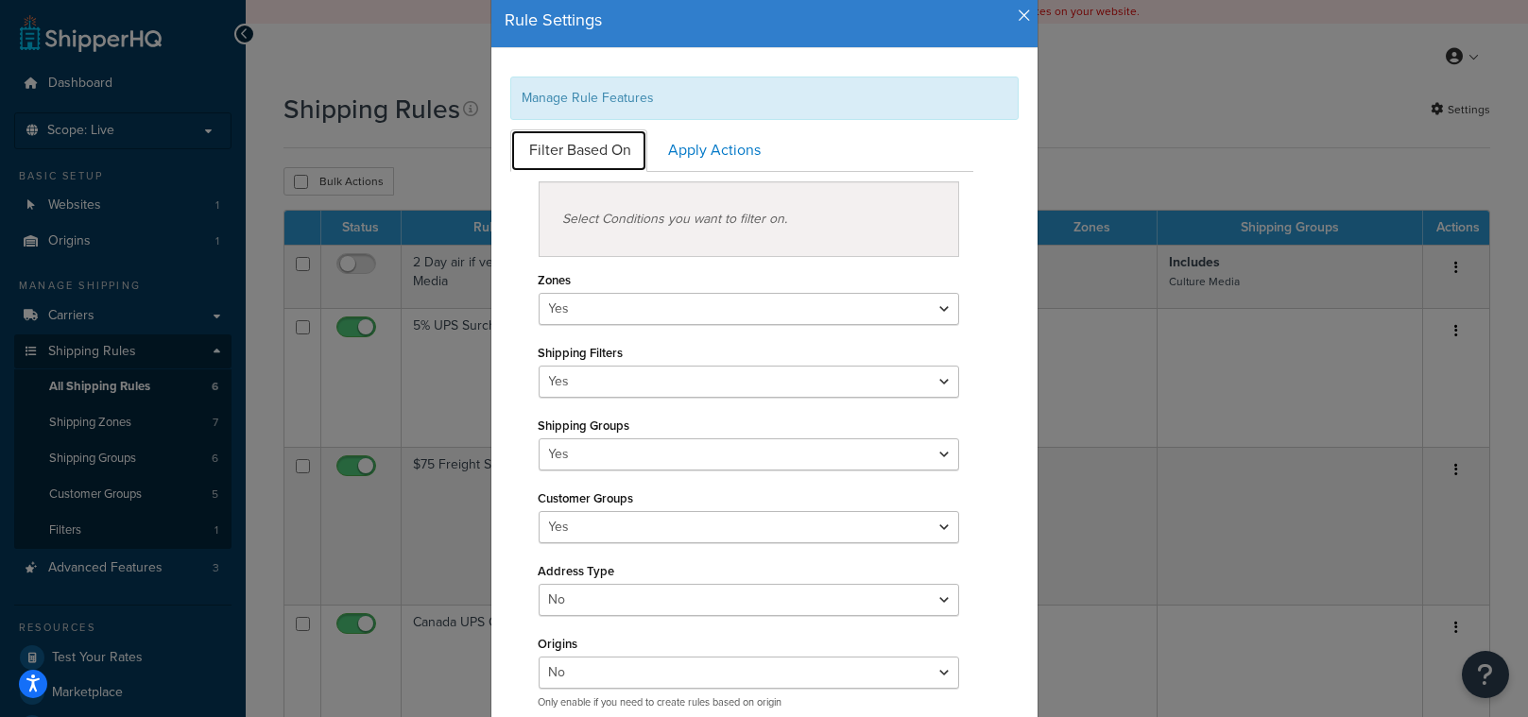
scroll to position [28, 0]
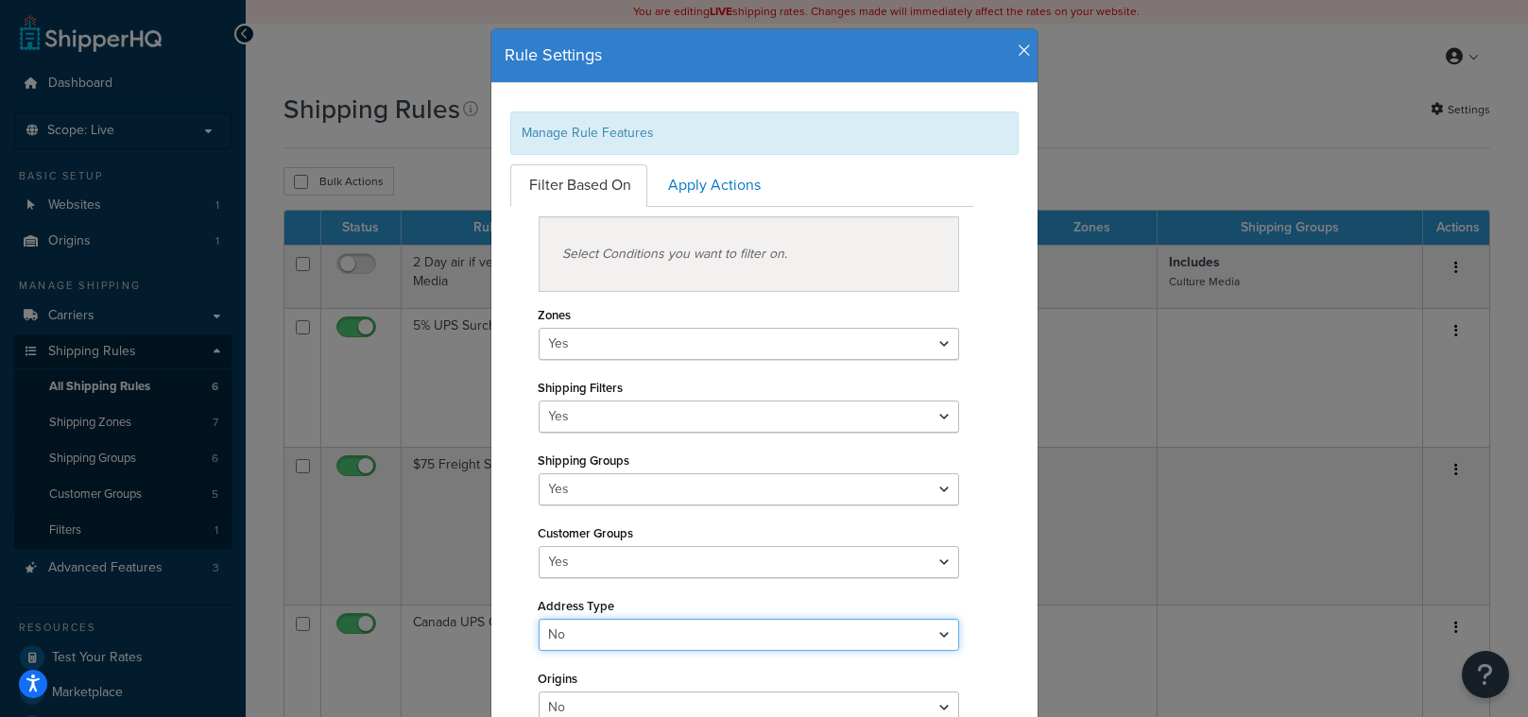
click at [574, 623] on select "Yes No" at bounding box center [750, 635] width 422 height 32
select select "true"
click at [539, 619] on select "Yes No" at bounding box center [750, 635] width 422 height 32
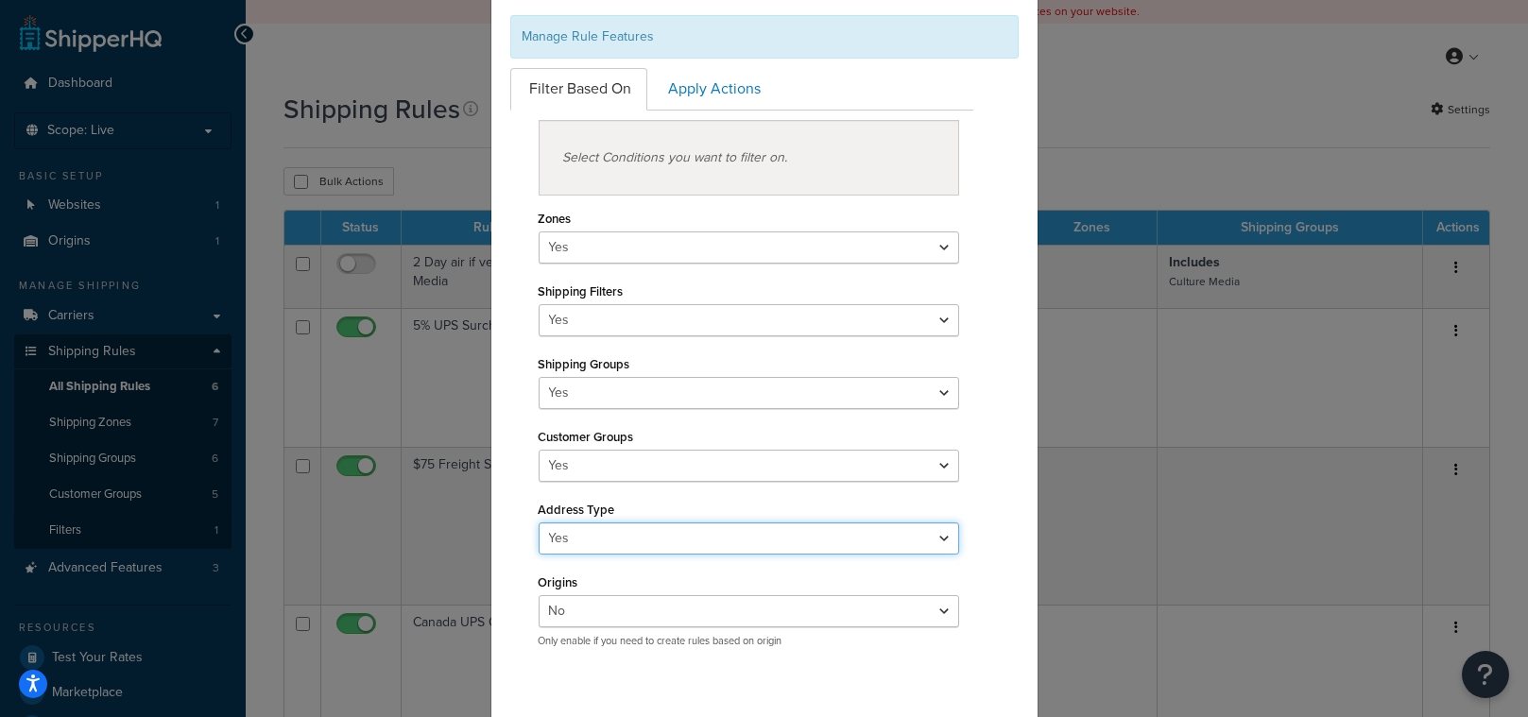
scroll to position [143, 0]
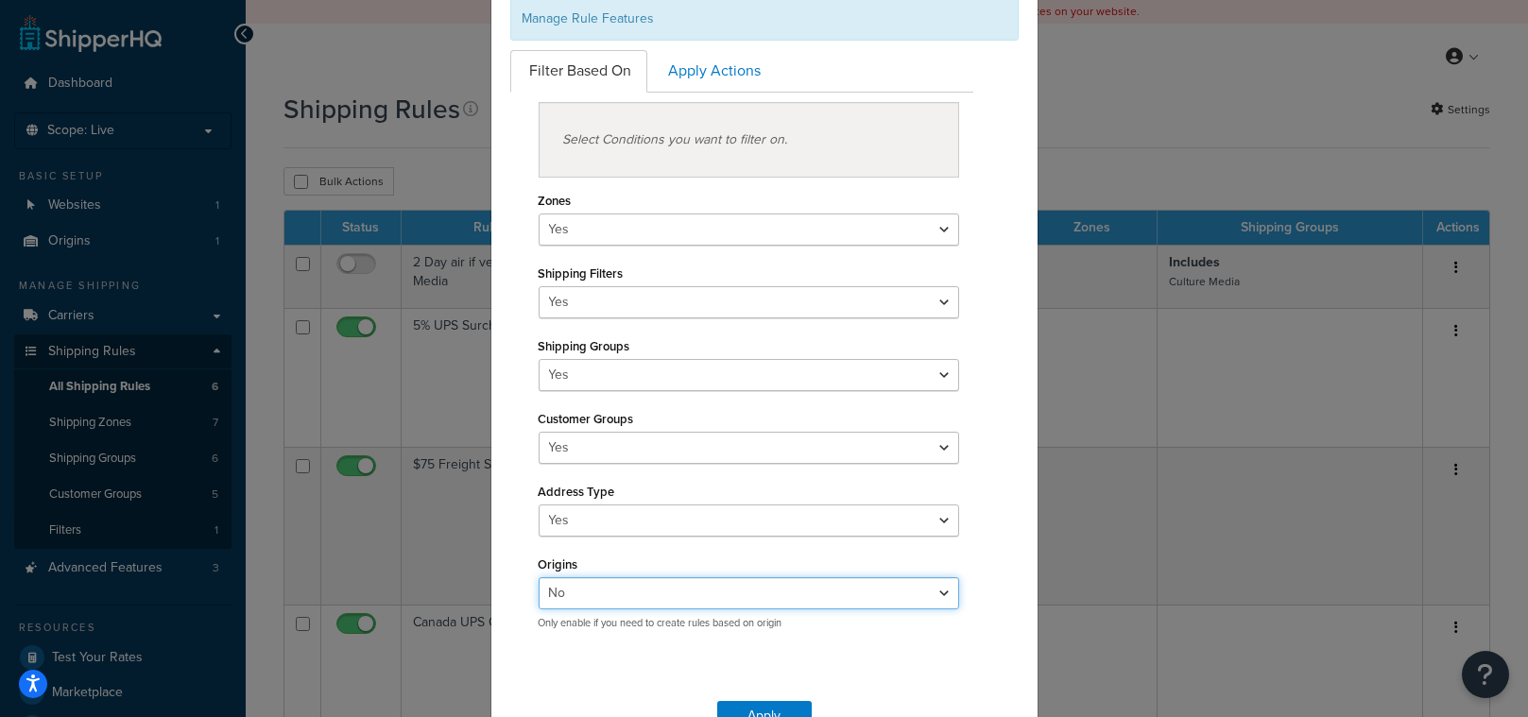
drag, startPoint x: 899, startPoint y: 592, endPoint x: 883, endPoint y: 592, distance: 16.1
click at [899, 592] on select "Yes No" at bounding box center [750, 594] width 422 height 32
select select "true"
click at [539, 578] on select "Yes No" at bounding box center [750, 594] width 422 height 32
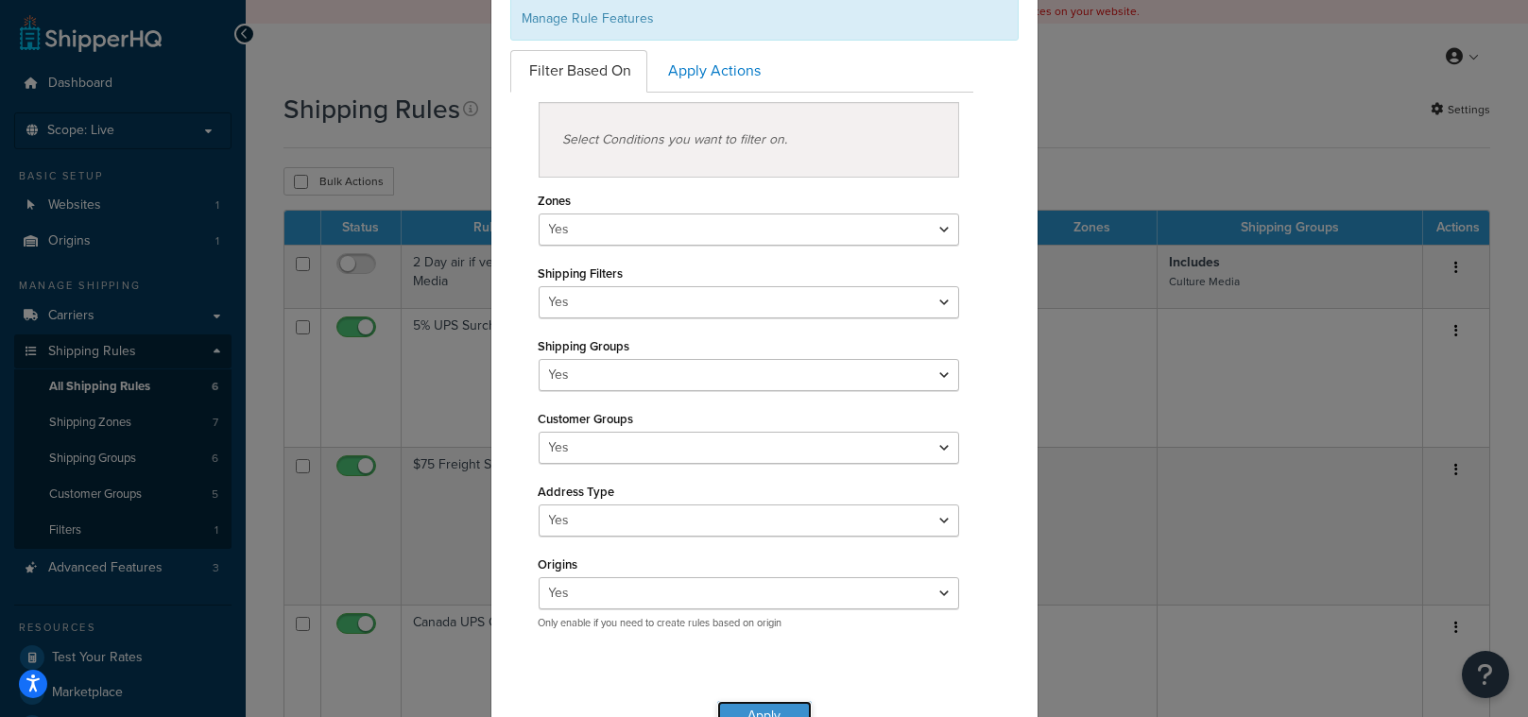
click at [756, 712] on button "Apply" at bounding box center [764, 716] width 95 height 30
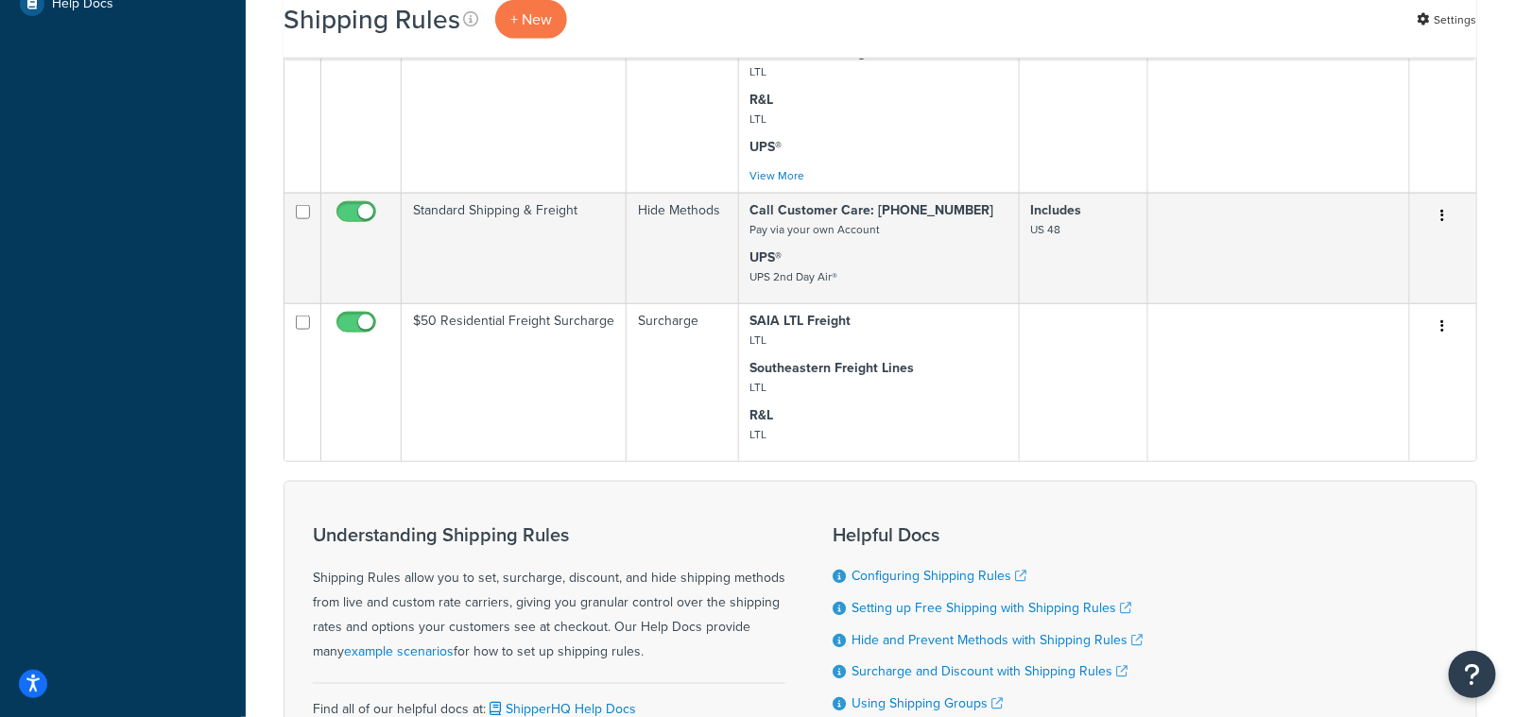
scroll to position [761, 0]
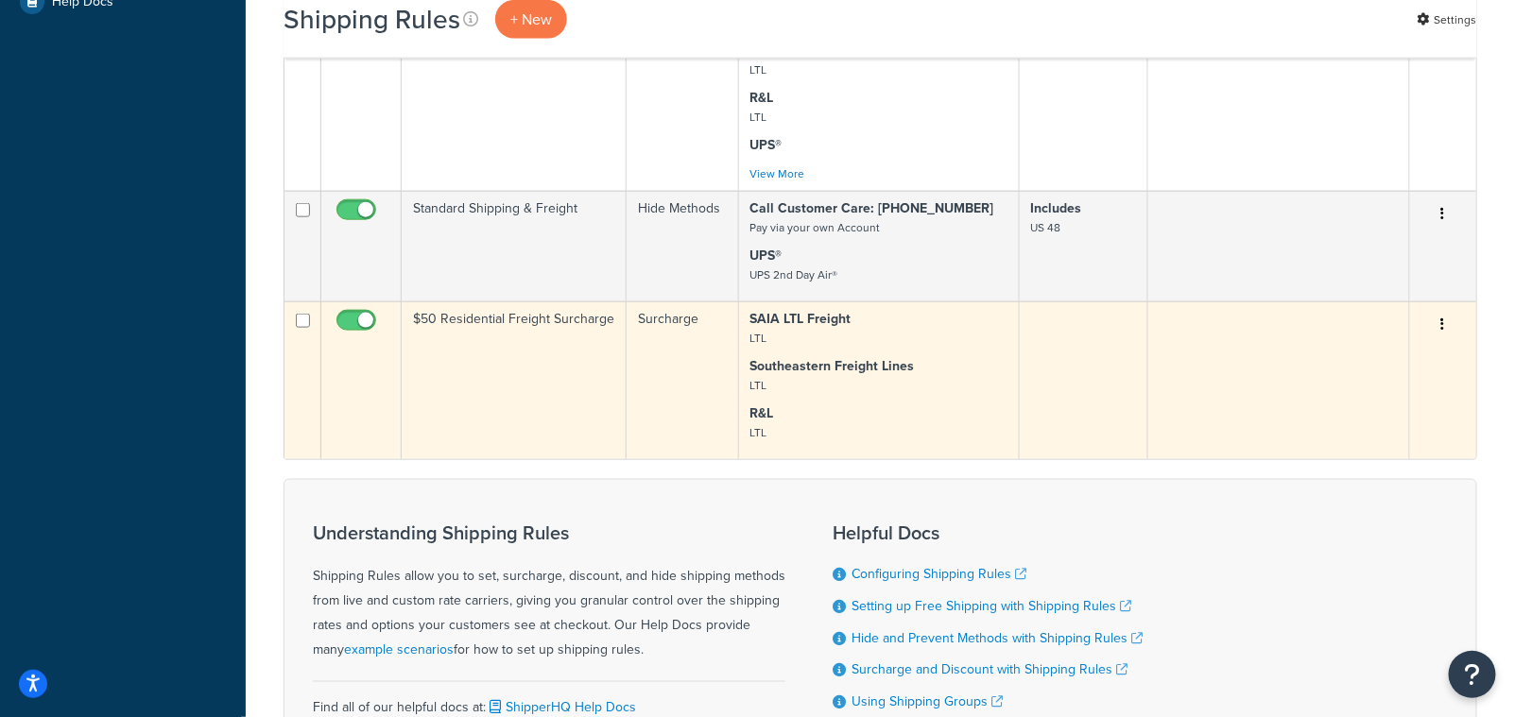
click at [1444, 330] on icon "button" at bounding box center [1443, 324] width 4 height 13
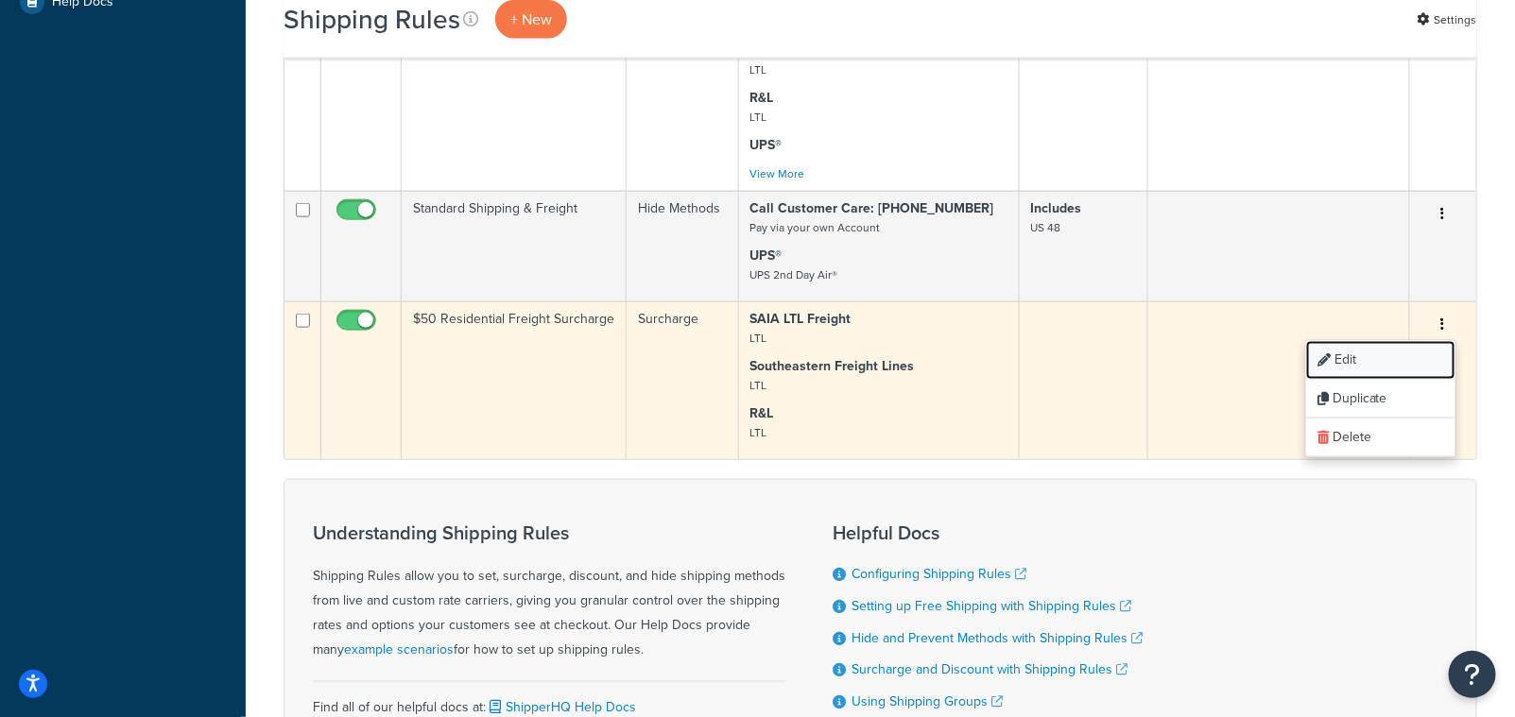
click at [1355, 358] on link "Edit" at bounding box center [1380, 360] width 149 height 39
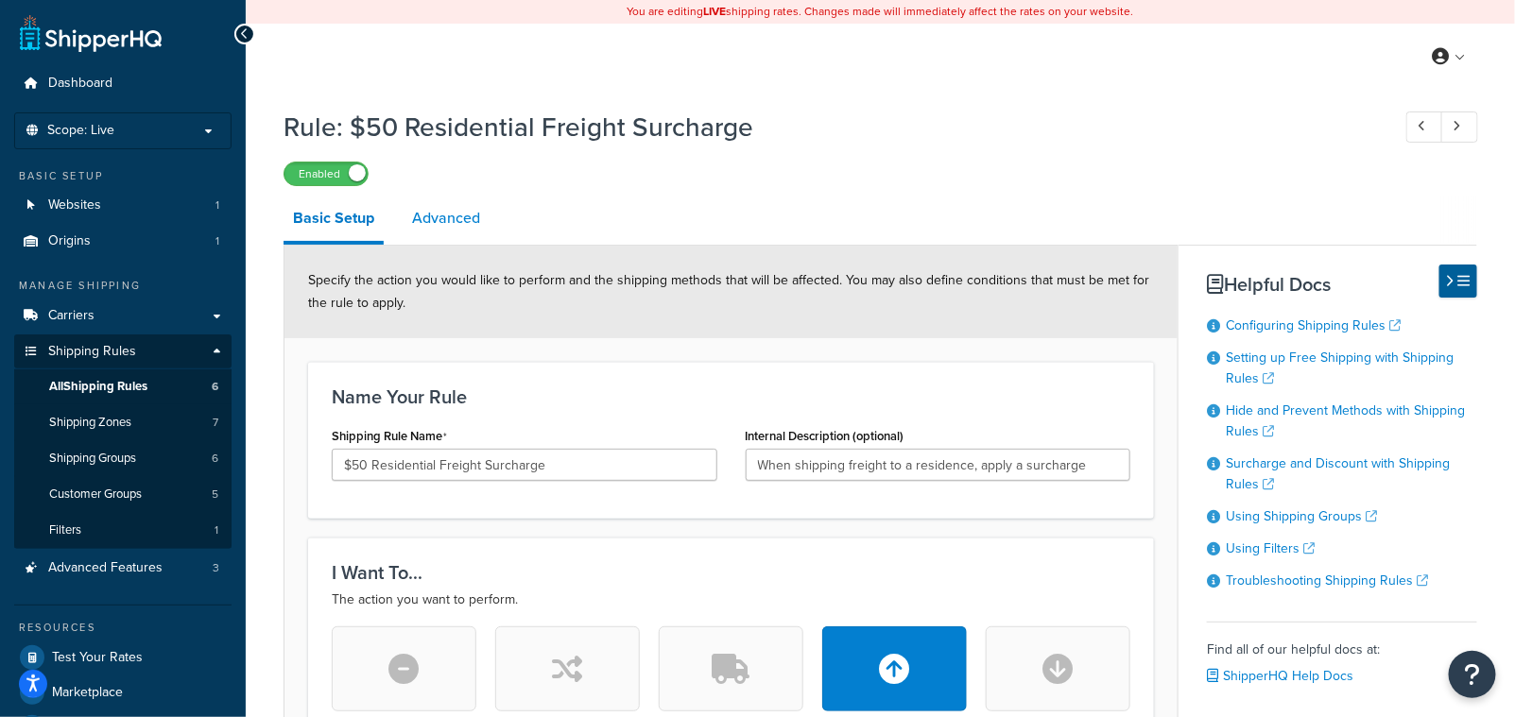
click at [439, 212] on link "Advanced" at bounding box center [446, 218] width 87 height 45
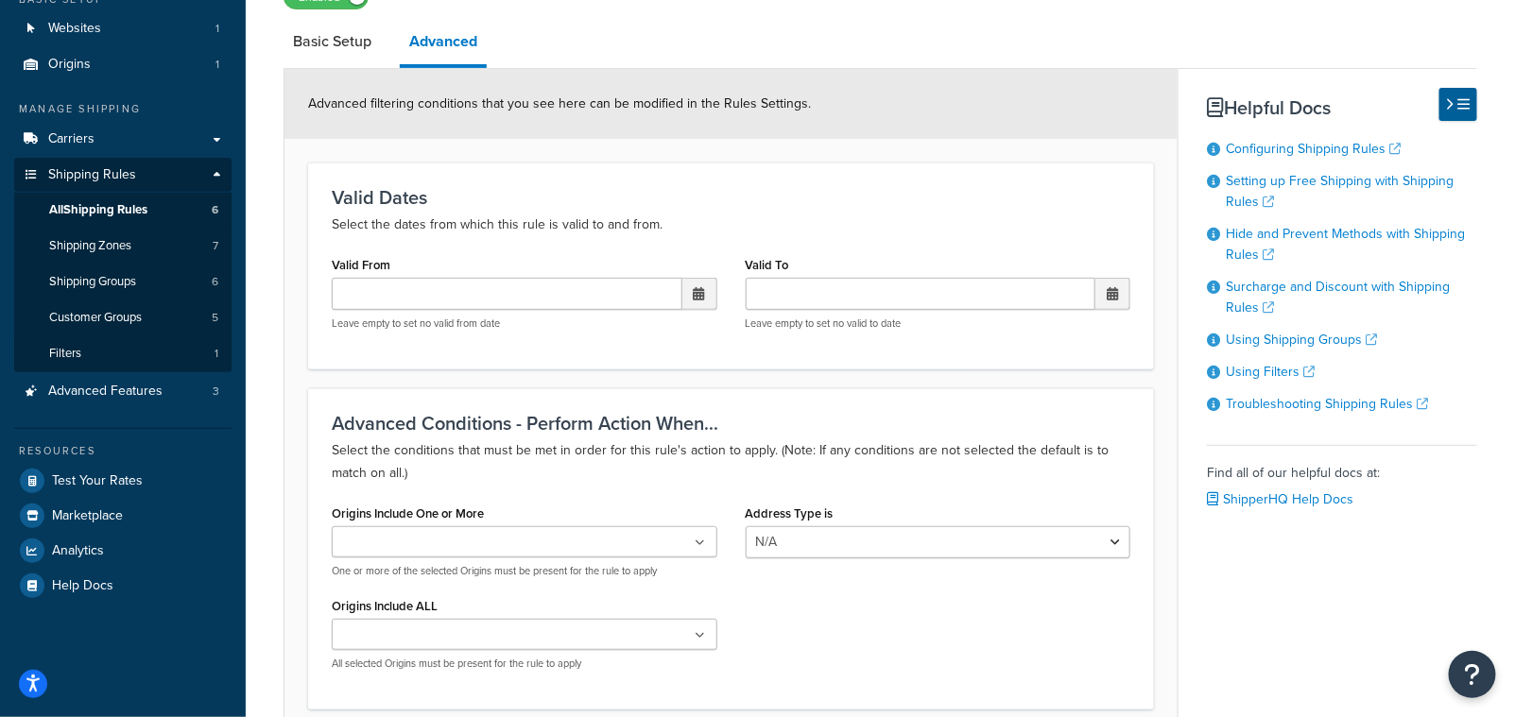
scroll to position [200, 0]
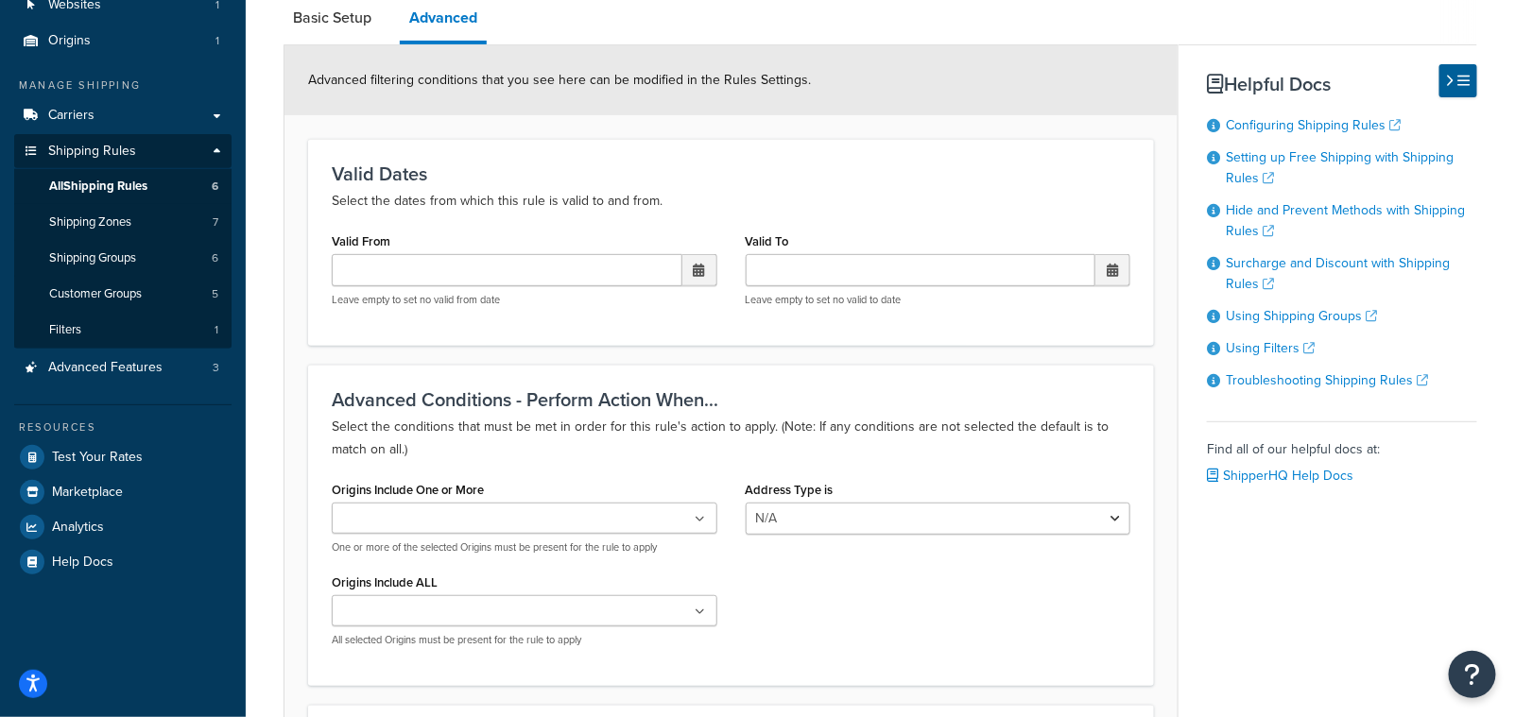
click at [477, 520] on input "Origins Include One or More" at bounding box center [420, 519] width 167 height 21
click at [856, 442] on p "Select the conditions that must be met in order for this rule's action to apply…" at bounding box center [731, 438] width 799 height 45
click at [809, 524] on select "N/A Business Residential" at bounding box center [939, 519] width 386 height 32
select select "residential"
click at [746, 503] on select "N/A Business Residential" at bounding box center [939, 519] width 386 height 32
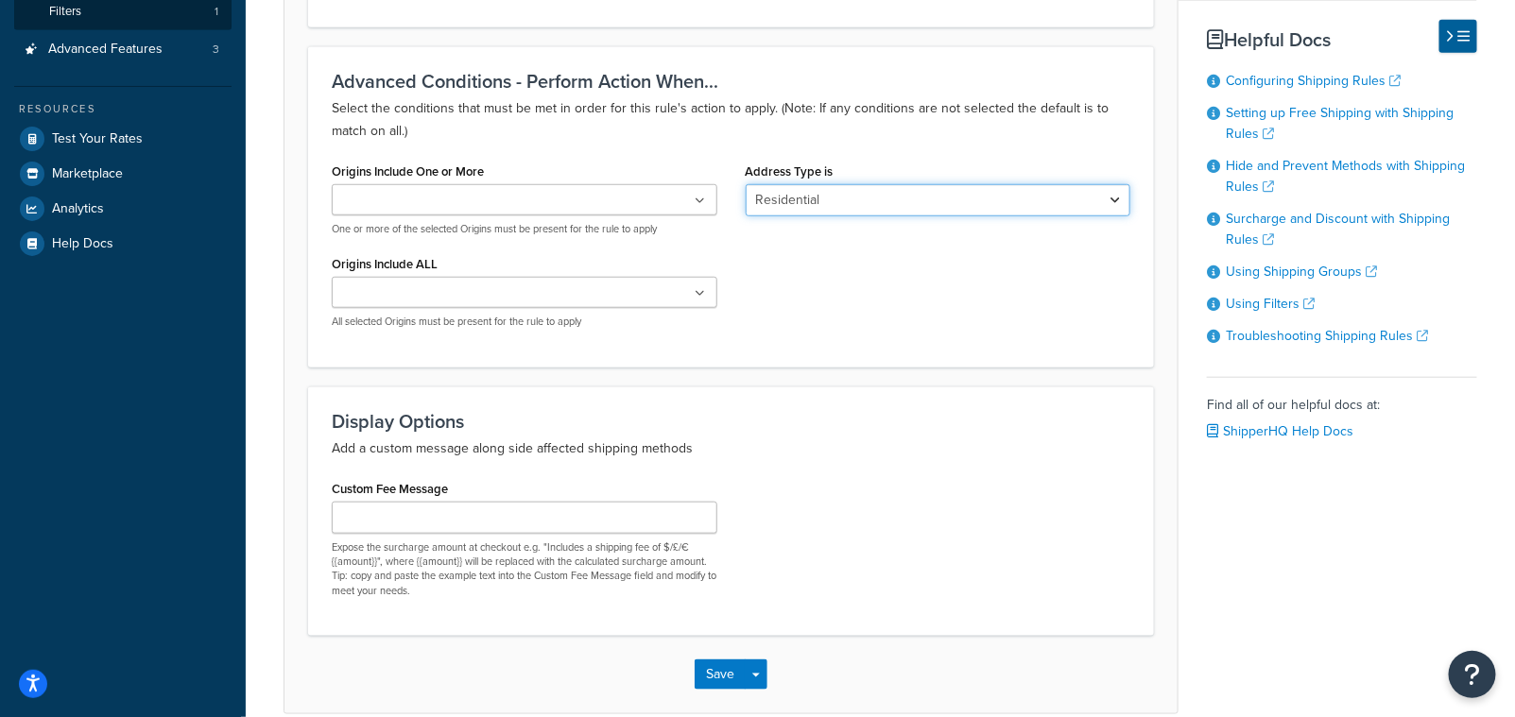
scroll to position [526, 0]
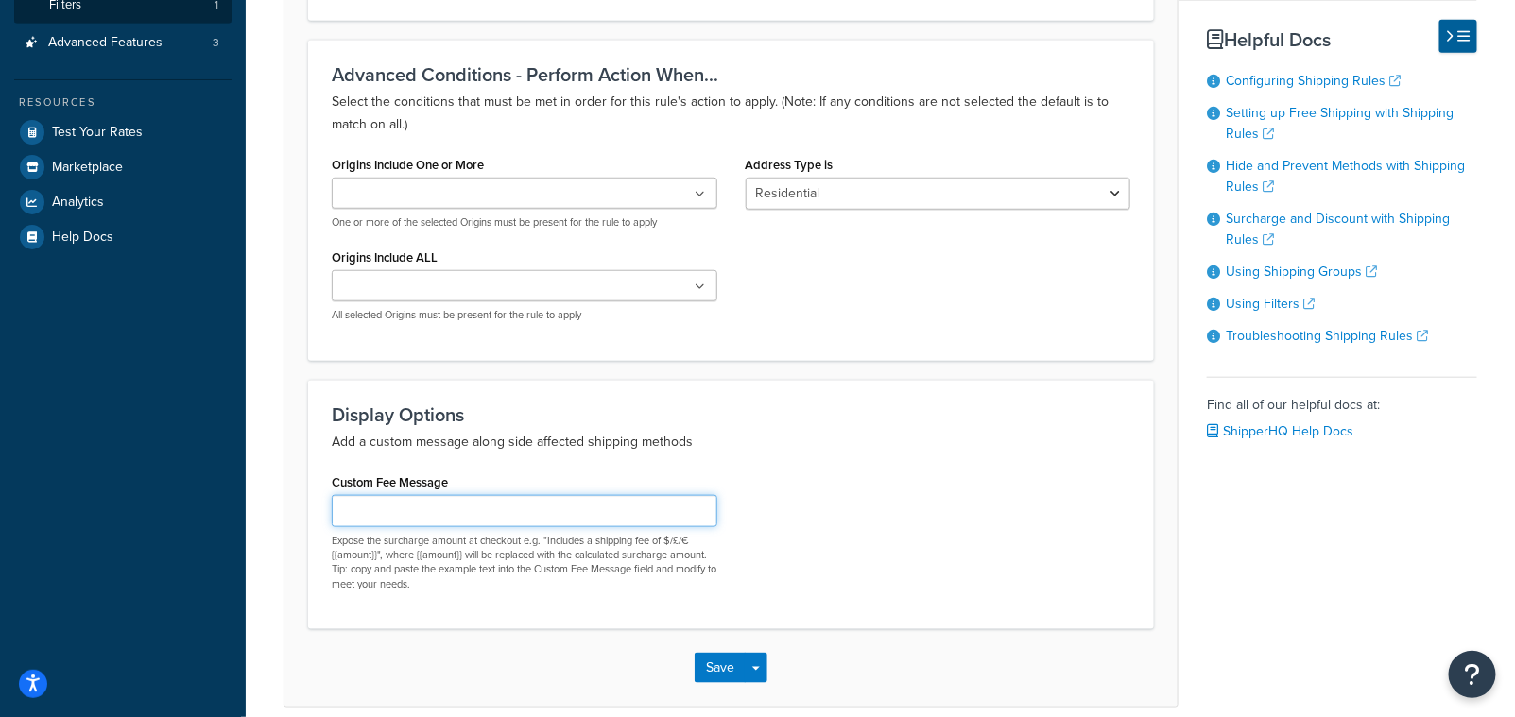
click at [403, 513] on input "Custom Fee Message" at bounding box center [525, 511] width 386 height 32
type input "An extra freight fee is charged because this is a residential address"
click at [722, 682] on button "Save" at bounding box center [720, 668] width 51 height 30
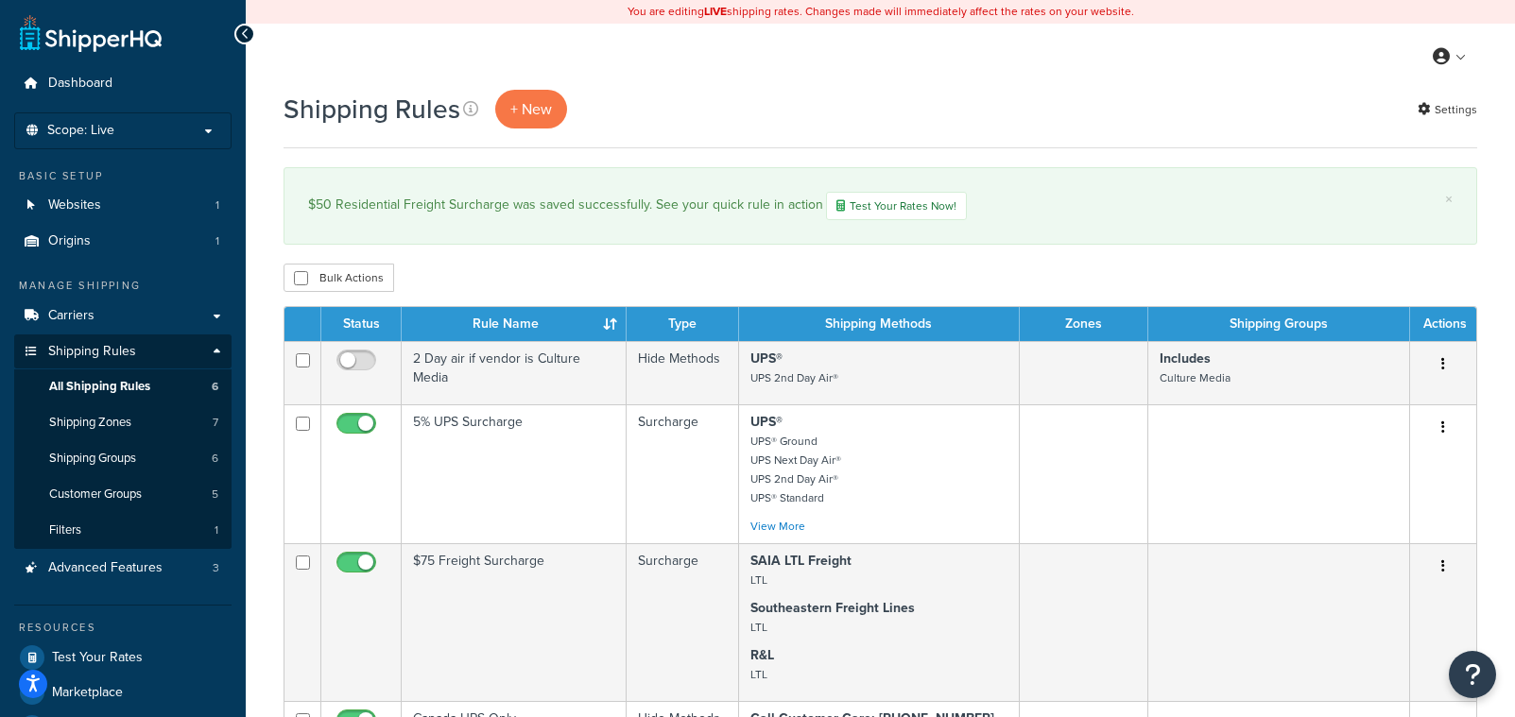
scroll to position [1, 0]
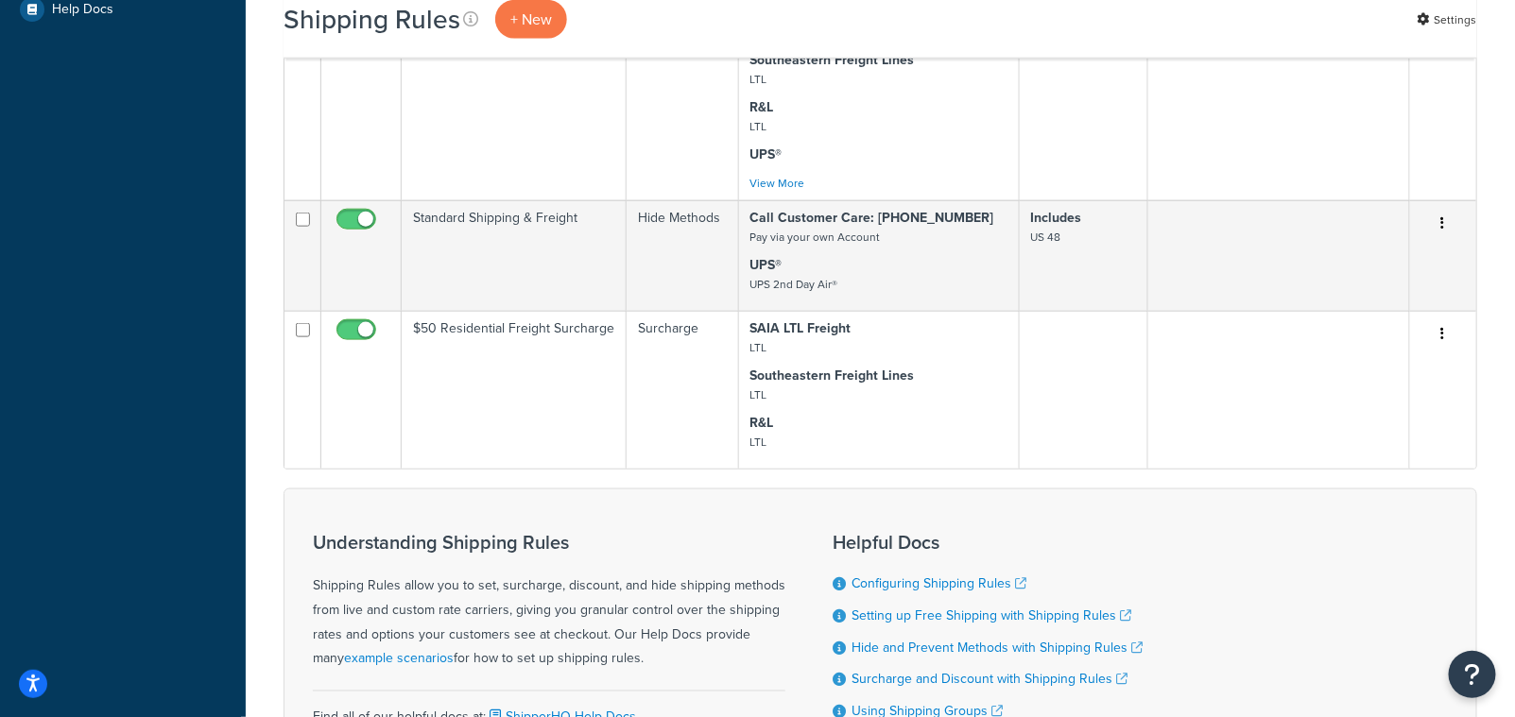
scroll to position [791, 0]
